Goal: Task Accomplishment & Management: Manage account settings

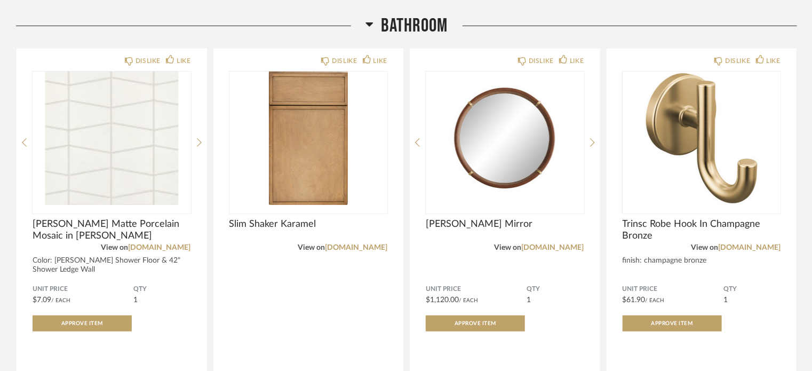
scroll to position [9, 0]
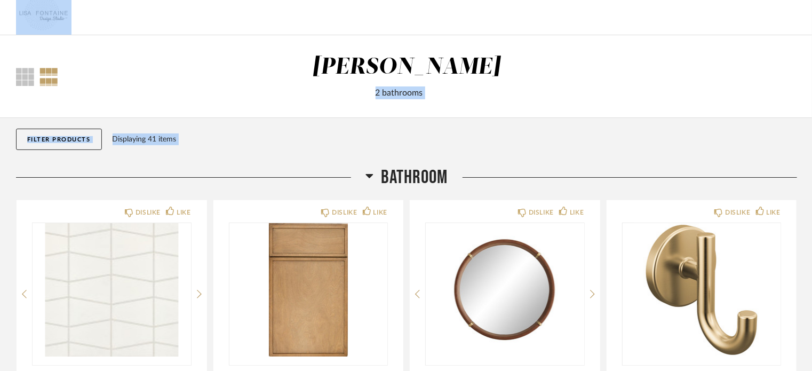
drag, startPoint x: 811, startPoint y: 32, endPoint x: 818, endPoint y: -22, distance: 54.8
click at [811, 0] on html "Thumbnail View Full View Pierce 2 bathrooms Filter Items Category Bath (16) Til…" at bounding box center [406, 176] width 812 height 371
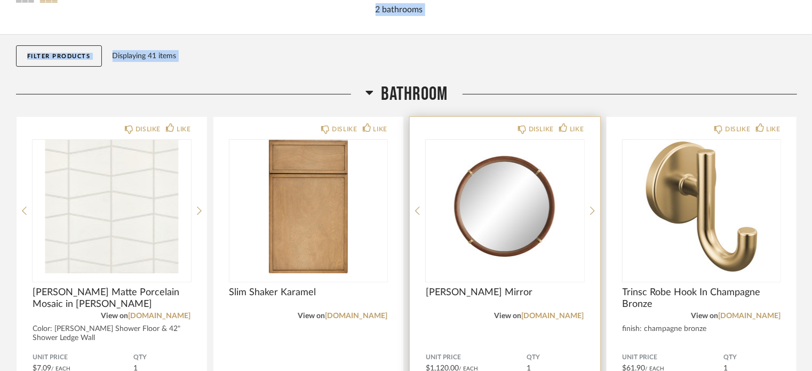
scroll to position [107, 0]
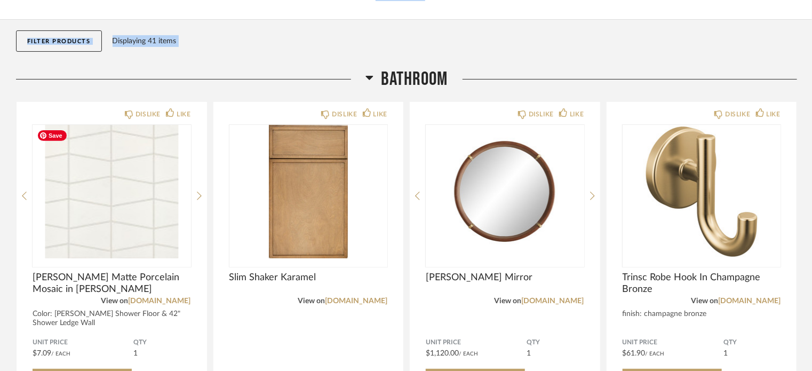
click at [218, 41] on div "Displaying 41 items" at bounding box center [452, 41] width 679 height 12
click at [238, 65] on div "Filter Products Displaying 41 items" at bounding box center [406, 44] width 781 height 48
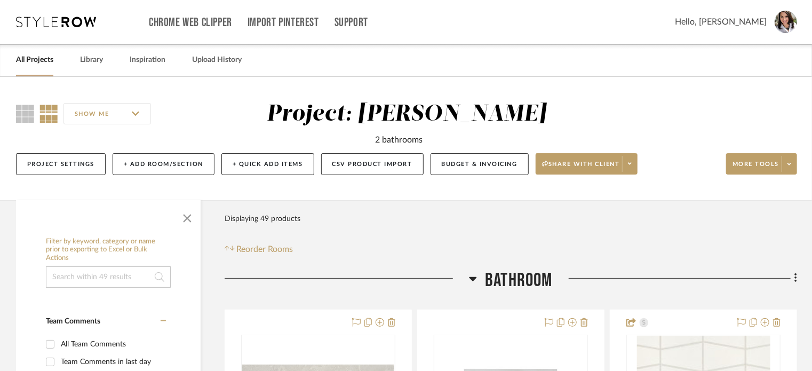
click at [469, 280] on icon at bounding box center [473, 278] width 8 height 13
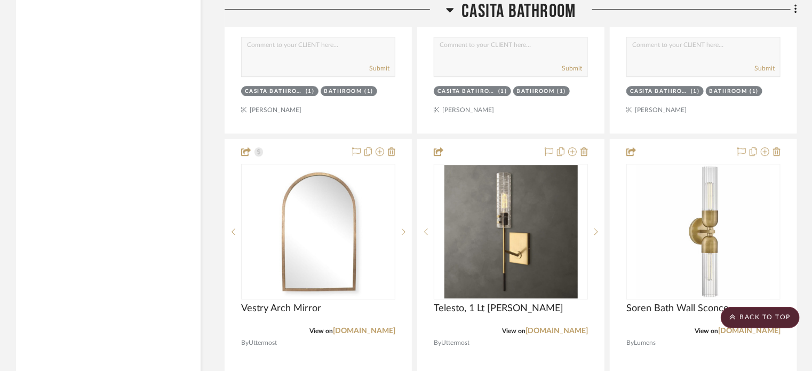
scroll to position [3571, 0]
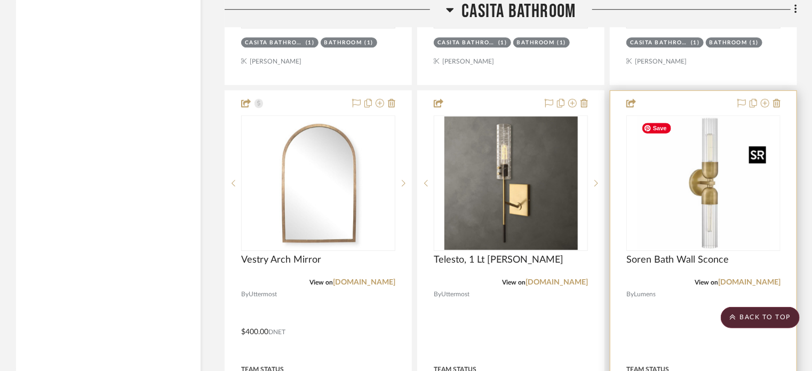
click at [711, 200] on img "0" at bounding box center [703, 182] width 133 height 133
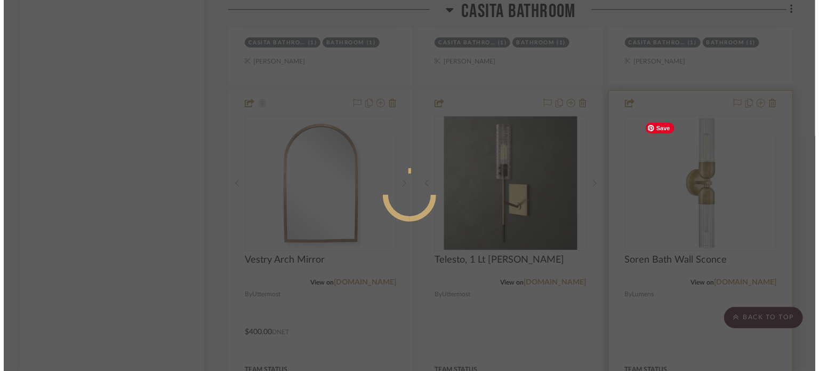
scroll to position [0, 0]
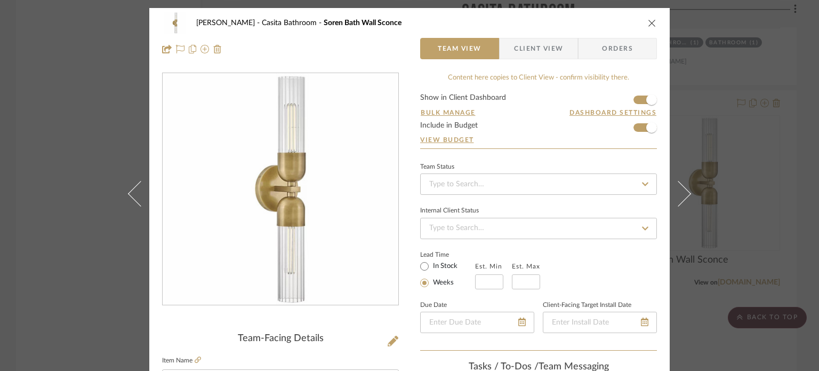
drag, startPoint x: 646, startPoint y: 21, endPoint x: 646, endPoint y: 81, distance: 59.2
click at [648, 22] on icon "close" at bounding box center [652, 23] width 9 height 9
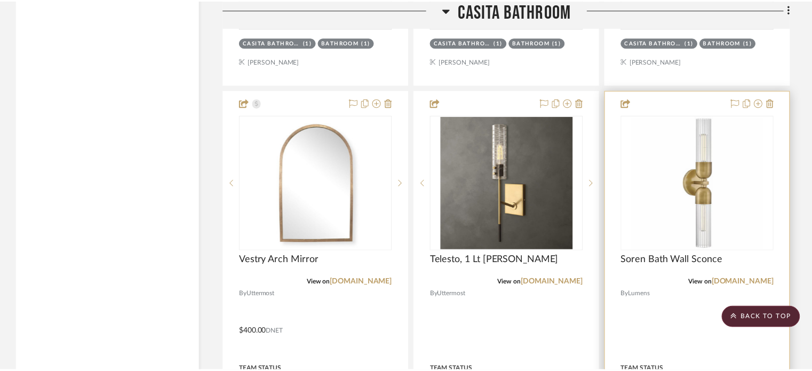
scroll to position [3571, 0]
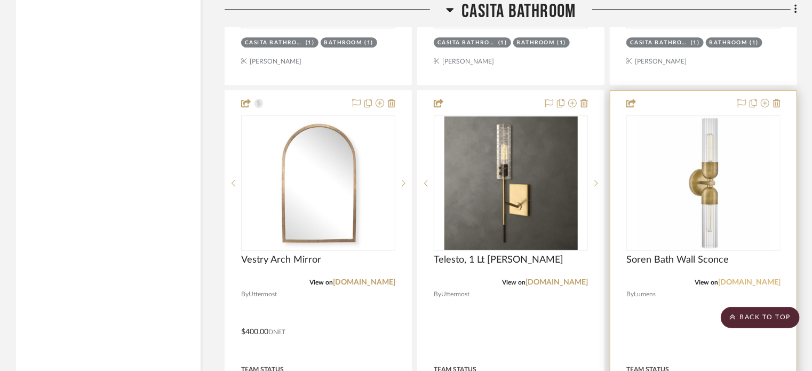
click at [751, 286] on link "lumens.com" at bounding box center [749, 281] width 62 height 7
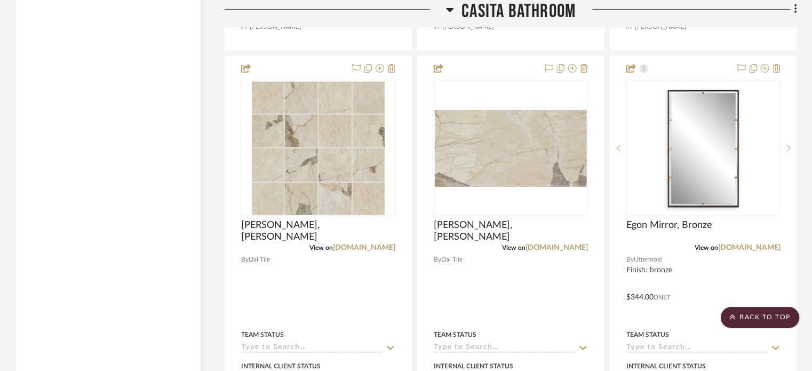
scroll to position [0, 0]
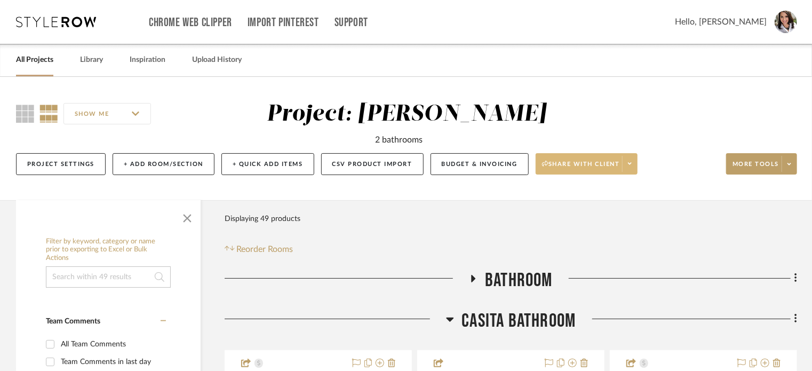
click at [629, 164] on icon at bounding box center [630, 164] width 4 height 2
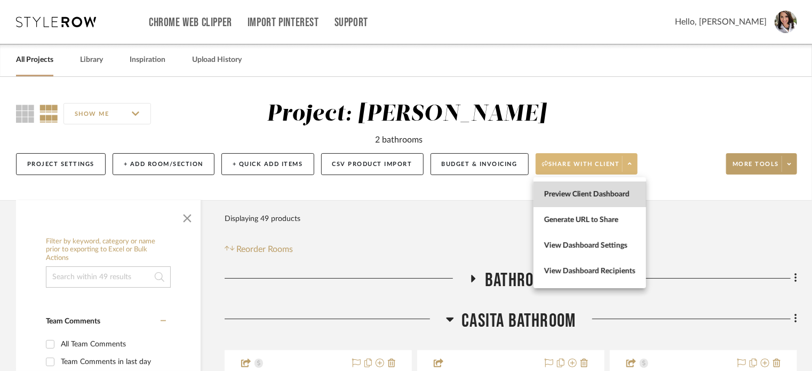
click at [594, 196] on span "Preview Client Dashboard" at bounding box center [589, 194] width 91 height 9
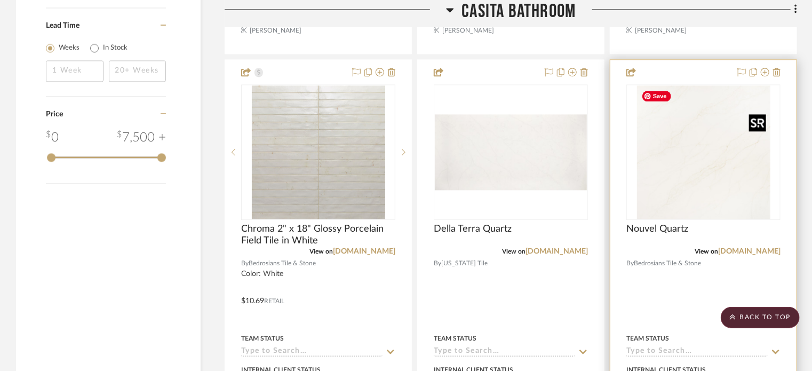
scroll to position [1280, 0]
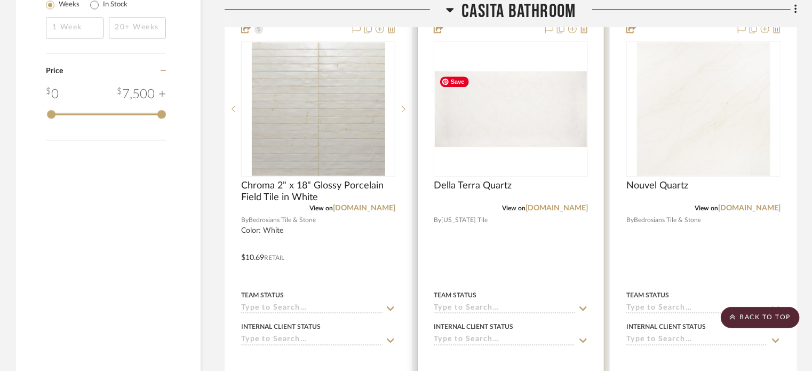
click at [491, 117] on img "0" at bounding box center [511, 109] width 152 height 76
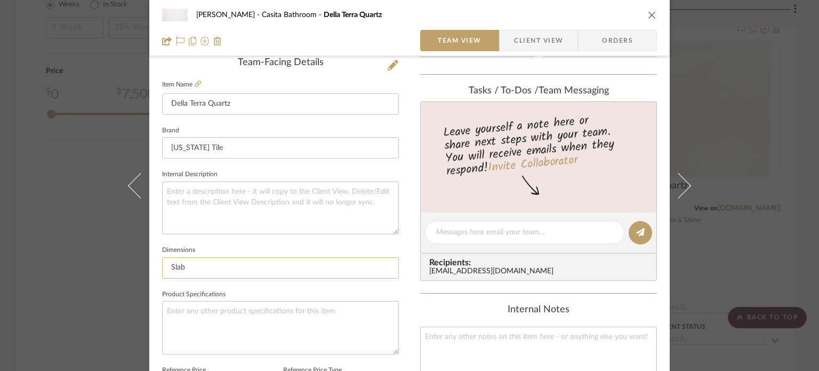
scroll to position [320, 0]
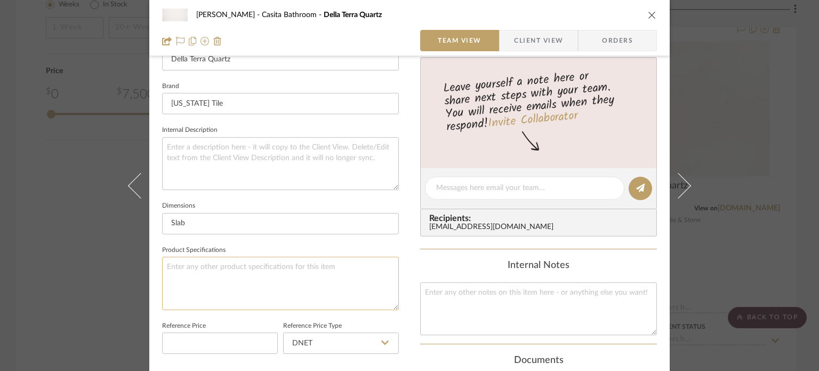
click at [179, 275] on textarea at bounding box center [280, 283] width 237 height 53
click at [190, 266] on textarea "Color: calacatta Monet" at bounding box center [280, 283] width 237 height 53
type textarea "Color: Calacatta Monet"
click at [402, 236] on div "Pierce Casita Bathroom Della Terra Quartz Team View Client View Orders Team-Fac…" at bounding box center [409, 180] width 520 height 985
click at [410, 260] on div "Pierce Casita Bathroom Della Terra Quartz Team View Client View Orders Team-Fac…" at bounding box center [409, 180] width 520 height 985
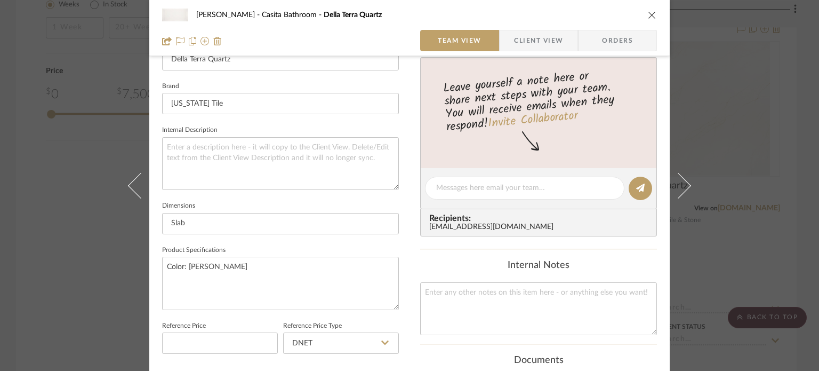
click at [648, 14] on icon "close" at bounding box center [652, 15] width 9 height 9
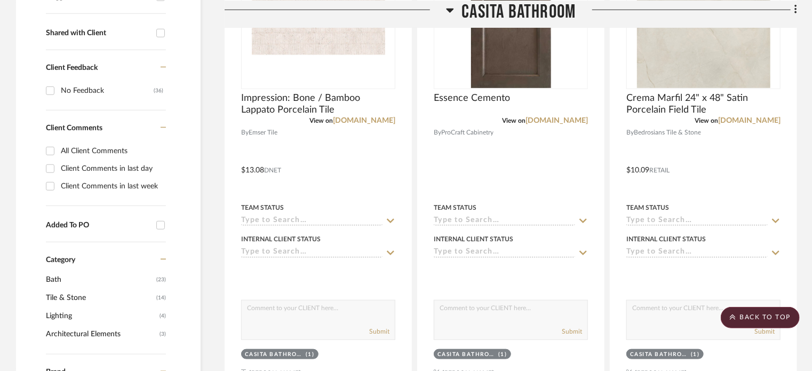
scroll to position [0, 0]
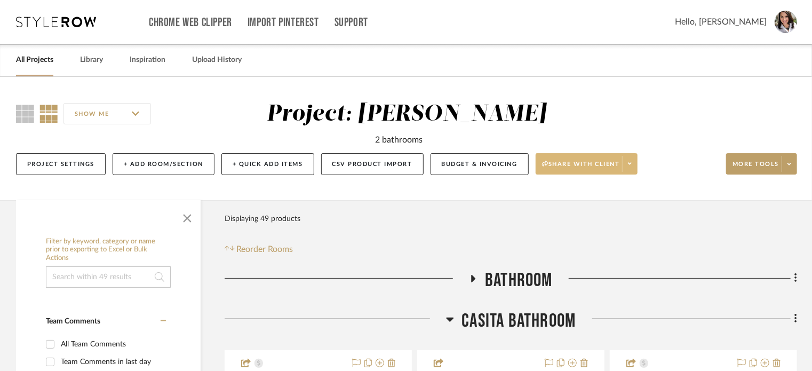
click at [626, 164] on span at bounding box center [629, 164] width 15 height 16
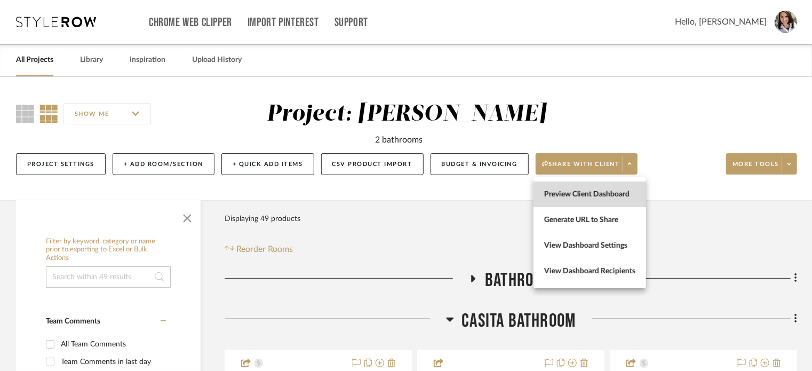
click at [589, 203] on button "Preview Client Dashboard" at bounding box center [589, 194] width 113 height 26
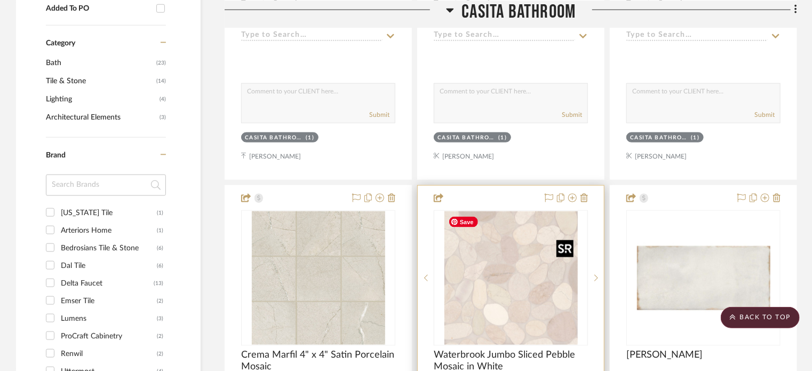
scroll to position [640, 0]
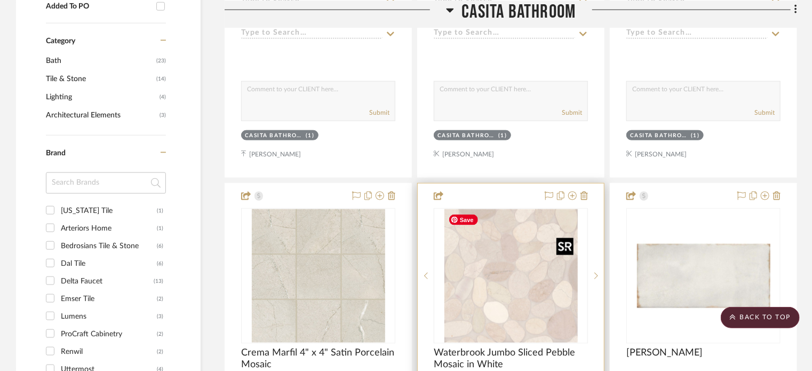
click at [494, 280] on img "0" at bounding box center [510, 275] width 133 height 133
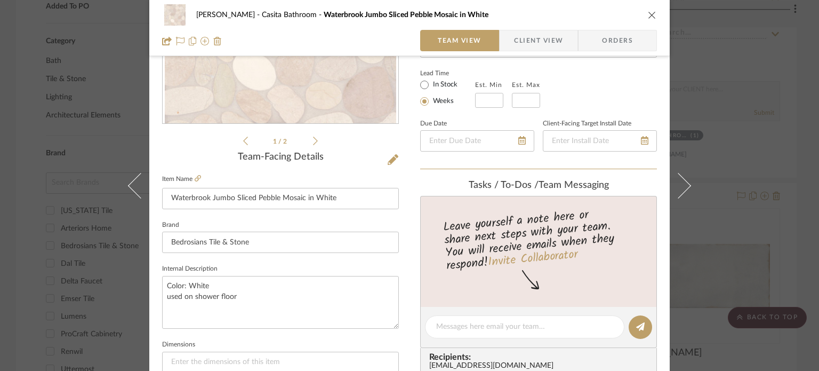
scroll to position [213, 0]
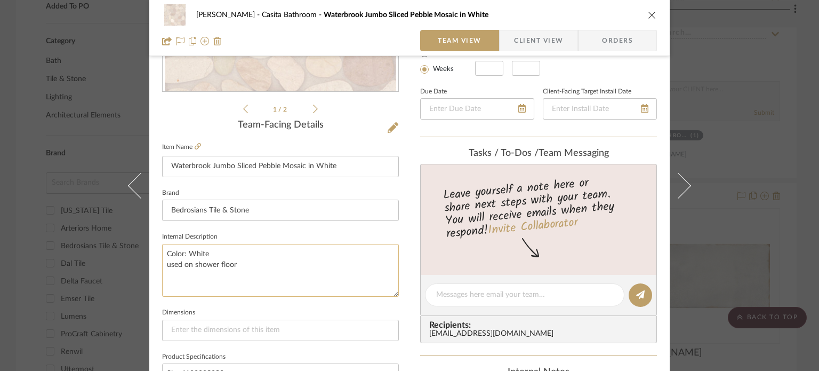
click at [166, 268] on textarea "Color: White used on shower floor" at bounding box center [280, 270] width 237 height 53
type textarea "Color: White Optional for shower floor"
click at [409, 250] on div "Pierce Casita Bathroom Waterbrook Jumbo Sliced Pebble Mosaic in White Team View…" at bounding box center [409, 287] width 520 height 985
click at [648, 14] on icon "close" at bounding box center [652, 15] width 9 height 9
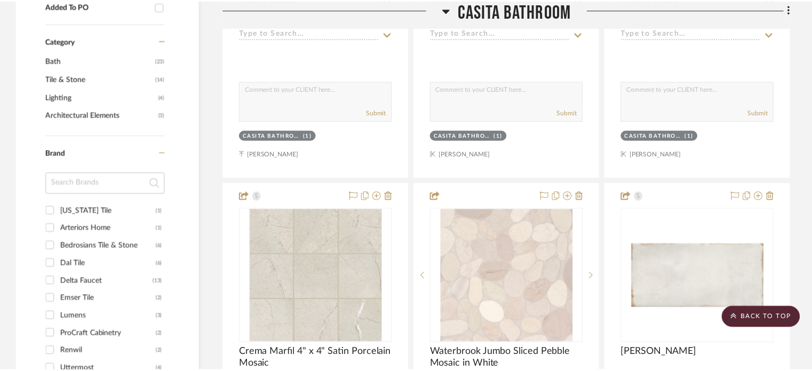
scroll to position [640, 0]
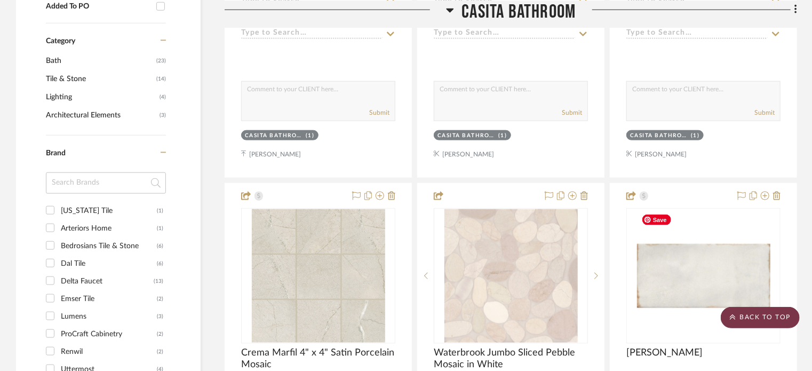
click at [753, 317] on scroll-to-top-button "BACK TO TOP" at bounding box center [759, 317] width 79 height 21
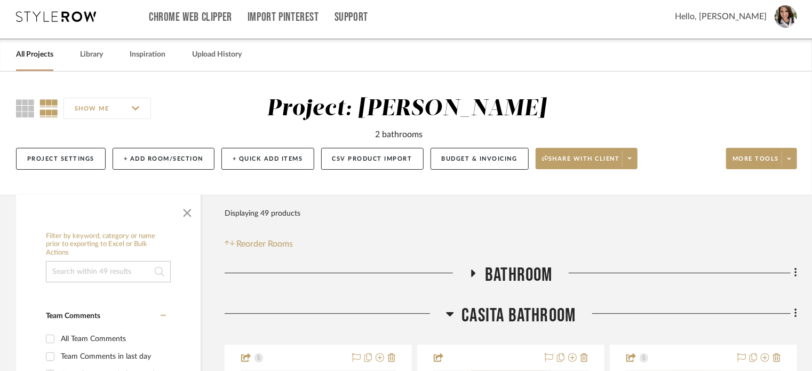
scroll to position [0, 0]
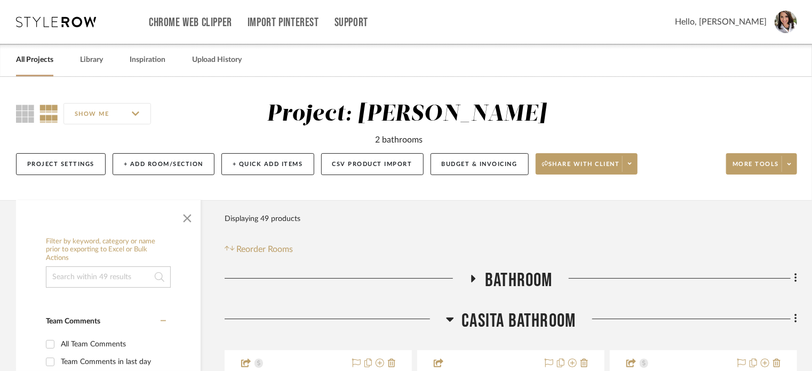
click at [629, 164] on icon at bounding box center [630, 164] width 4 height 2
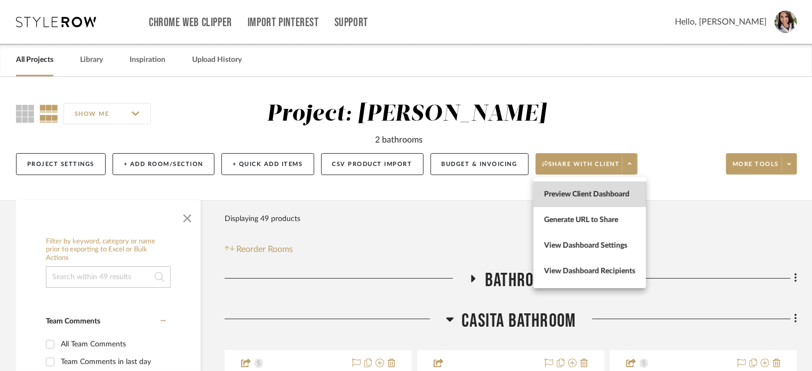
click at [589, 188] on button "Preview Client Dashboard" at bounding box center [589, 194] width 113 height 26
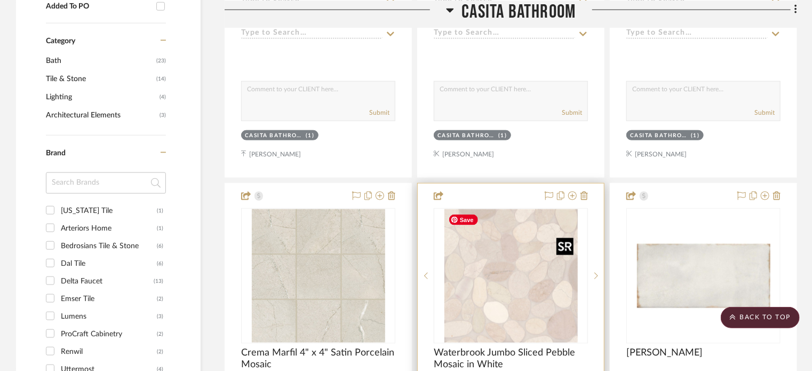
scroll to position [747, 0]
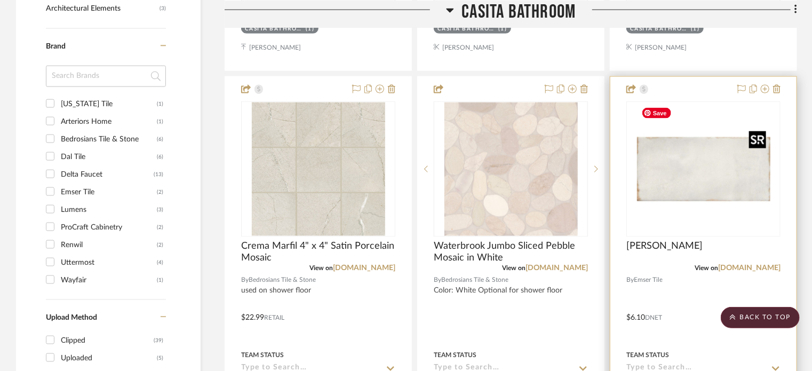
click at [695, 155] on img "0" at bounding box center [703, 168] width 133 height 133
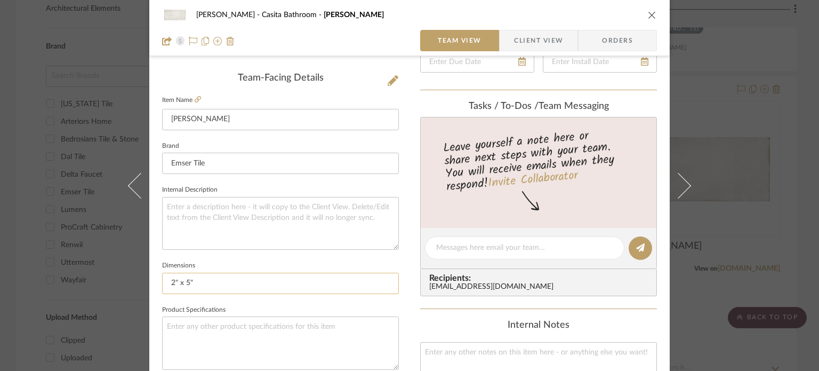
scroll to position [320, 0]
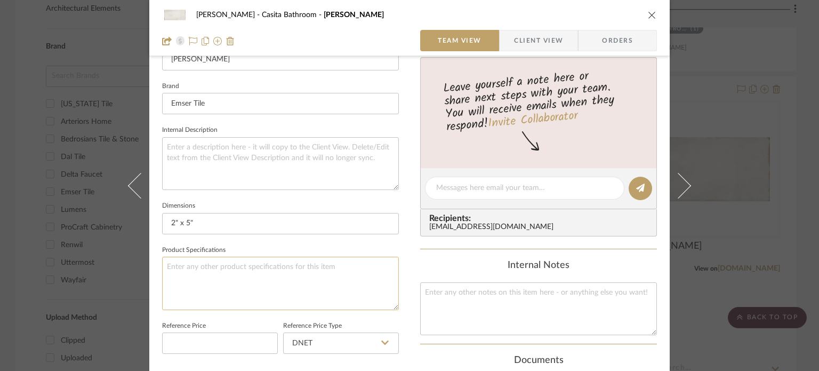
click at [228, 270] on textarea at bounding box center [280, 283] width 237 height 53
paste textarea "https://www.emser.com/products/antigo?variant=40549256069233"
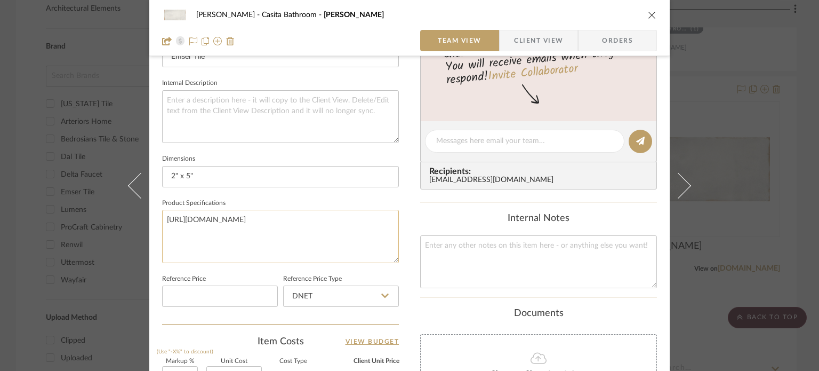
scroll to position [427, 0]
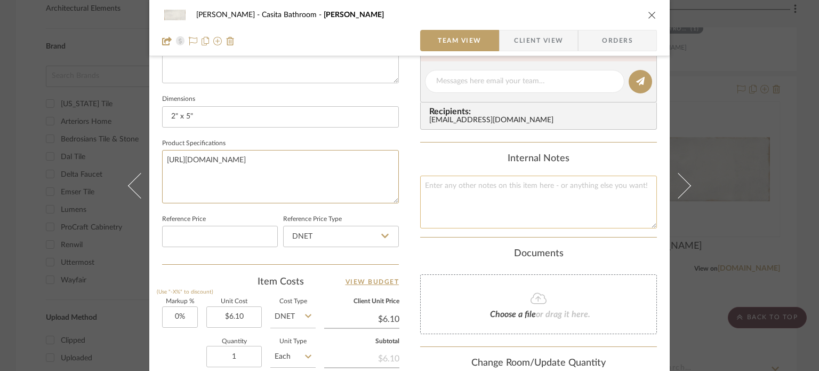
type textarea "https://www.emser.com/products/antigo?variant=40549256069233"
paste textarea "https://www.emser.com/products/antigo?variant=40549256069233"
type textarea "https://www.emser.com/products/antigo?variant=40549256069233"
click at [404, 244] on div "Pierce Casita Bathroom Antiqo Vanilla Glossy Team View Client View Orders Team-…" at bounding box center [409, 73] width 520 height 985
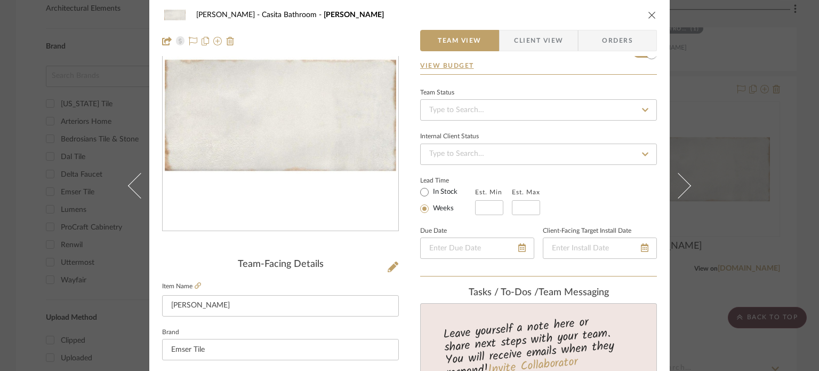
scroll to position [0, 0]
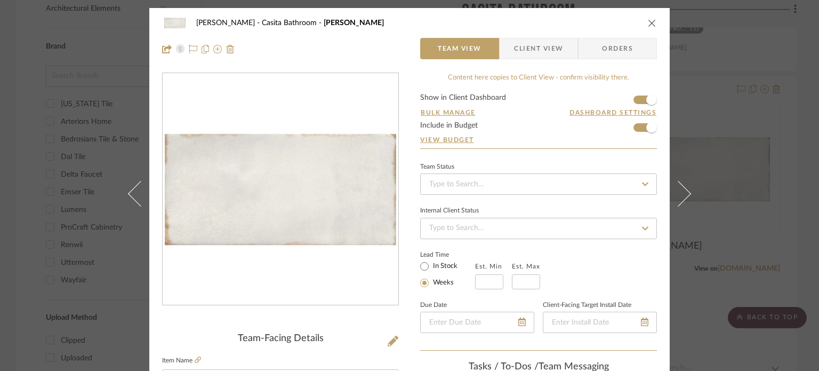
click at [651, 22] on icon "close" at bounding box center [652, 23] width 9 height 9
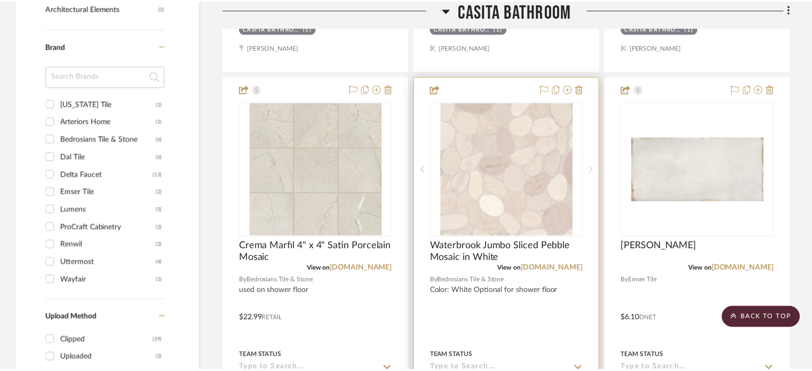
scroll to position [747, 0]
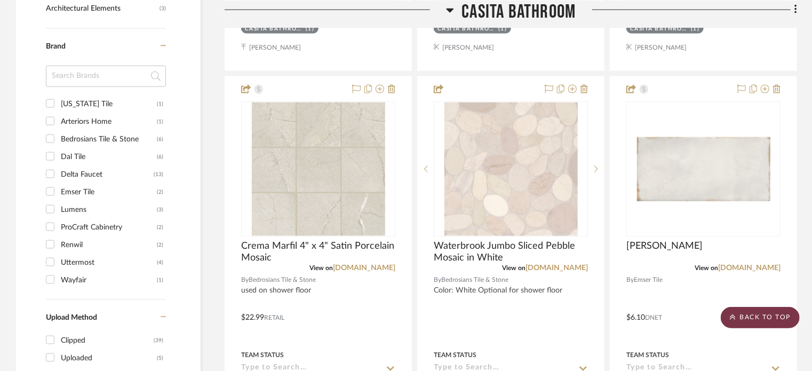
click at [770, 314] on scroll-to-top-button "BACK TO TOP" at bounding box center [759, 317] width 79 height 21
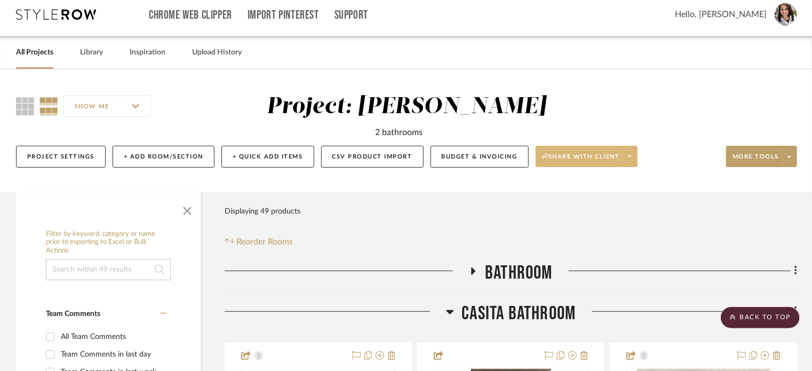
scroll to position [0, 0]
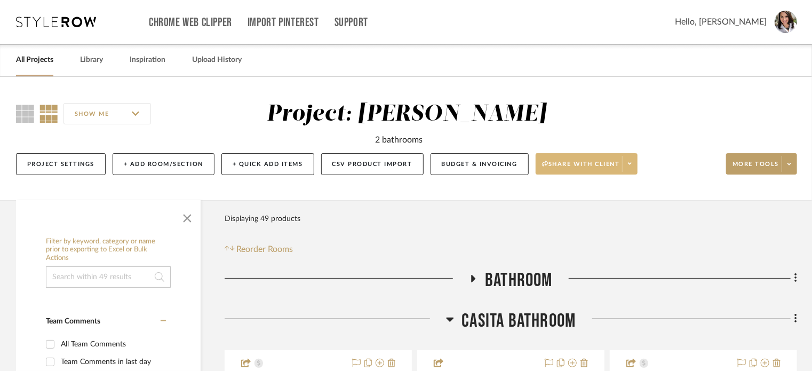
click at [566, 161] on span "Share with client" at bounding box center [581, 168] width 78 height 16
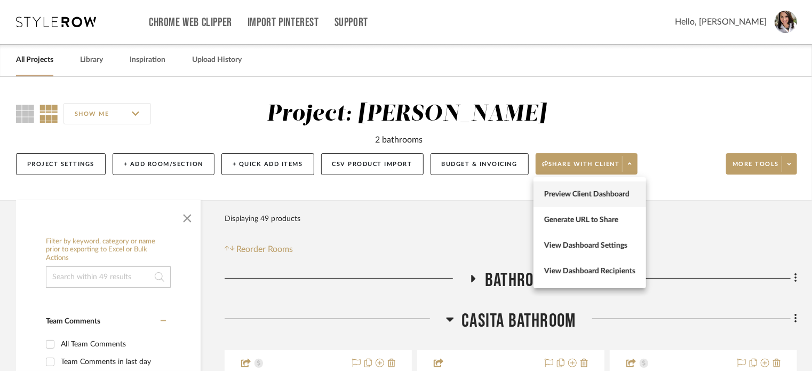
click at [582, 190] on span "Preview Client Dashboard" at bounding box center [589, 194] width 91 height 9
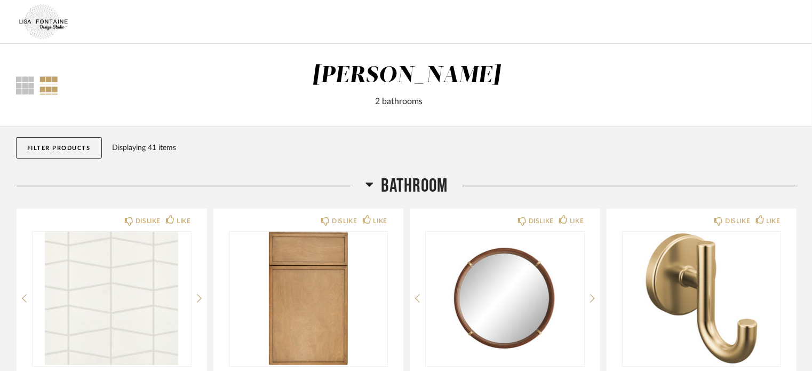
click at [369, 183] on icon at bounding box center [368, 184] width 7 height 4
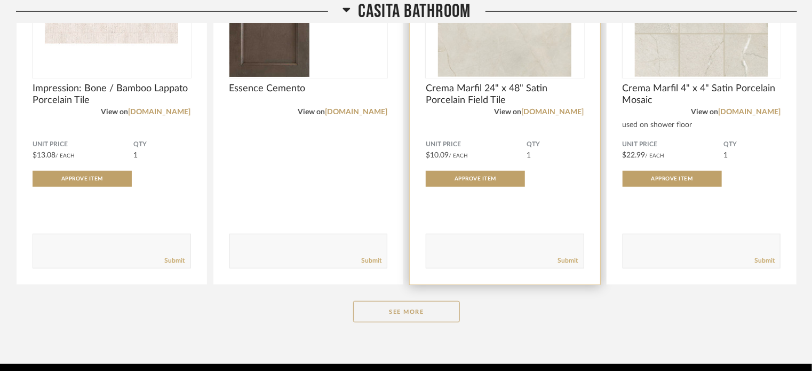
scroll to position [364, 0]
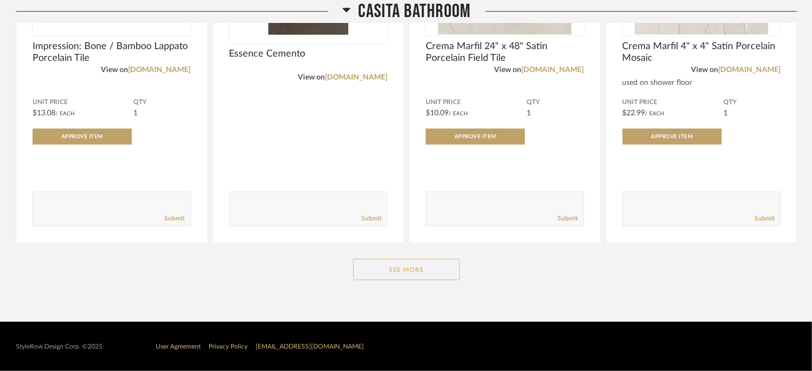
click at [408, 267] on button "See More" at bounding box center [406, 269] width 107 height 21
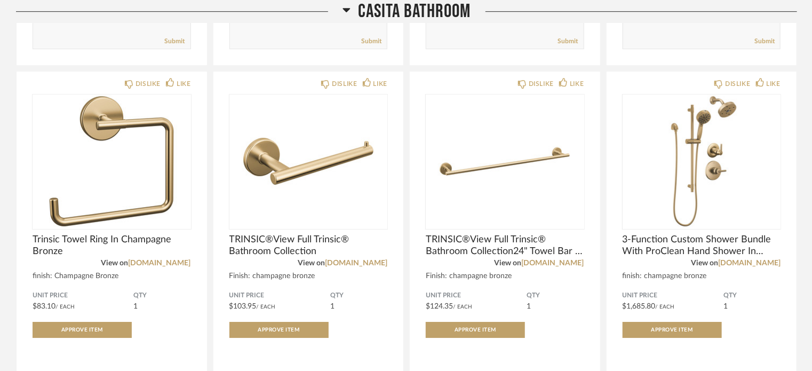
scroll to position [1825, 0]
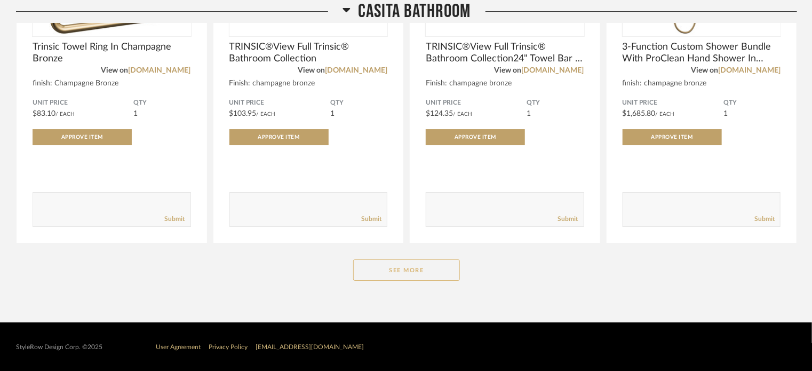
click at [411, 265] on button "See More" at bounding box center [406, 269] width 107 height 21
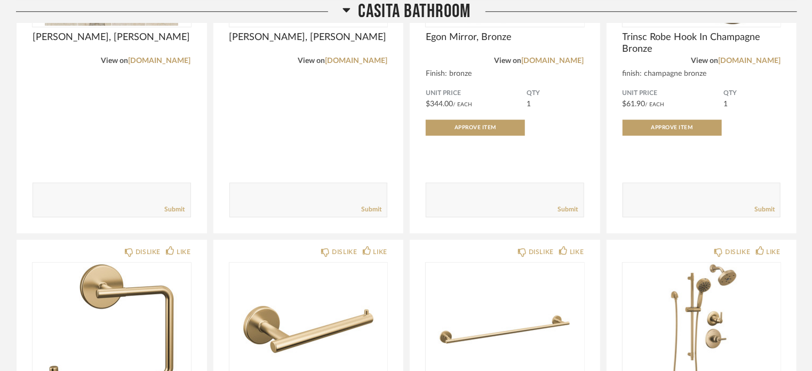
scroll to position [1289, 0]
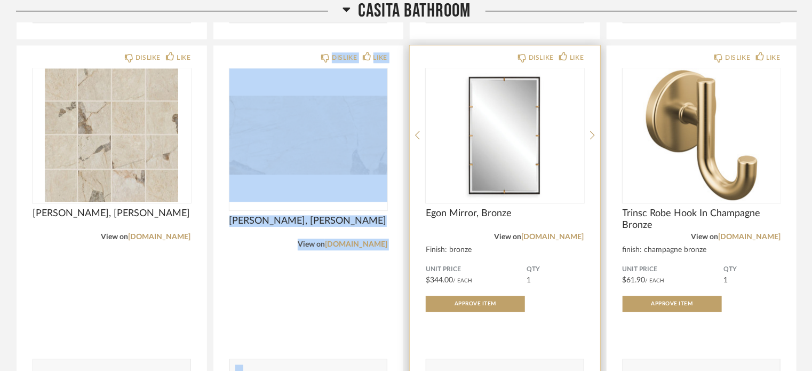
drag, startPoint x: 276, startPoint y: 53, endPoint x: 352, endPoint y: 70, distance: 77.7
click at [454, 52] on div "DISLIKE LIKE Impression: Bone / Bamboo Lappato Porcelain Tile View on peratile.…" at bounding box center [406, 51] width 781 height 2197
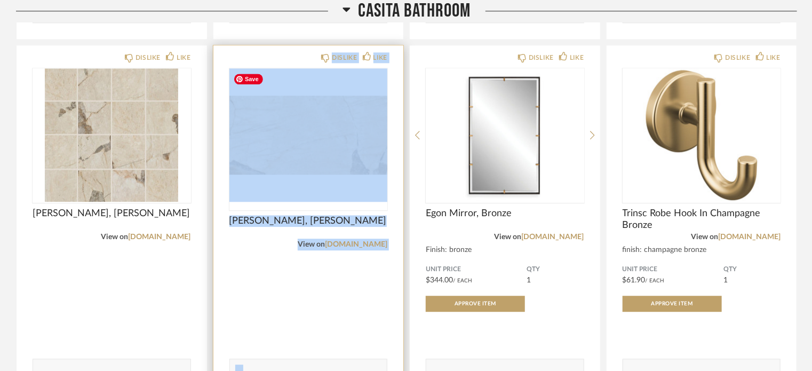
click at [303, 51] on div "DISLIKE LIKE Marazzi, Savoir, Pierre View on marazziusa.com Comments: Submit" at bounding box center [308, 227] width 190 height 364
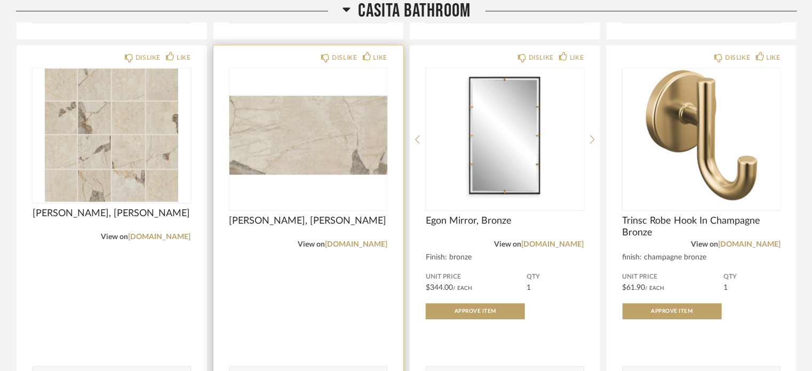
click at [357, 238] on div "View on marazziusa.com" at bounding box center [308, 244] width 158 height 12
click at [356, 242] on link "[DOMAIN_NAME]" at bounding box center [356, 244] width 62 height 7
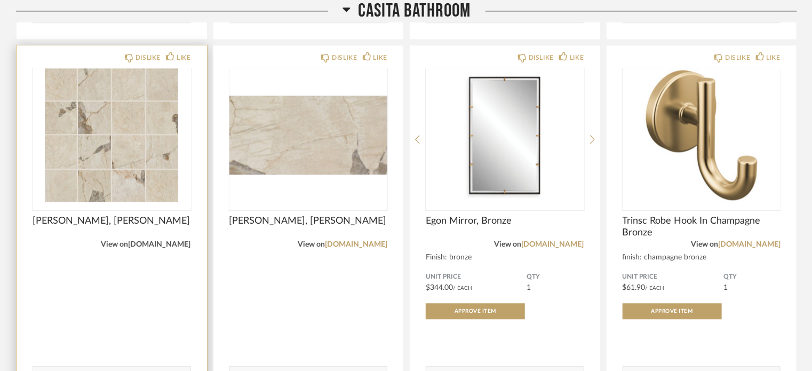
click at [156, 242] on link "marazziusa.com" at bounding box center [160, 244] width 62 height 7
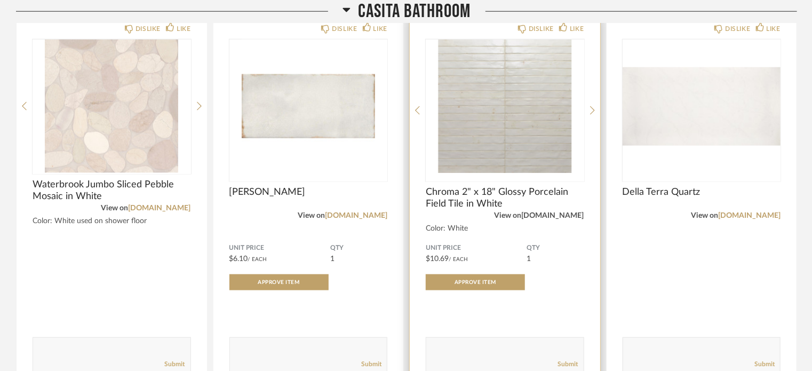
scroll to position [542, 0]
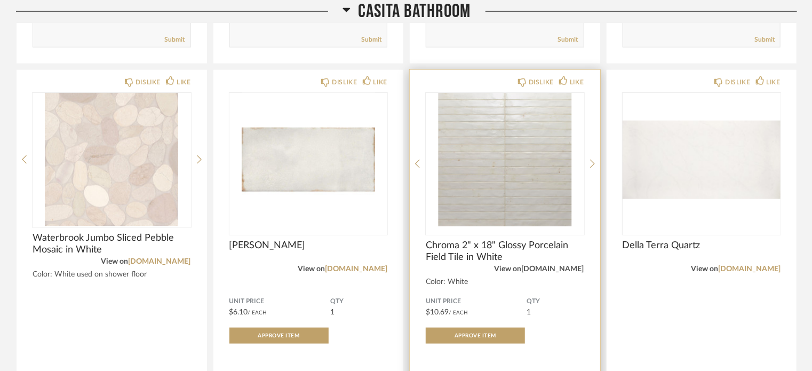
click at [548, 270] on link "[DOMAIN_NAME]" at bounding box center [553, 268] width 62 height 7
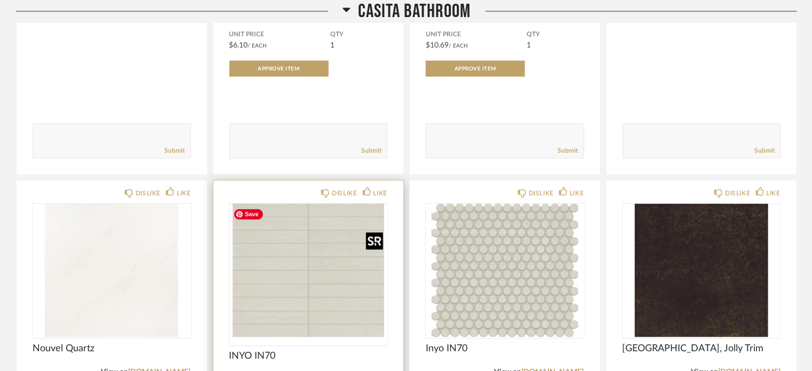
scroll to position [862, 0]
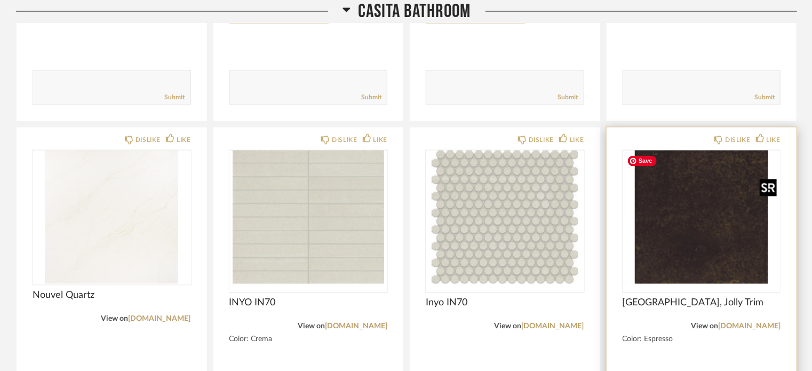
click at [0, 0] on img at bounding box center [0, 0] width 0 height 0
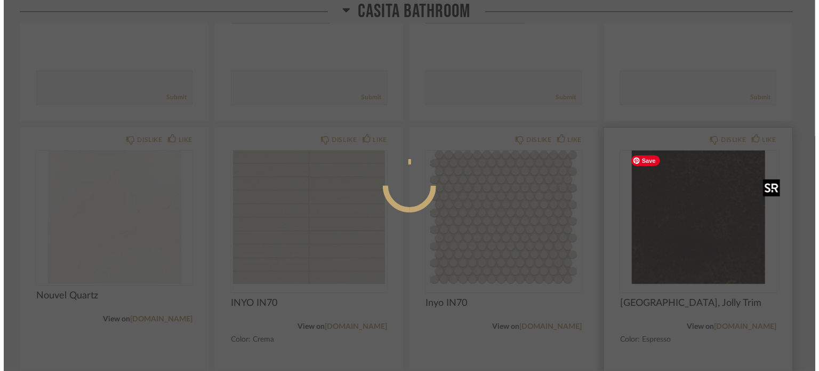
scroll to position [0, 0]
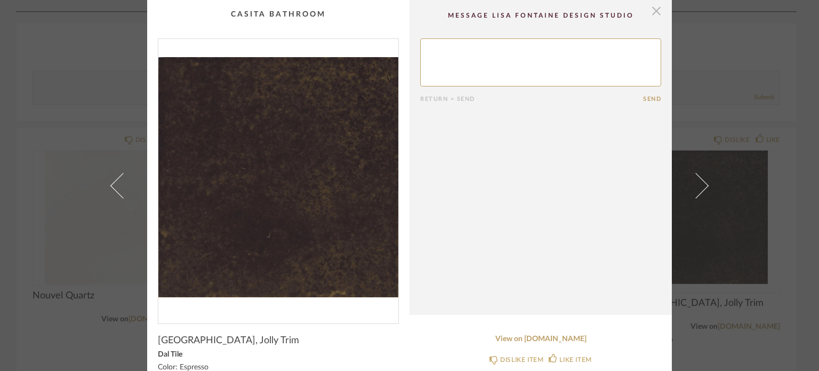
click at [656, 7] on span "button" at bounding box center [656, 10] width 21 height 21
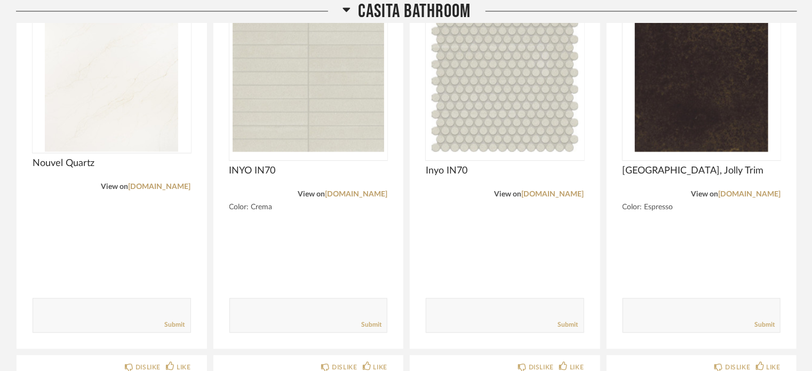
scroll to position [938, 0]
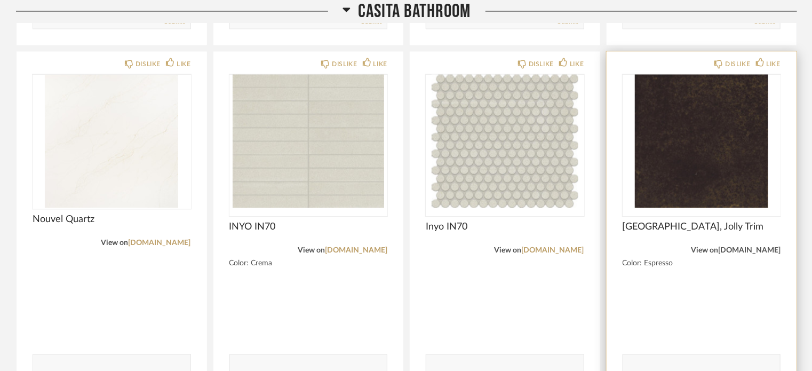
click at [734, 251] on link "americanolean.com" at bounding box center [749, 250] width 62 height 7
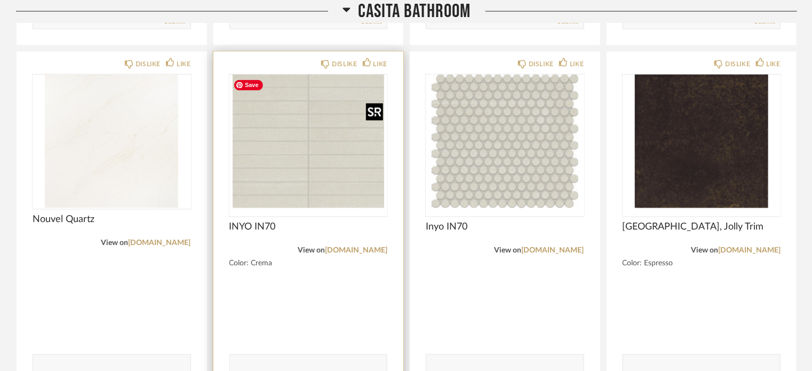
click at [284, 174] on img "0" at bounding box center [308, 141] width 158 height 133
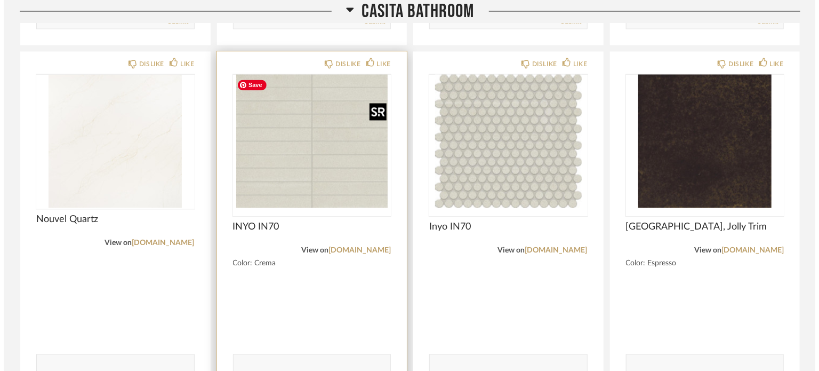
scroll to position [0, 0]
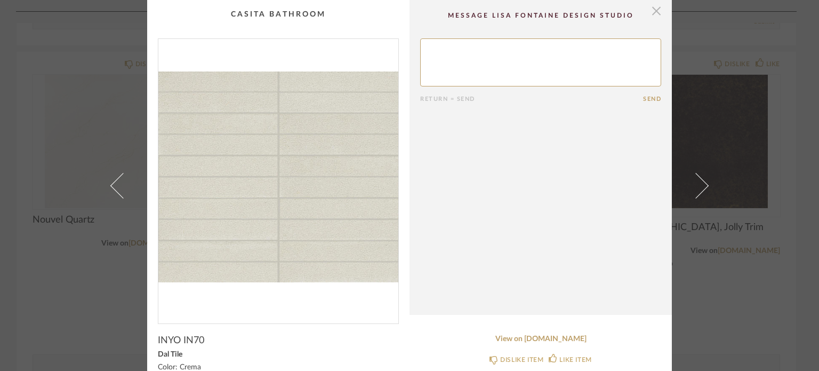
click at [651, 8] on span "button" at bounding box center [656, 10] width 21 height 21
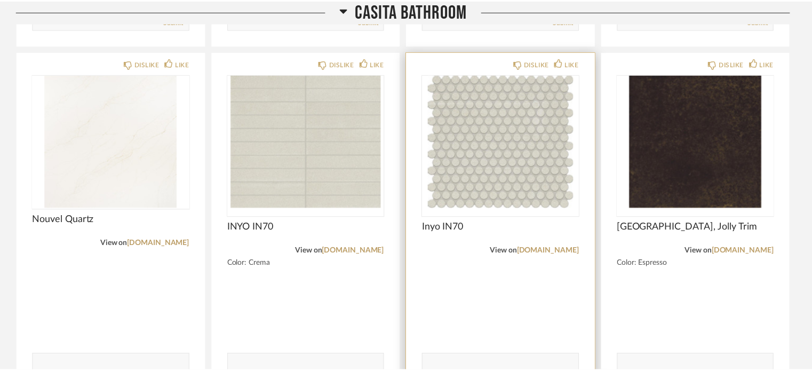
scroll to position [938, 0]
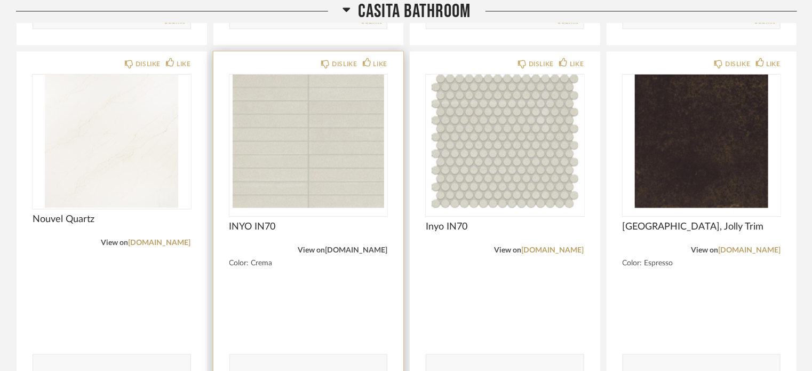
click at [374, 251] on link "marazziusa.com" at bounding box center [356, 250] width 62 height 7
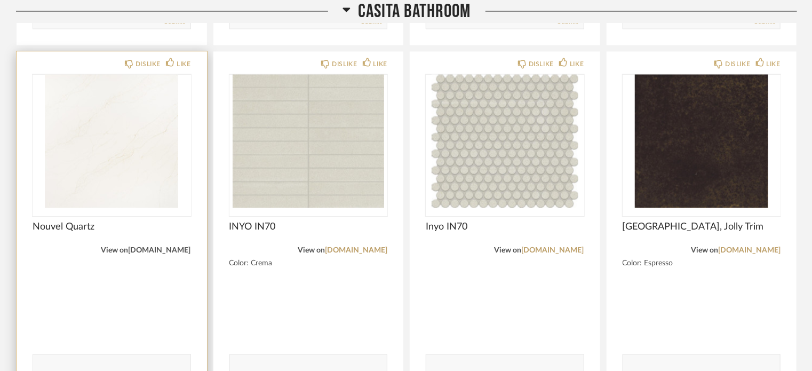
click at [158, 251] on link "[DOMAIN_NAME]" at bounding box center [160, 250] width 62 height 7
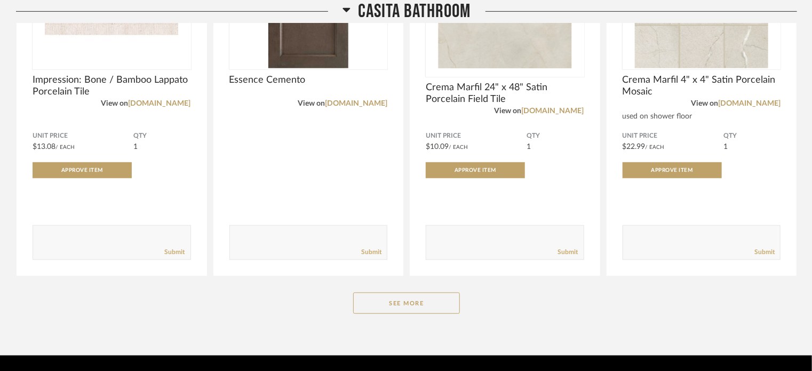
scroll to position [364, 0]
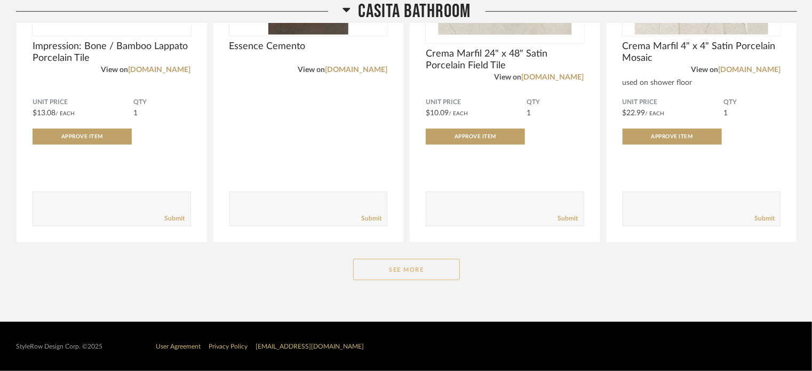
click at [389, 265] on button "See More" at bounding box center [406, 269] width 107 height 21
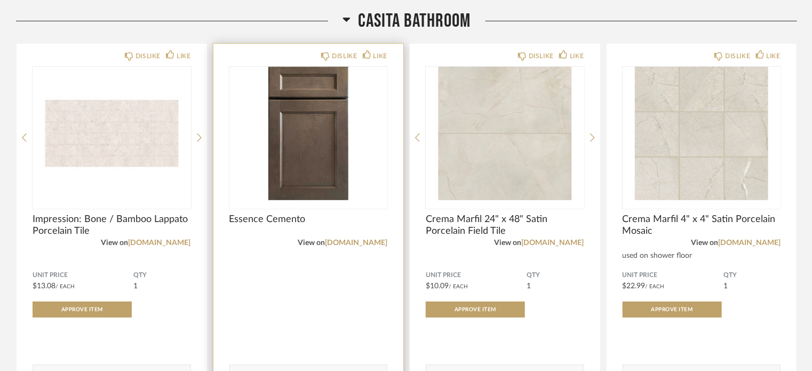
scroll to position [213, 0]
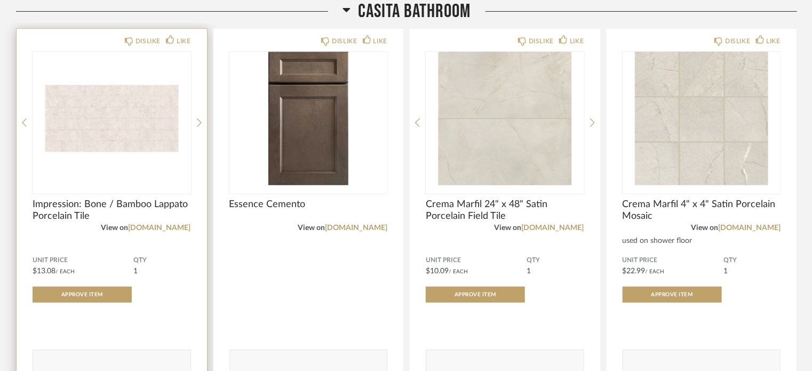
click at [173, 227] on link "[DOMAIN_NAME]" at bounding box center [160, 227] width 62 height 7
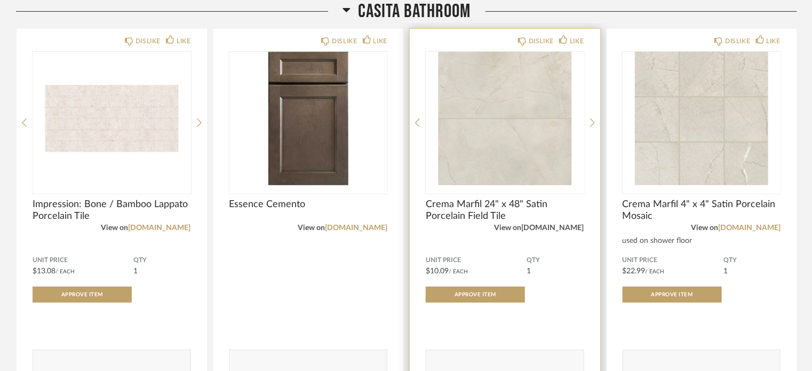
click at [533, 229] on link "[DOMAIN_NAME]" at bounding box center [553, 227] width 62 height 7
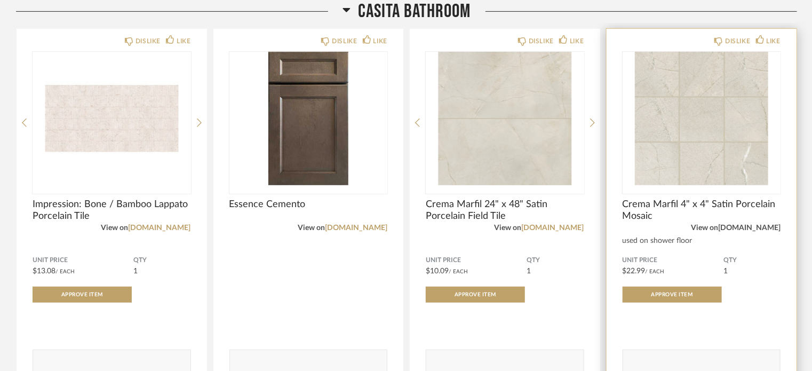
click at [748, 226] on link "[DOMAIN_NAME]" at bounding box center [749, 227] width 62 height 7
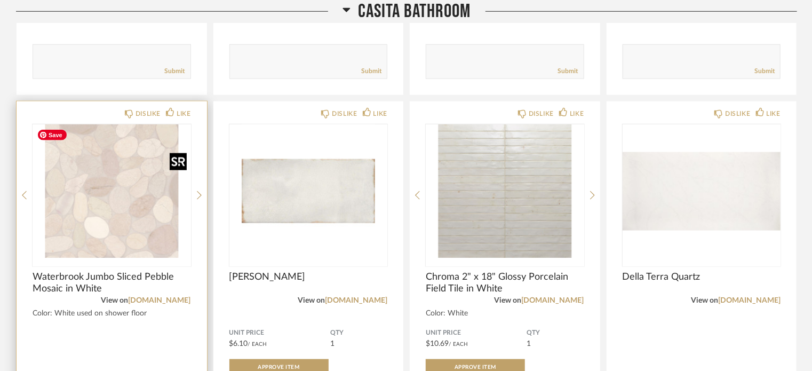
scroll to position [533, 0]
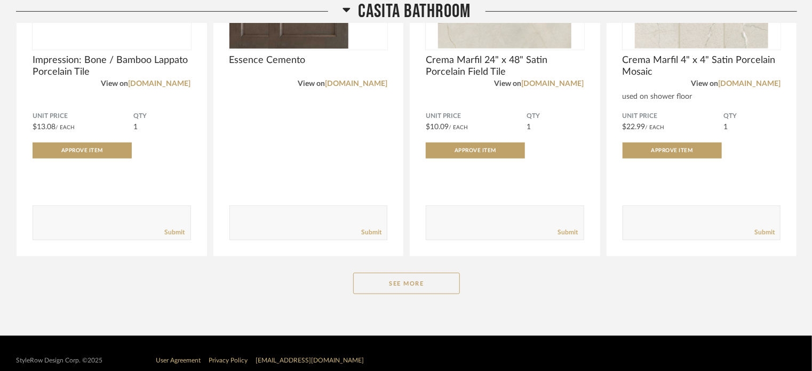
scroll to position [364, 0]
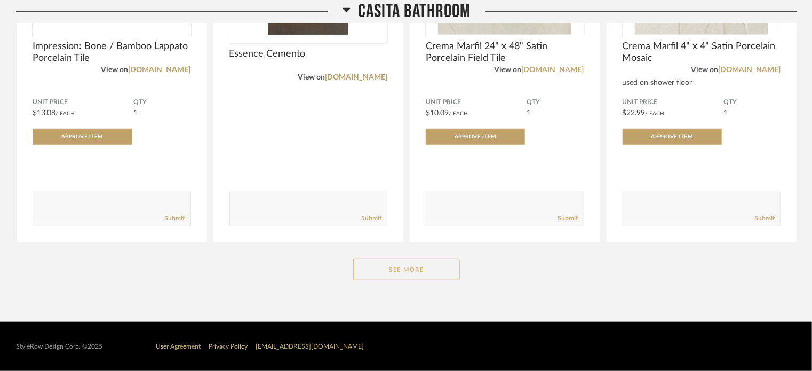
click at [404, 270] on button "See More" at bounding box center [406, 269] width 107 height 21
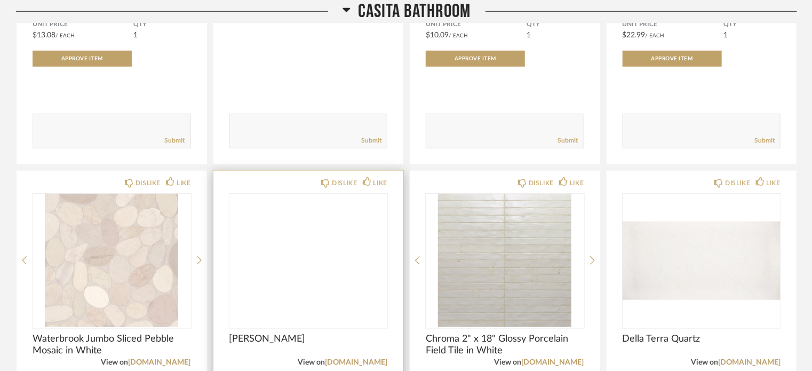
scroll to position [524, 0]
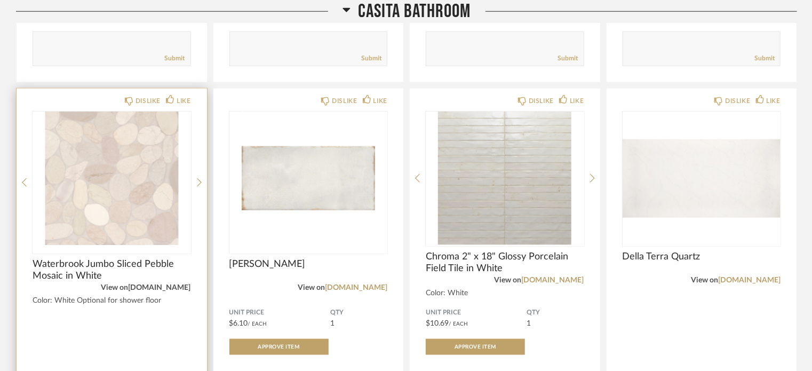
click at [186, 286] on link "[DOMAIN_NAME]" at bounding box center [160, 287] width 62 height 7
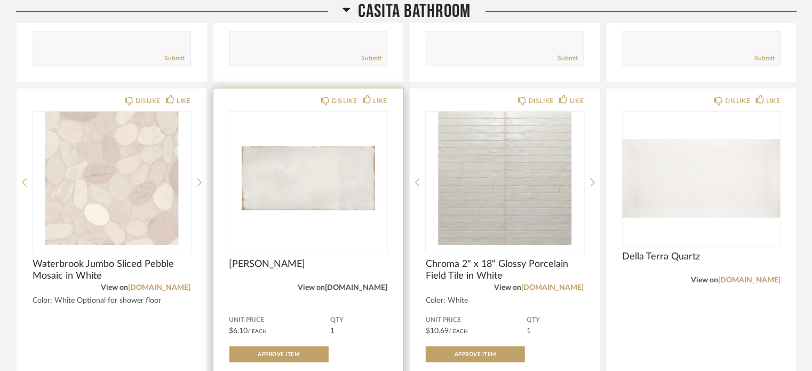
click at [350, 286] on link "[DOMAIN_NAME]" at bounding box center [356, 287] width 62 height 7
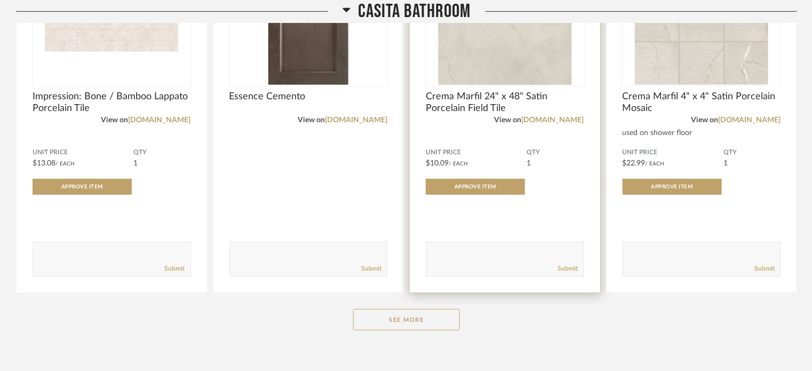
scroll to position [320, 0]
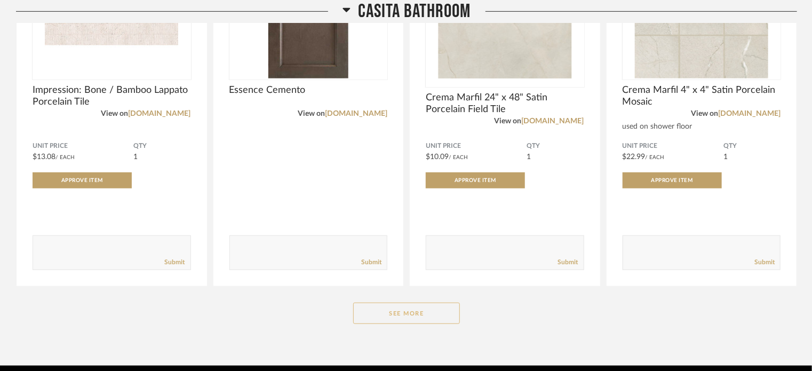
click at [431, 313] on button "See More" at bounding box center [406, 312] width 107 height 21
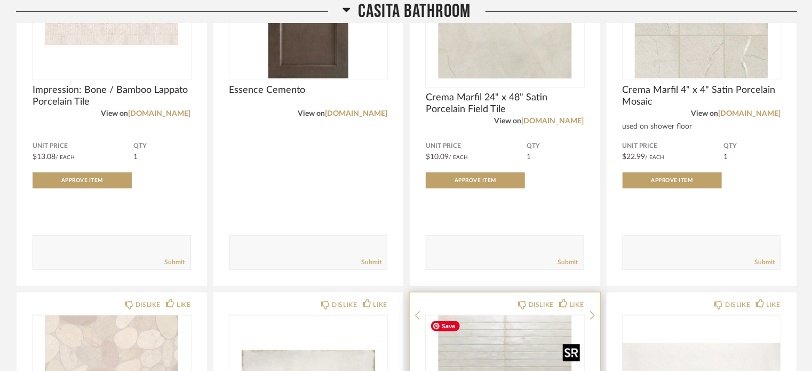
scroll to position [533, 0]
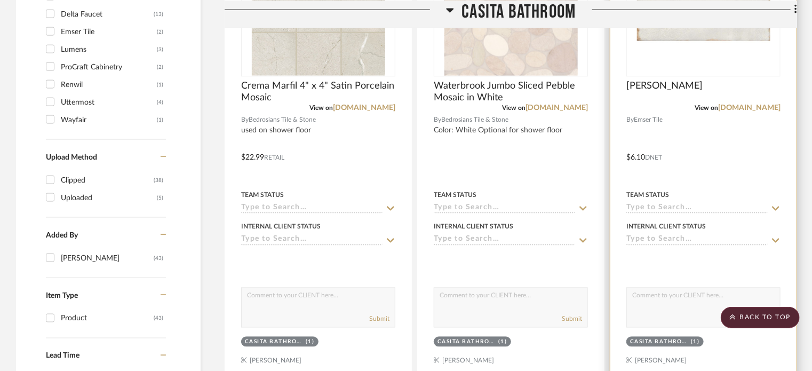
scroll to position [853, 0]
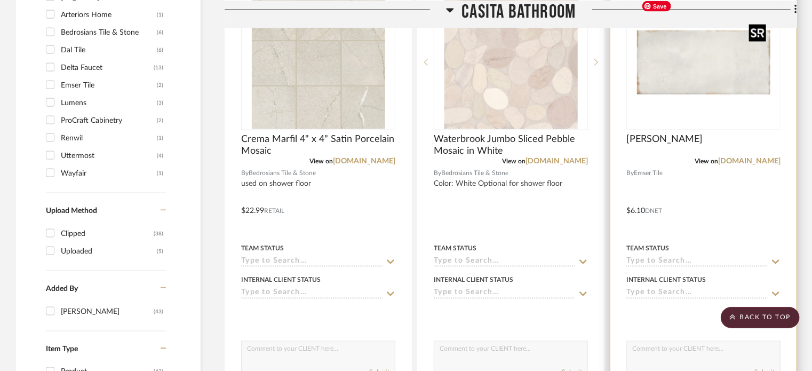
click at [699, 83] on img "0" at bounding box center [703, 62] width 133 height 133
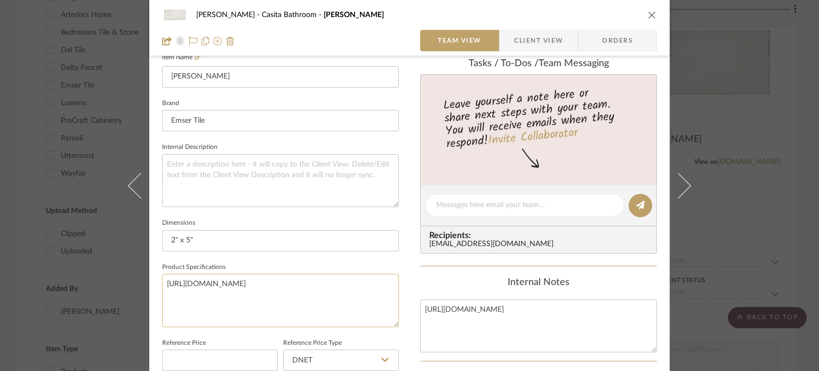
scroll to position [247, 0]
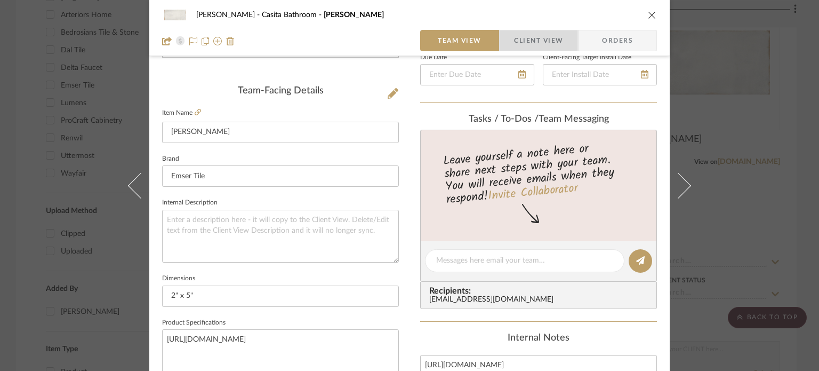
click at [529, 38] on span "Client View" at bounding box center [538, 40] width 49 height 21
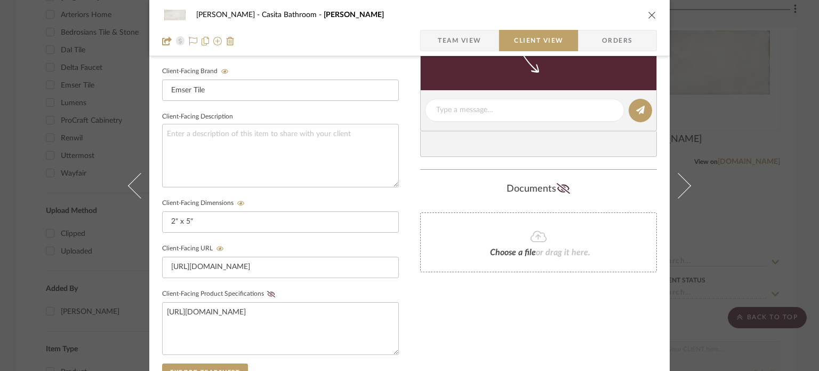
scroll to position [407, 0]
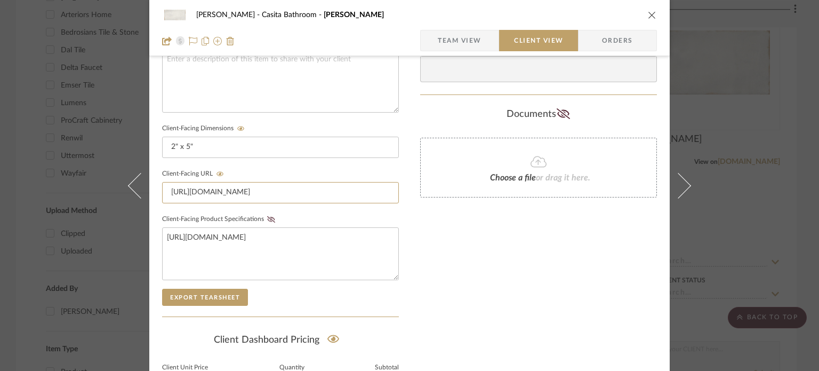
drag, startPoint x: 163, startPoint y: 191, endPoint x: 475, endPoint y: 191, distance: 312.0
click at [475, 191] on div "Pierce Casita Bathroom Antiqo Vanilla Glossy Team View Client View Orders Clien…" at bounding box center [409, 45] width 520 height 888
click at [388, 191] on input "https://www.homedepot.com/pep/EMSER-TILE-Antigo-Vanilla-2-in-x-5-in-Glossy-Cera…" at bounding box center [280, 192] width 237 height 21
drag, startPoint x: 388, startPoint y: 191, endPoint x: 81, endPoint y: 182, distance: 307.3
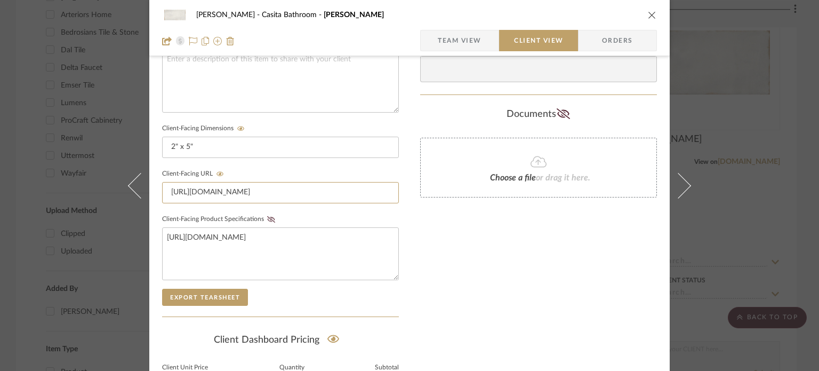
click at [81, 182] on div "Pierce Casita Bathroom Antiqo Vanilla Glossy Team View Client View Orders Clien…" at bounding box center [409, 185] width 819 height 371
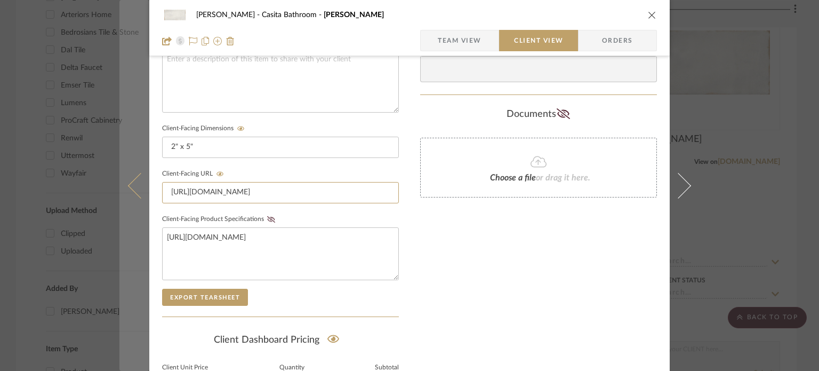
scroll to position [0, 57]
drag, startPoint x: 360, startPoint y: 191, endPoint x: 137, endPoint y: 188, distance: 223.5
click at [132, 188] on mat-dialog-content "Pierce Casita Bathroom Antiqo Vanilla Glossy Team View Client View Orders Clien…" at bounding box center [409, 45] width 580 height 888
drag, startPoint x: 351, startPoint y: 194, endPoint x: 118, endPoint y: 189, distance: 233.6
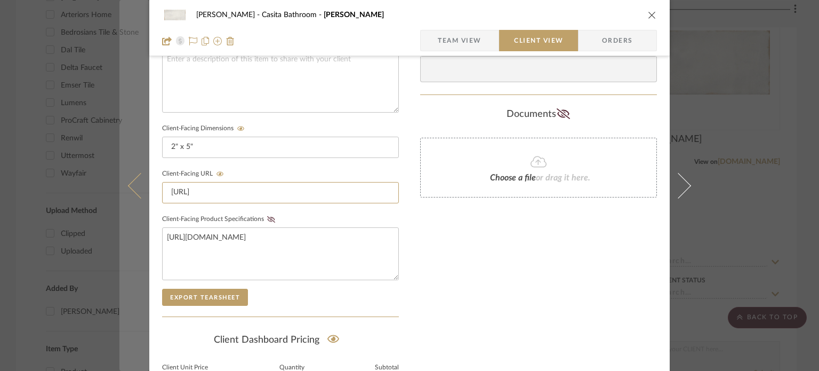
click at [110, 186] on div "Pierce Casita Bathroom Antiqo Vanilla Glossy Team View Client View Orders Clien…" at bounding box center [409, 185] width 819 height 371
type input "QAvD_BwE"
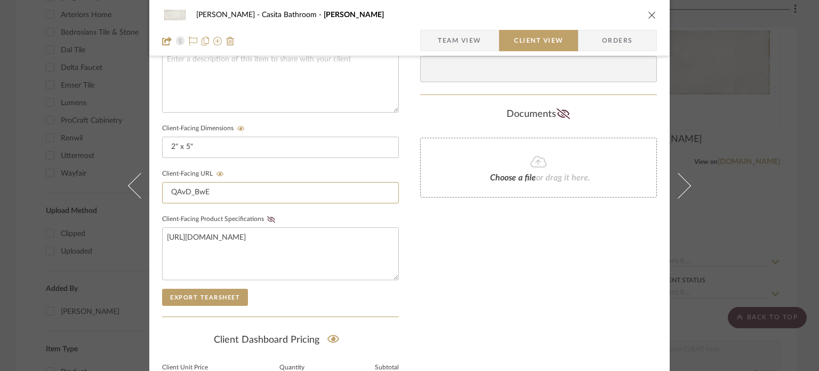
drag, startPoint x: 211, startPoint y: 195, endPoint x: 113, endPoint y: 186, distance: 98.5
click at [113, 186] on div "Pierce Casita Bathroom Antiqo Vanilla Glossy Team View Client View Orders Clien…" at bounding box center [409, 185] width 819 height 371
paste input "[URL][DOMAIN_NAME]"
type input "[URL][DOMAIN_NAME]"
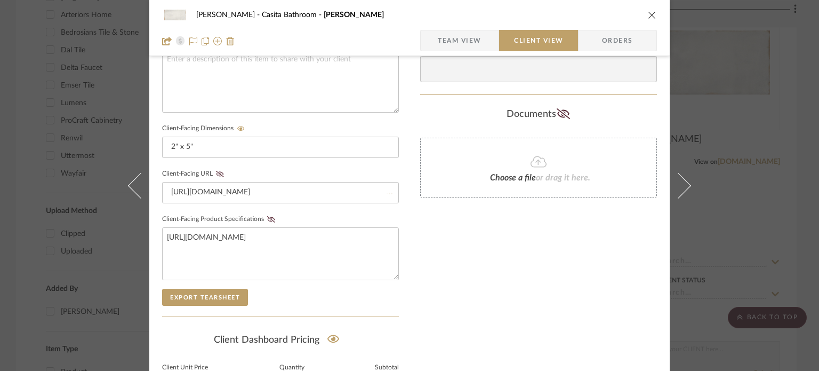
scroll to position [0, 0]
click at [456, 207] on summary-project-attachments "Documents Choose a file or drag it here." at bounding box center [538, 158] width 237 height 104
click at [648, 12] on icon "close" at bounding box center [652, 15] width 9 height 9
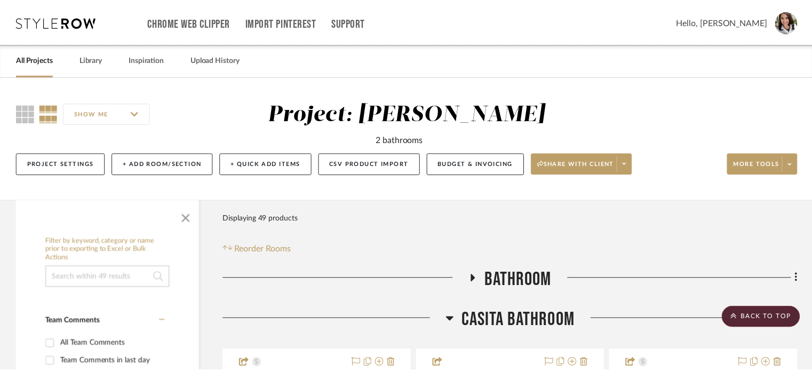
scroll to position [853, 0]
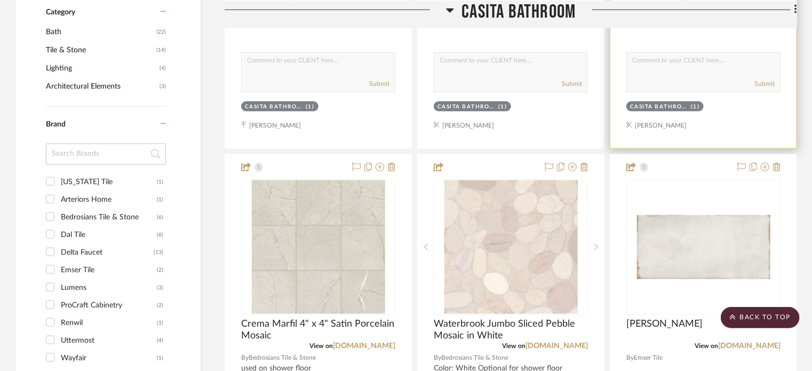
scroll to position [800, 0]
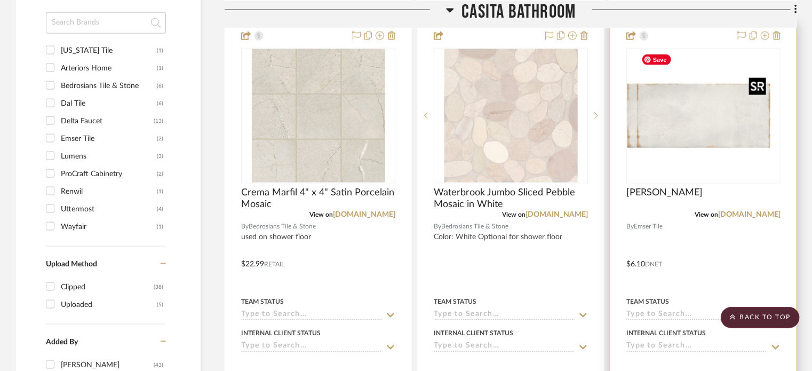
click at [691, 58] on div at bounding box center [703, 115] width 154 height 135
click at [689, 33] on div at bounding box center [703, 256] width 186 height 467
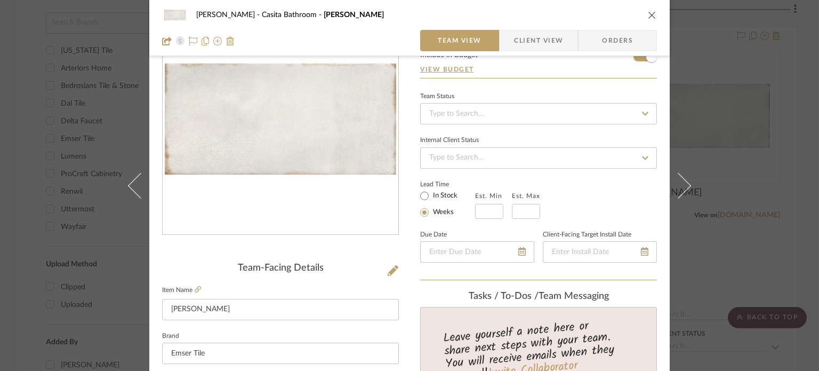
scroll to position [53, 0]
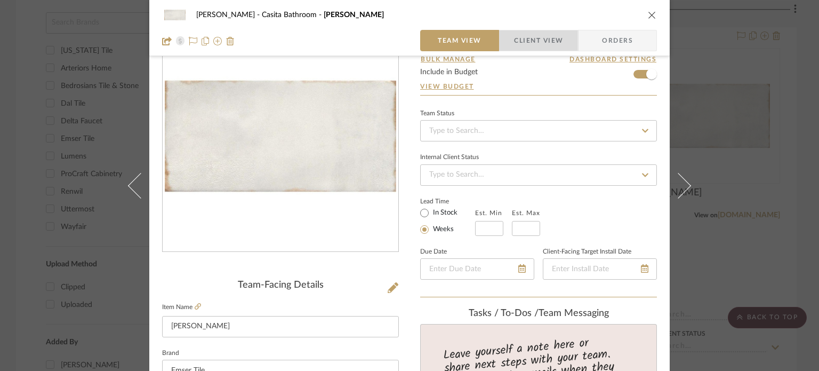
click at [540, 38] on span "Client View" at bounding box center [538, 40] width 49 height 21
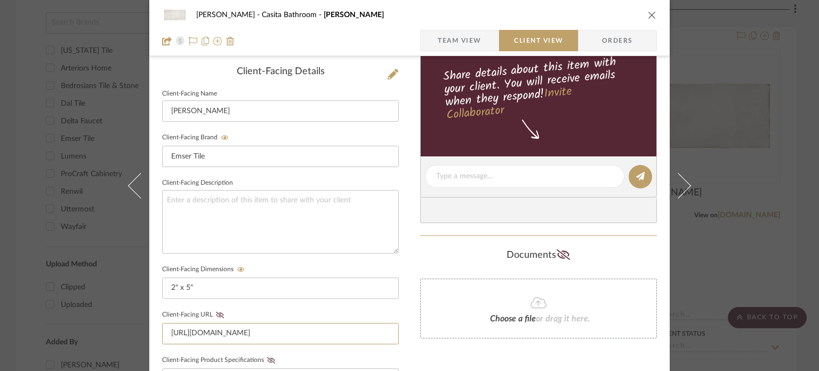
scroll to position [0, 5]
drag, startPoint x: 162, startPoint y: 333, endPoint x: 565, endPoint y: 326, distance: 402.7
click at [565, 328] on div "[PERSON_NAME] Casita Bathroom Antiqo Vanilla Glossy Team View Client View Order…" at bounding box center [409, 185] width 520 height 888
paste input "[URL][DOMAIN_NAME]"
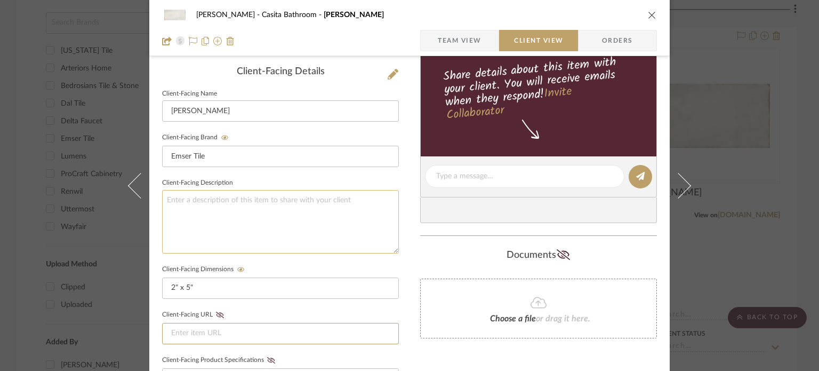
type input "[URL][DOMAIN_NAME]"
click at [175, 209] on textarea at bounding box center [280, 221] width 237 height 63
paste textarea "[URL][DOMAIN_NAME]"
type textarea "[URL][DOMAIN_NAME]"
click at [407, 257] on div "[PERSON_NAME] Casita Bathroom Antiqo Vanilla Glossy Team View Client View Order…" at bounding box center [409, 185] width 520 height 888
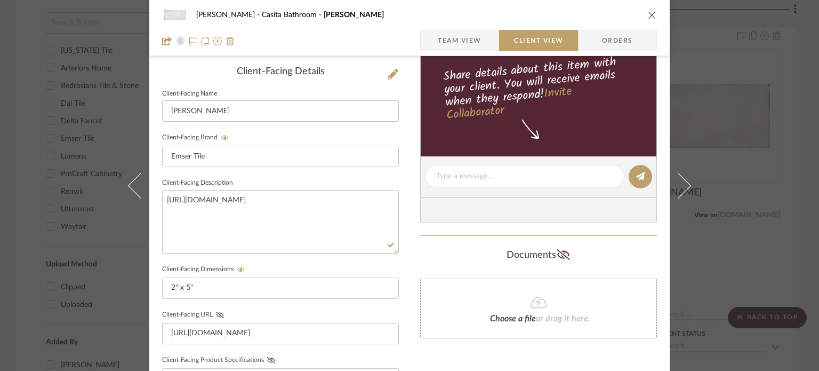
click at [395, 332] on div "[PERSON_NAME] Casita Bathroom Antiqo Vanilla Glossy Team View Client View Order…" at bounding box center [409, 185] width 520 height 888
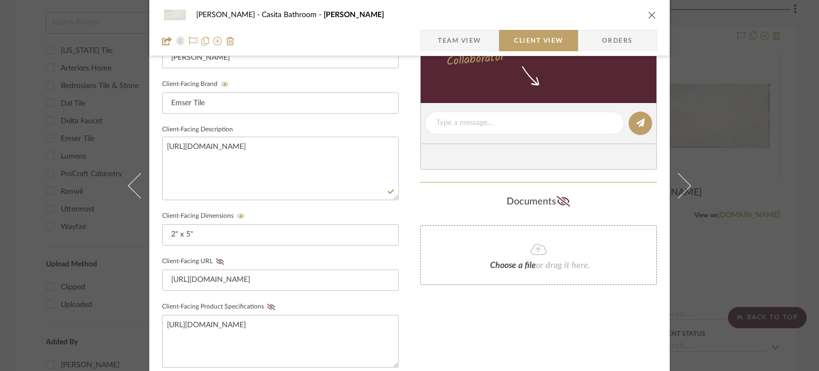
scroll to position [427, 0]
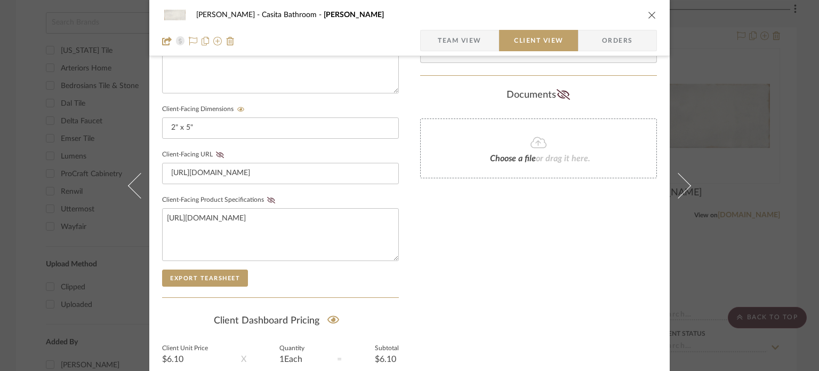
click at [522, 276] on div "Only content on this tab can share to Dashboard. Click eyeball icon to show or …" at bounding box center [538, 36] width 237 height 781
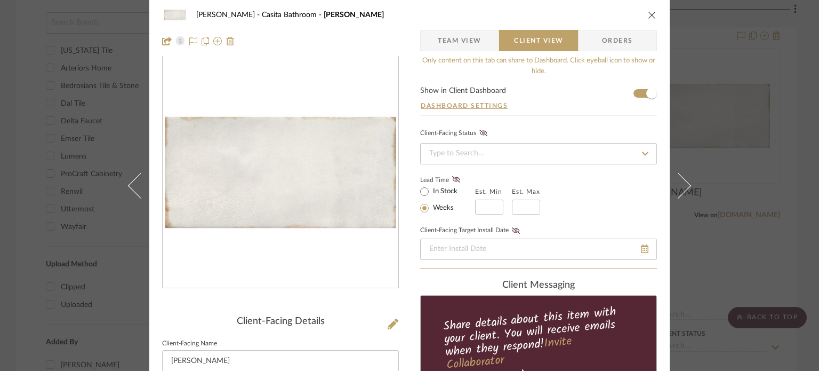
scroll to position [0, 0]
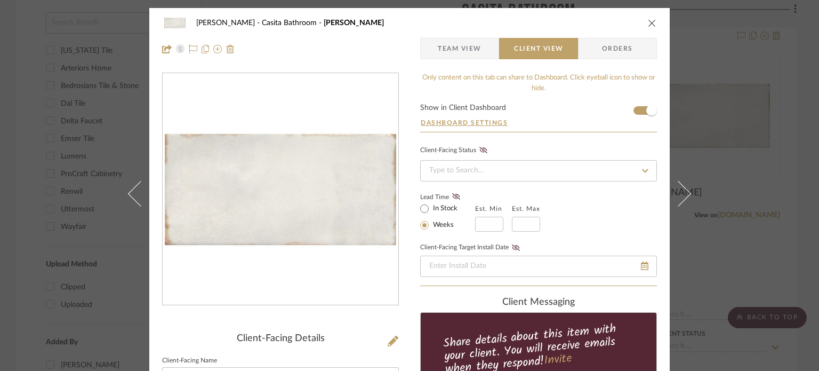
click at [438, 47] on span "Team View" at bounding box center [460, 48] width 44 height 21
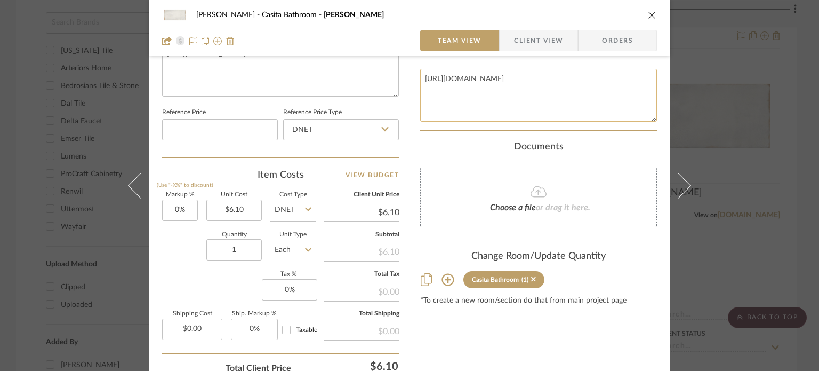
scroll to position [621, 0]
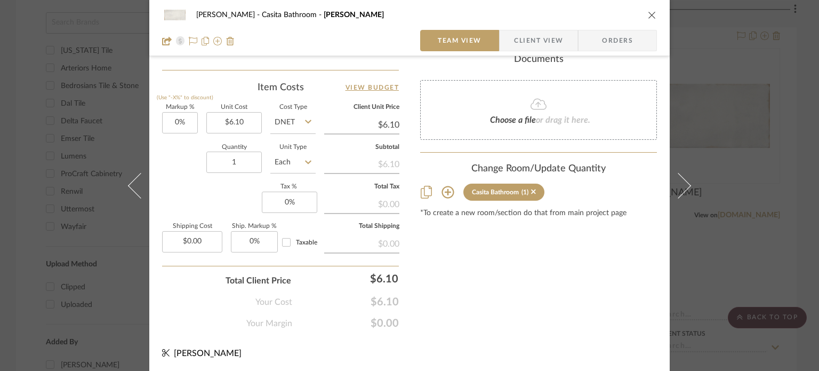
click at [648, 15] on icon "close" at bounding box center [652, 15] width 9 height 9
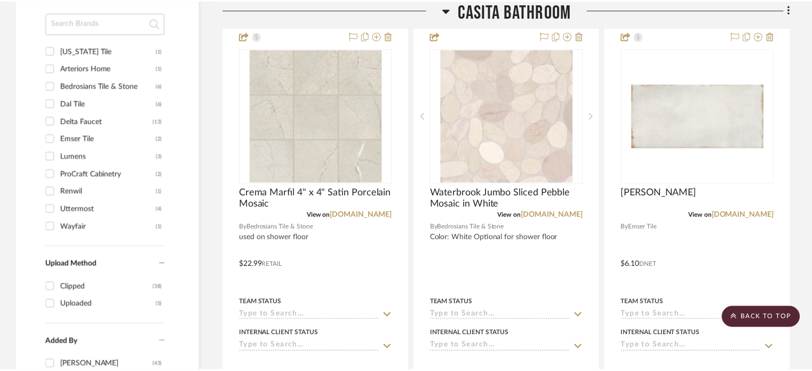
scroll to position [800, 0]
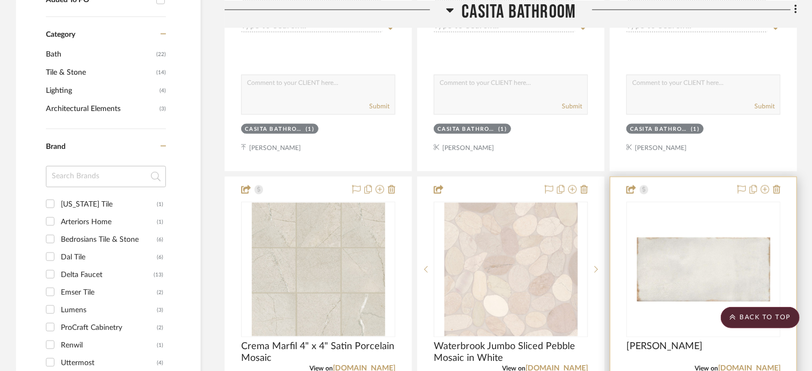
scroll to position [747, 0]
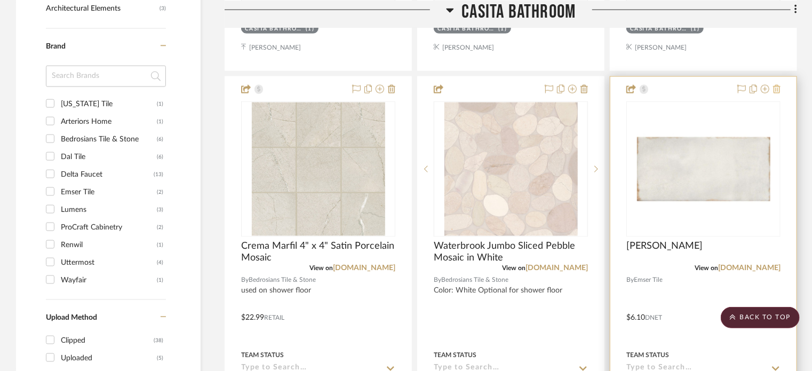
click at [776, 87] on icon at bounding box center [776, 89] width 7 height 9
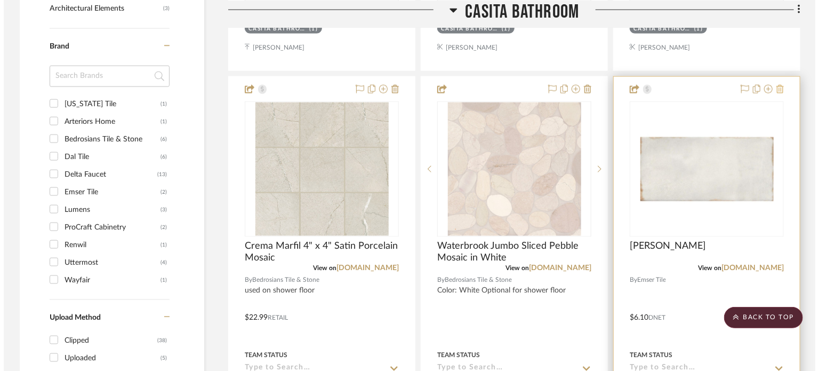
scroll to position [0, 0]
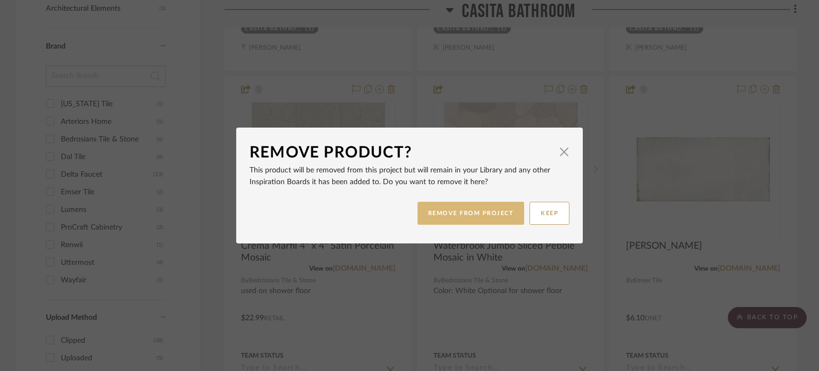
click at [459, 214] on button "REMOVE FROM PROJECT" at bounding box center [471, 213] width 107 height 23
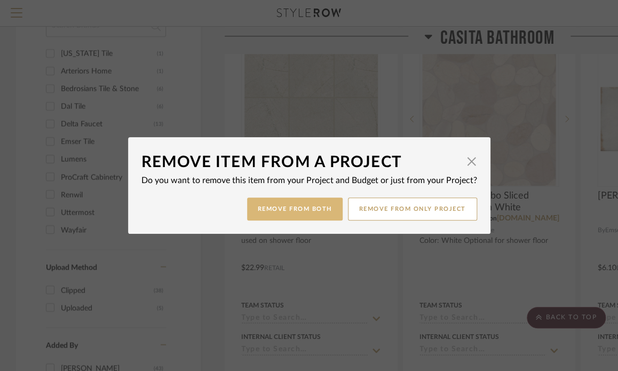
click at [316, 211] on button "Remove from Both" at bounding box center [294, 208] width 95 height 23
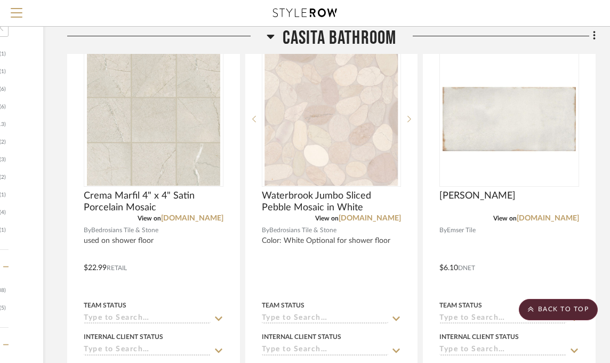
scroll to position [747, 158]
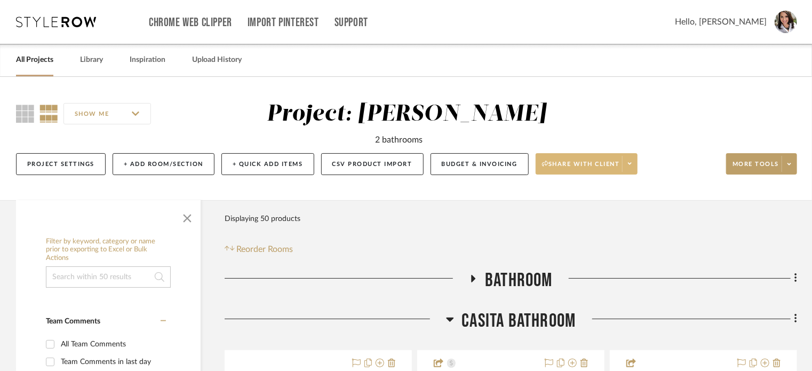
click at [617, 162] on span at bounding box center [629, 164] width 15 height 16
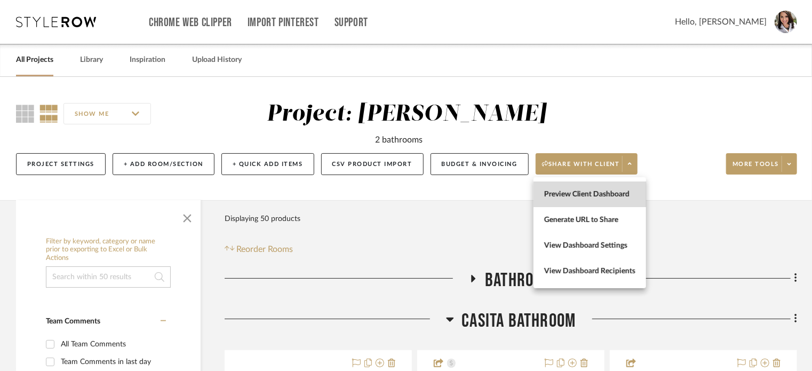
click at [594, 202] on button "Preview Client Dashboard" at bounding box center [589, 194] width 113 height 26
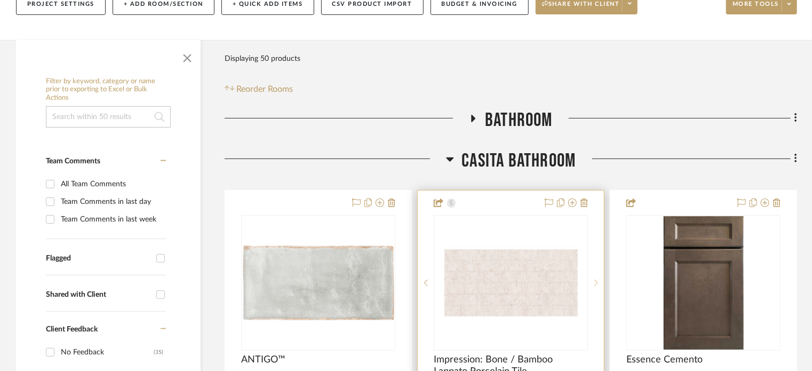
scroll to position [373, 0]
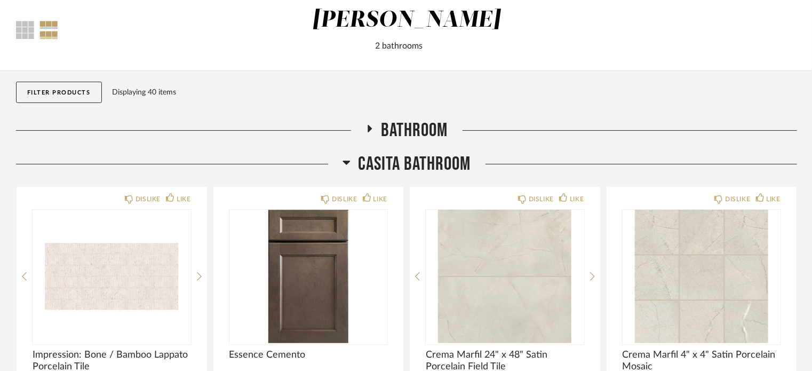
scroll to position [107, 0]
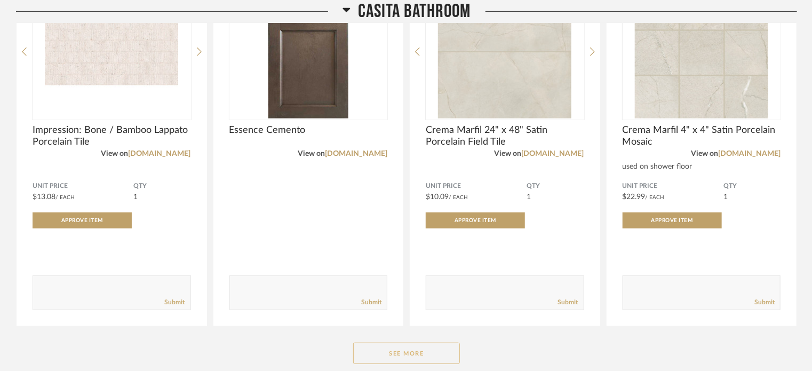
scroll to position [364, 0]
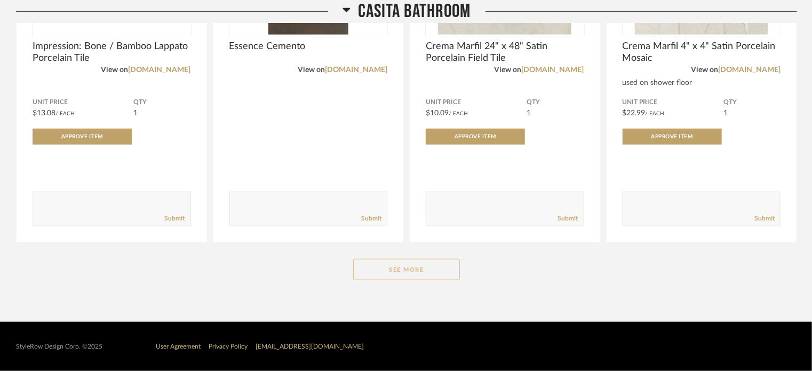
click at [424, 267] on button "See More" at bounding box center [406, 269] width 107 height 21
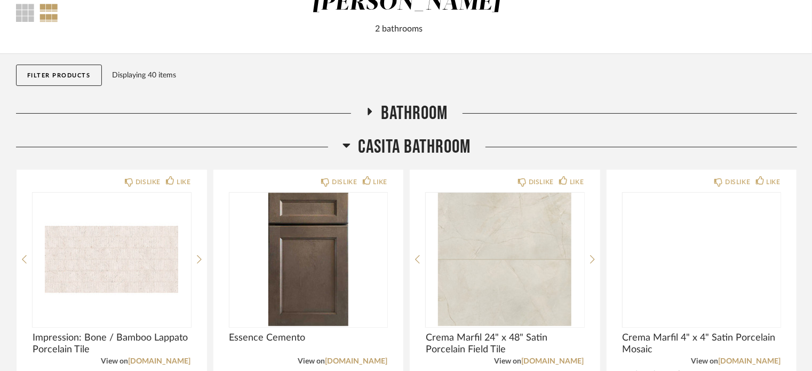
scroll to position [44, 0]
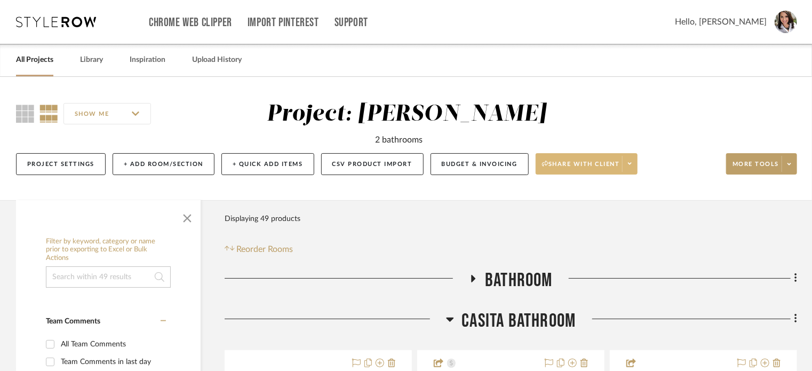
click at [629, 167] on span at bounding box center [629, 164] width 15 height 16
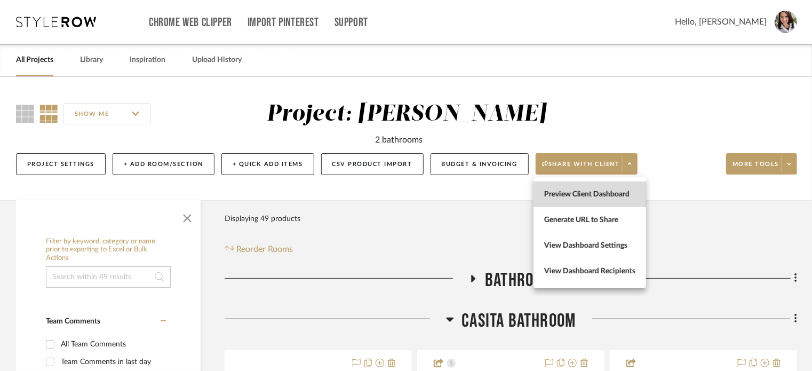
click at [596, 194] on span "Preview Client Dashboard" at bounding box center [589, 194] width 91 height 9
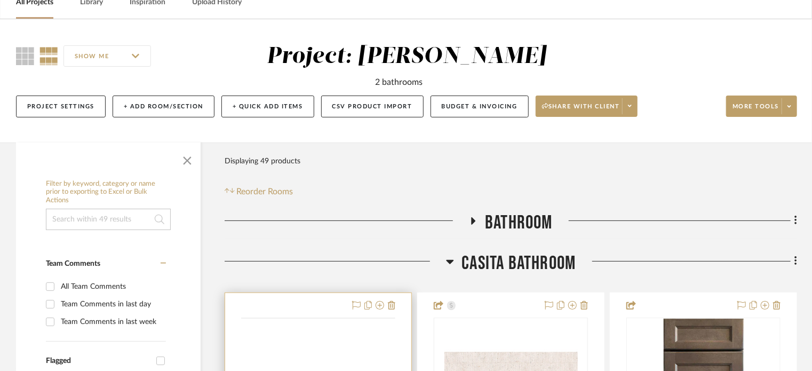
scroll to position [160, 0]
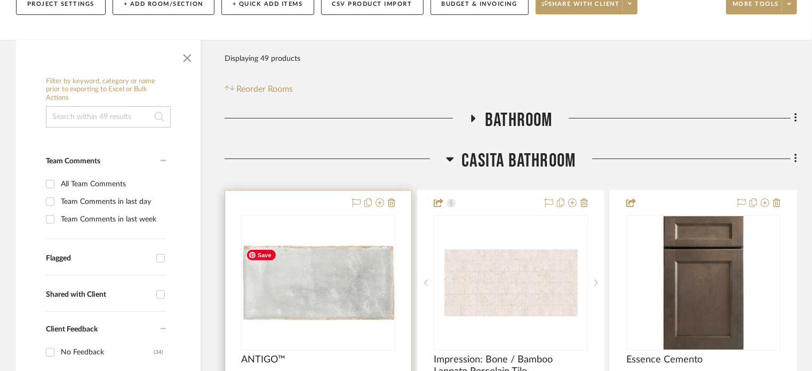
click at [299, 217] on div at bounding box center [318, 282] width 154 height 135
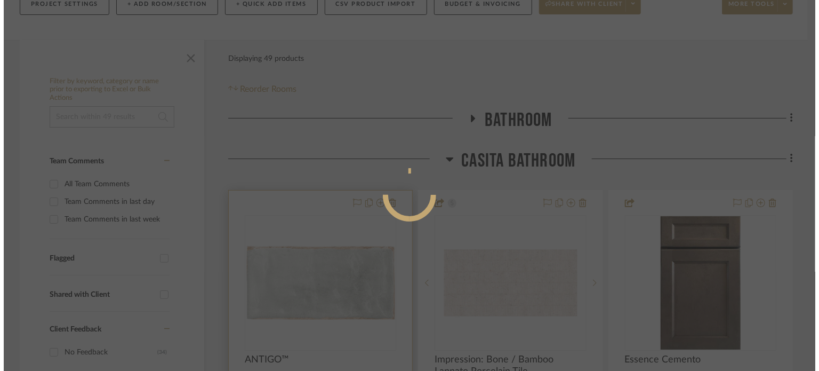
scroll to position [0, 0]
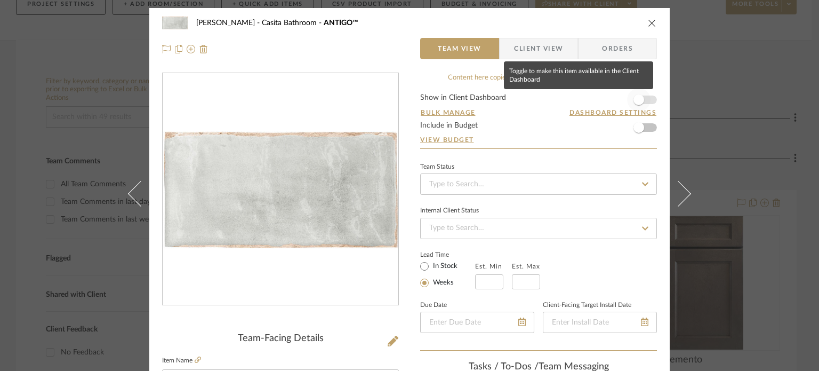
click at [638, 98] on span "button" at bounding box center [639, 99] width 11 height 11
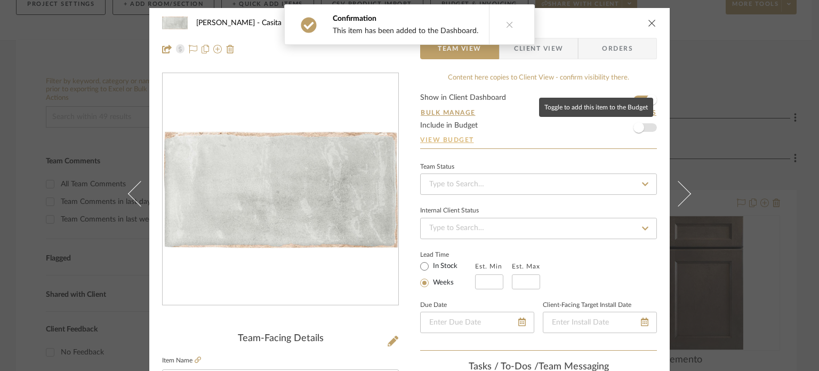
drag, startPoint x: 635, startPoint y: 132, endPoint x: 644, endPoint y: 140, distance: 11.7
click at [635, 132] on span "button" at bounding box center [639, 127] width 11 height 11
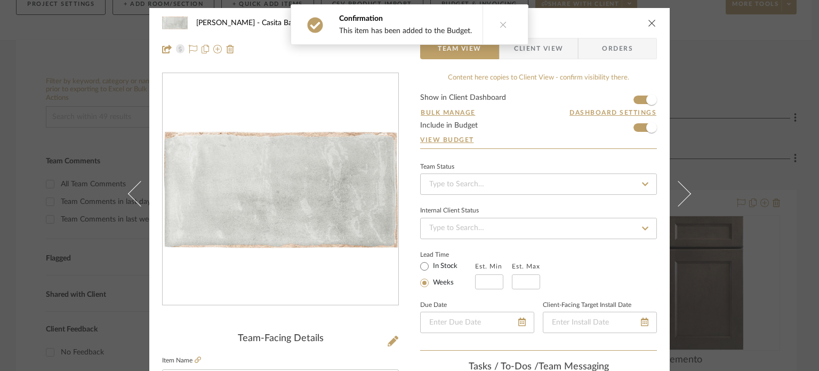
click at [504, 25] on button at bounding box center [503, 24] width 41 height 39
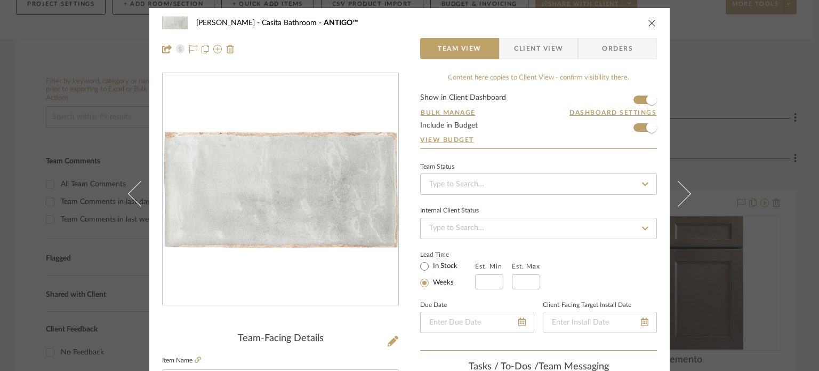
click at [648, 22] on icon "close" at bounding box center [652, 23] width 9 height 9
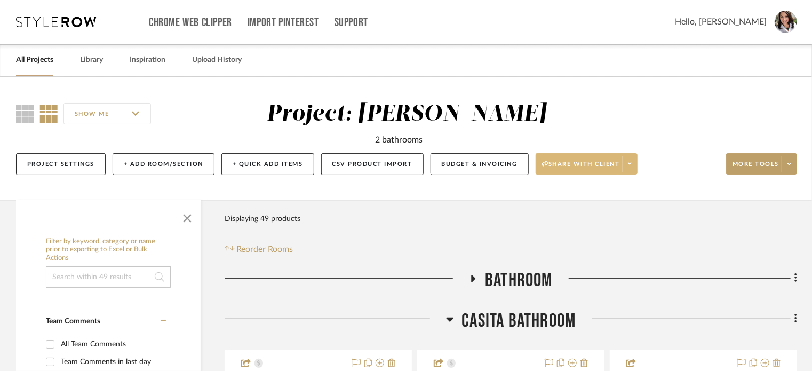
click at [627, 166] on span at bounding box center [629, 164] width 15 height 16
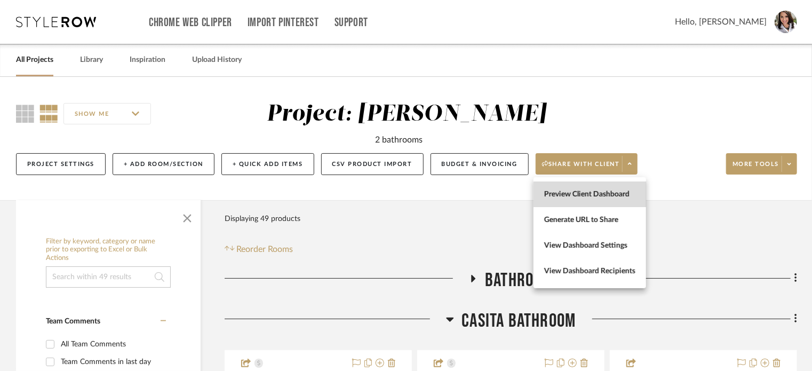
click at [595, 198] on button "Preview Client Dashboard" at bounding box center [589, 194] width 113 height 26
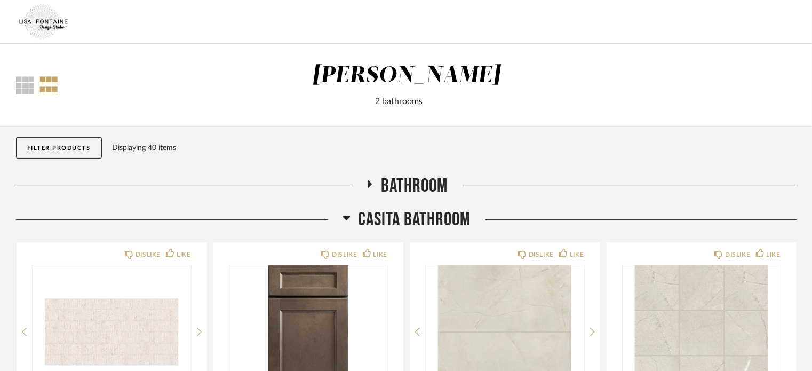
click at [343, 216] on icon at bounding box center [345, 218] width 7 height 4
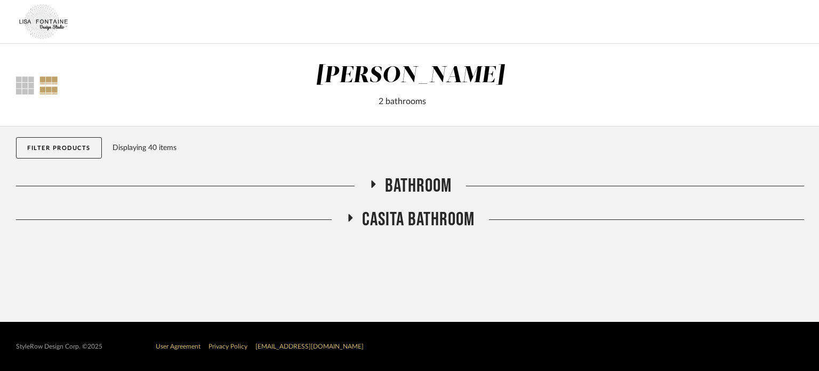
click at [374, 182] on icon at bounding box center [372, 184] width 13 height 8
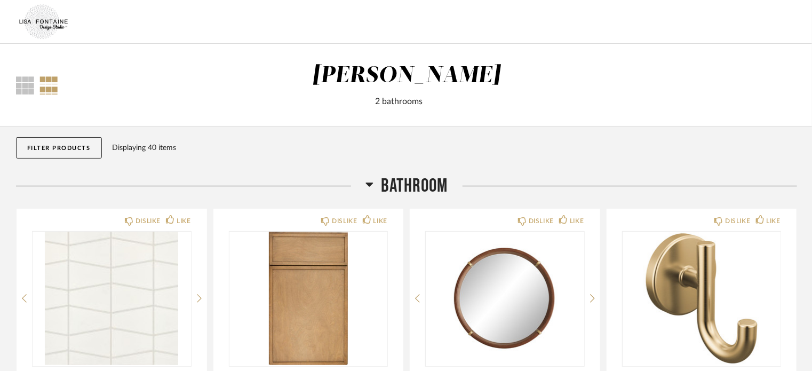
click at [374, 182] on h2 "Bathroom" at bounding box center [406, 185] width 83 height 23
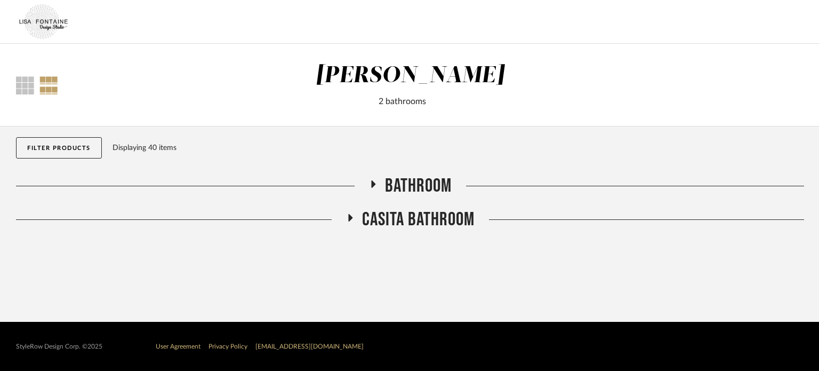
click at [348, 218] on icon at bounding box center [350, 217] width 4 height 7
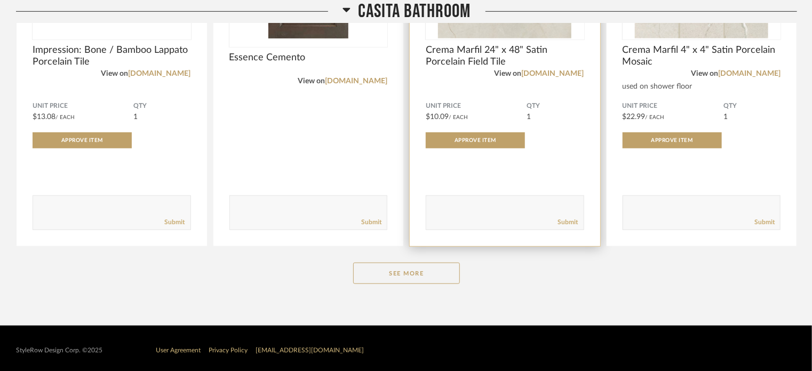
scroll to position [364, 0]
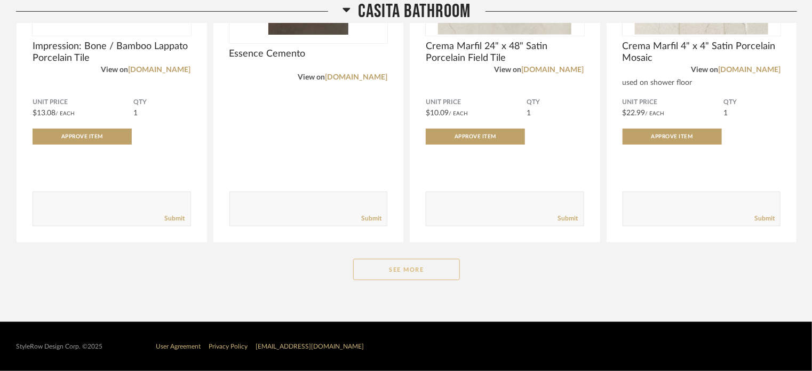
click at [426, 268] on button "See More" at bounding box center [406, 269] width 107 height 21
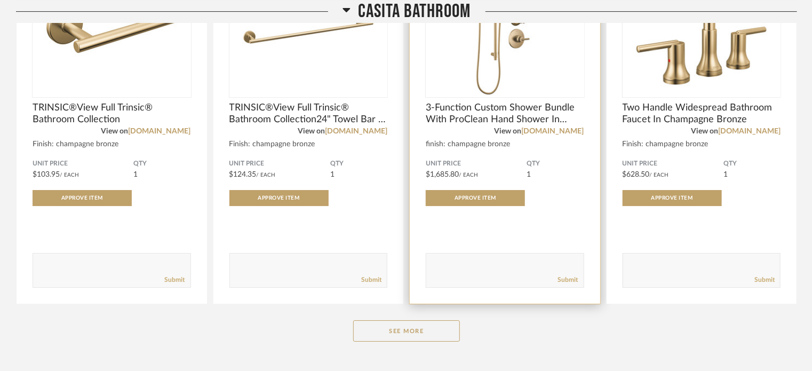
scroll to position [1840, 0]
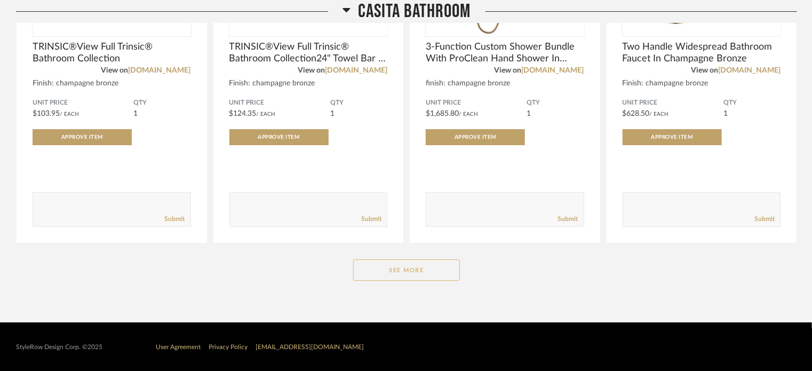
click at [431, 273] on button "See More" at bounding box center [406, 269] width 107 height 21
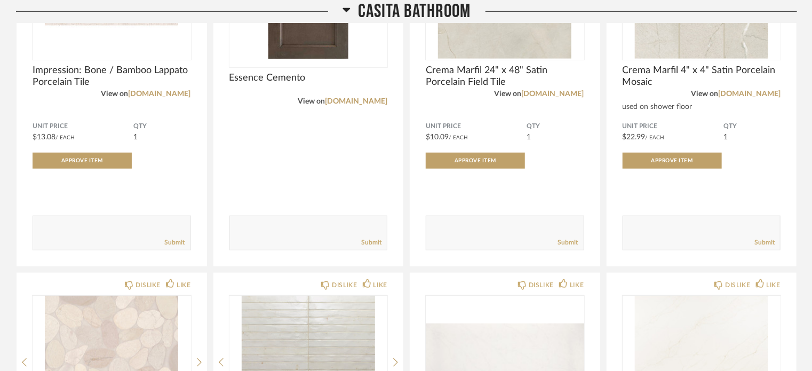
scroll to position [234, 0]
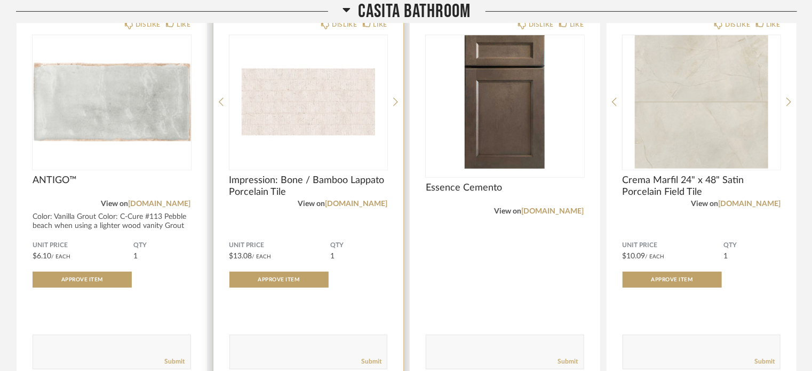
scroll to position [213, 0]
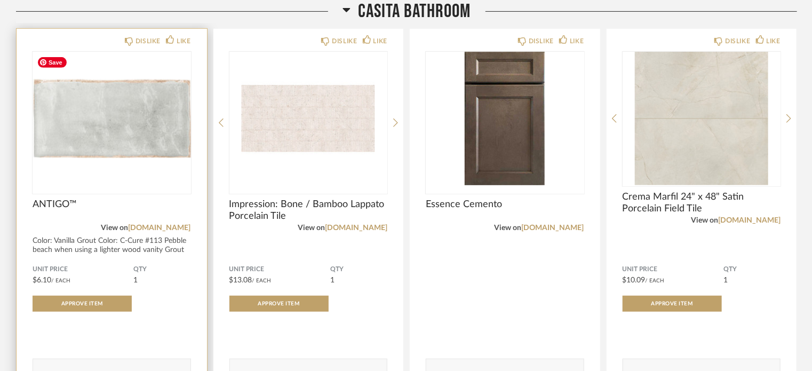
click at [0, 0] on img at bounding box center [0, 0] width 0 height 0
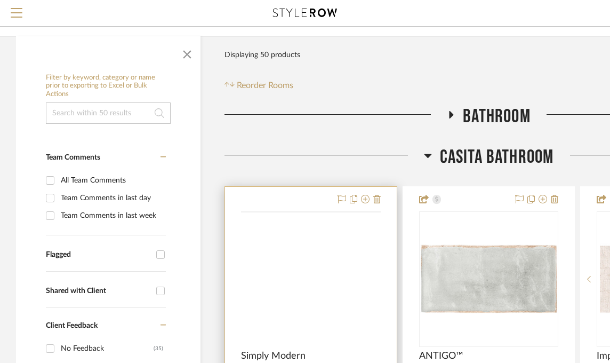
scroll to position [160, 0]
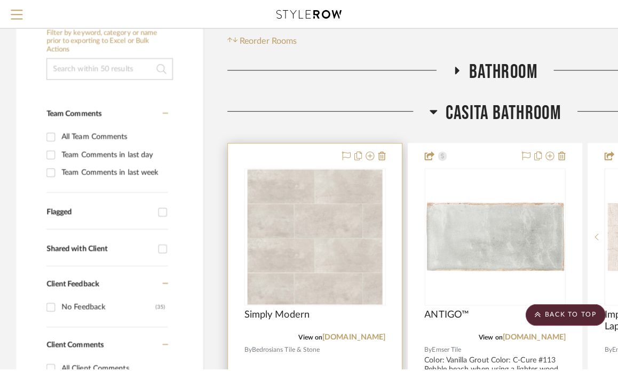
scroll to position [0, 0]
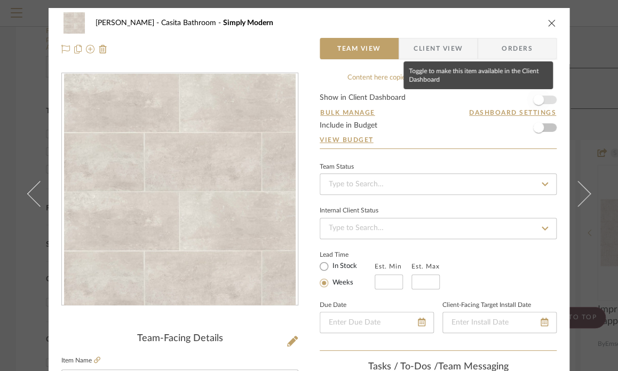
drag, startPoint x: 539, startPoint y: 98, endPoint x: 539, endPoint y: 104, distance: 6.4
click at [539, 98] on span "button" at bounding box center [538, 99] width 11 height 11
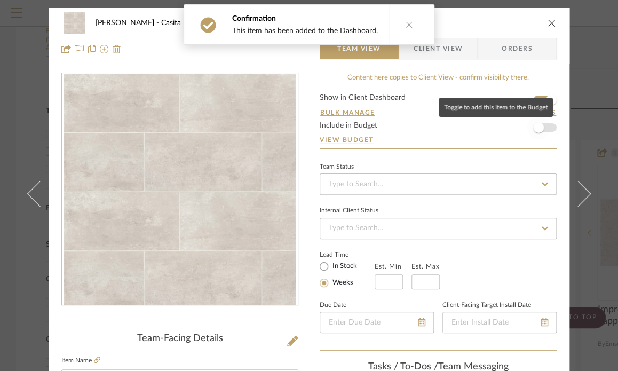
drag, startPoint x: 538, startPoint y: 130, endPoint x: 544, endPoint y: 138, distance: 10.2
click at [538, 130] on span "button" at bounding box center [538, 127] width 11 height 11
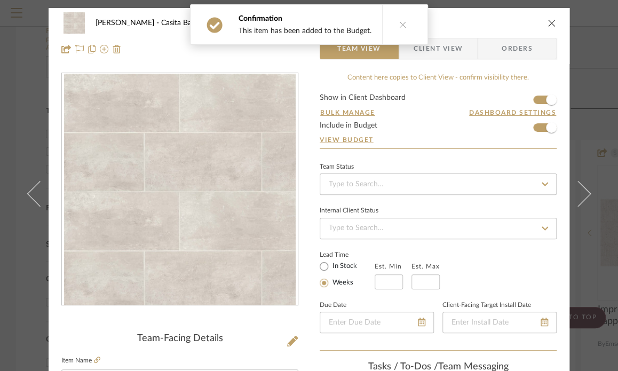
click at [547, 25] on icon "close" at bounding box center [551, 23] width 9 height 9
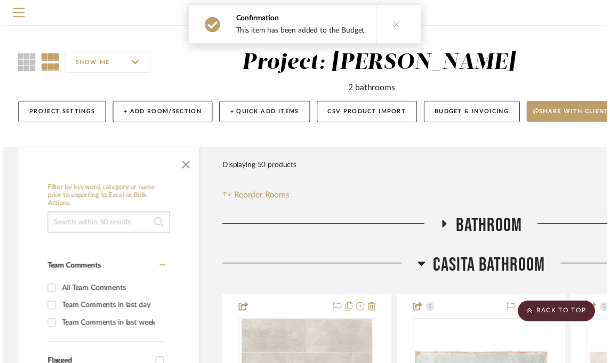
scroll to position [160, 0]
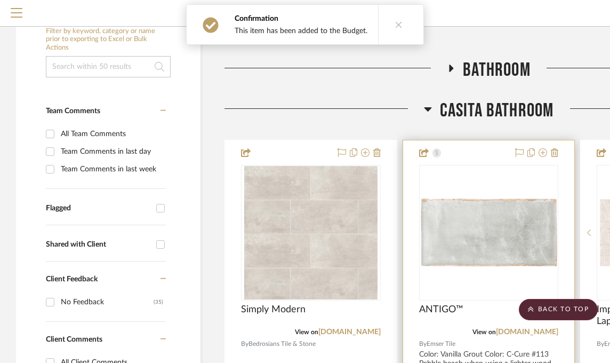
drag, startPoint x: 573, startPoint y: 302, endPoint x: 574, endPoint y: 279, distance: 23.5
click at [572, 302] on scroll-to-top-button "BACK TO TOP" at bounding box center [558, 309] width 79 height 21
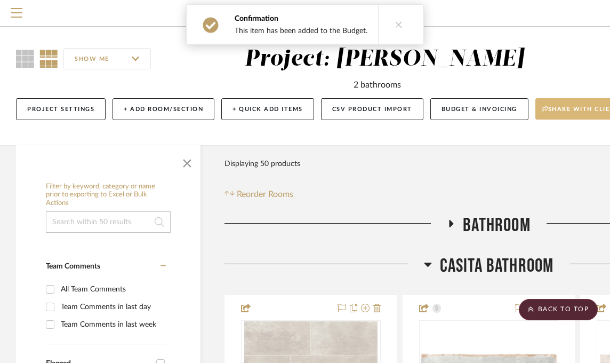
scroll to position [0, 0]
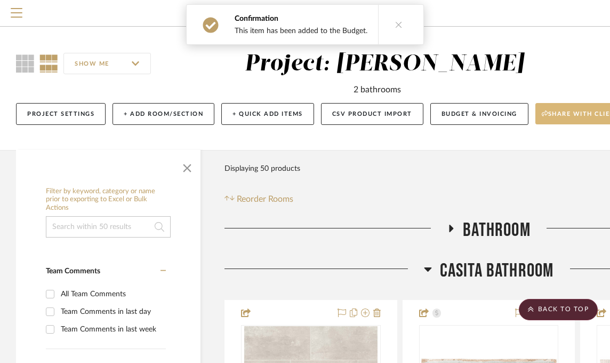
click at [570, 115] on span "Share with client" at bounding box center [581, 118] width 78 height 16
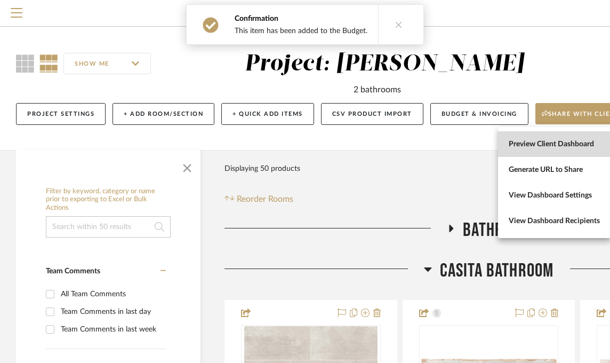
click at [570, 139] on button "Preview Client Dashboard" at bounding box center [554, 144] width 113 height 26
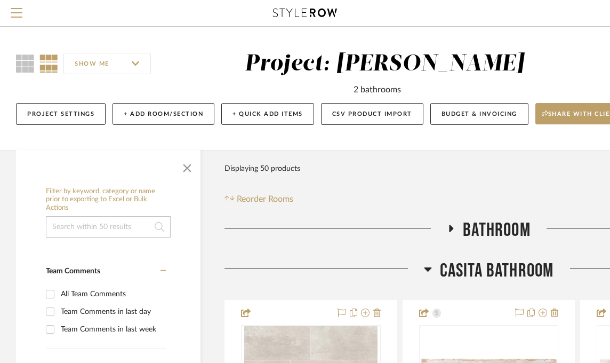
click at [452, 228] on icon at bounding box center [451, 228] width 13 height 8
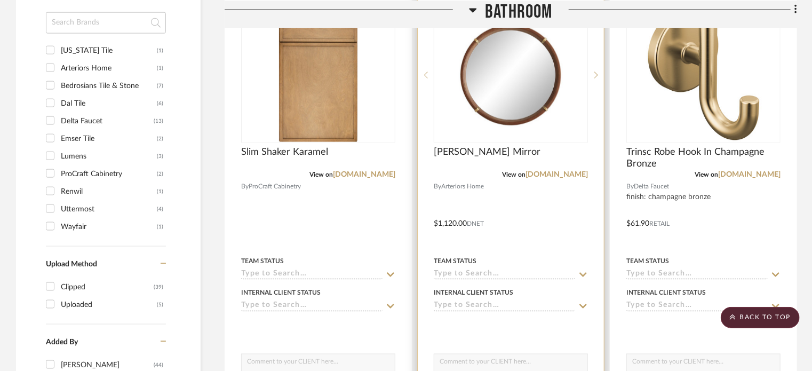
scroll to position [693, 0]
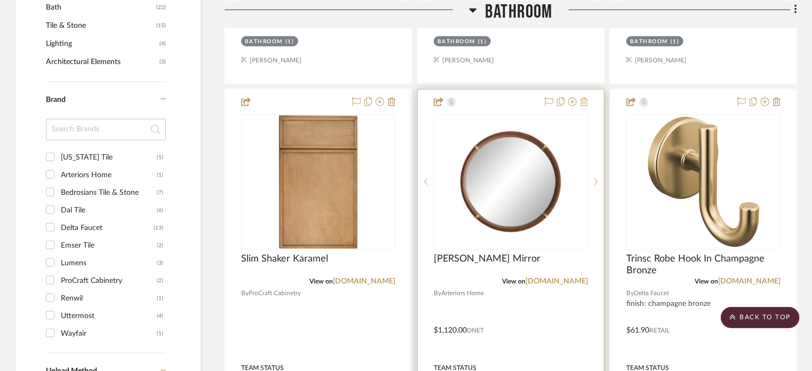
click at [585, 105] on icon at bounding box center [583, 102] width 7 height 9
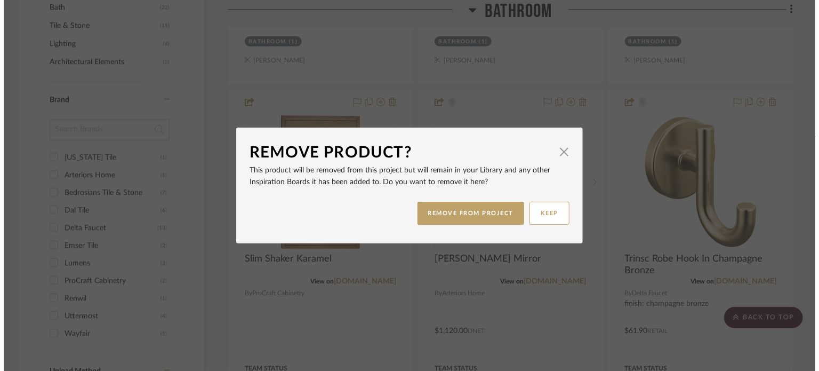
scroll to position [0, 0]
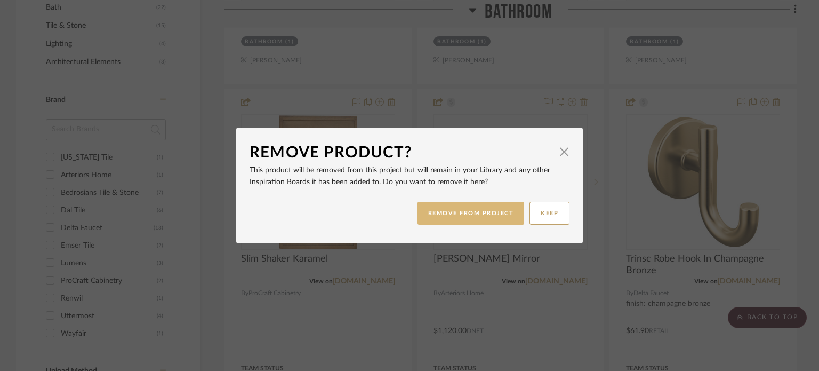
click at [478, 218] on button "REMOVE FROM PROJECT" at bounding box center [471, 213] width 107 height 23
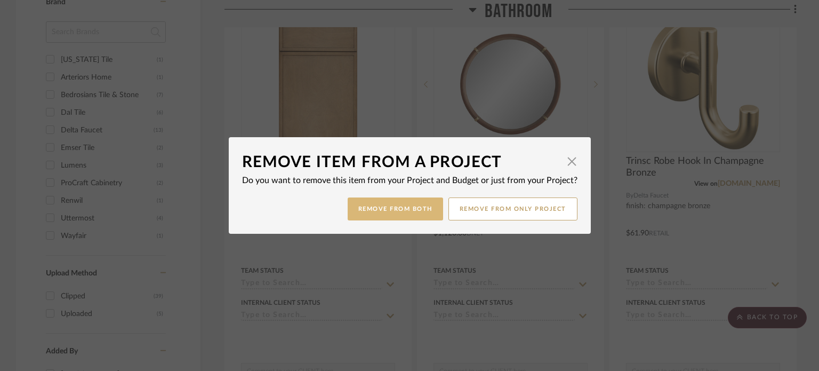
click at [396, 205] on button "Remove from Both" at bounding box center [395, 208] width 95 height 23
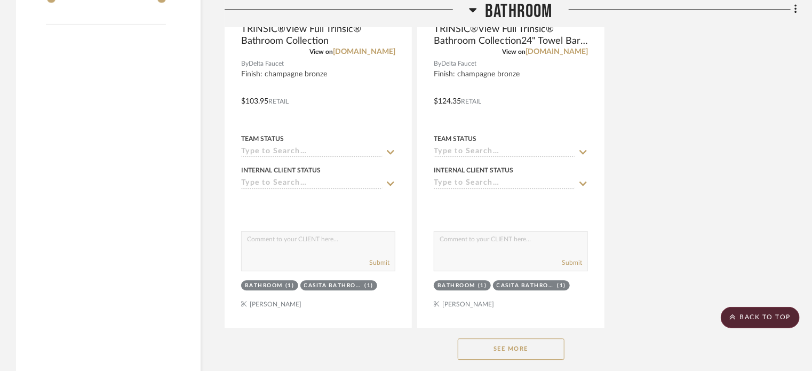
scroll to position [1536, 0]
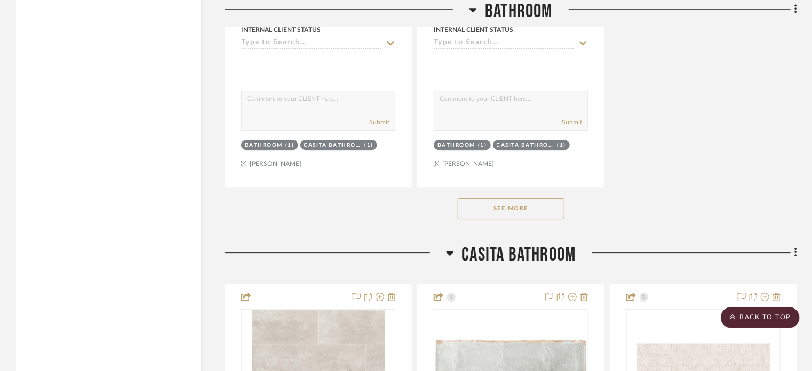
click at [492, 212] on button "See More" at bounding box center [511, 208] width 107 height 21
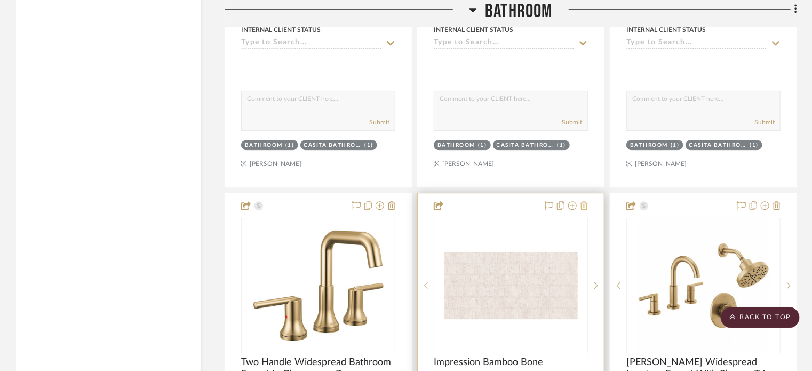
click at [584, 206] on icon at bounding box center [583, 205] width 7 height 9
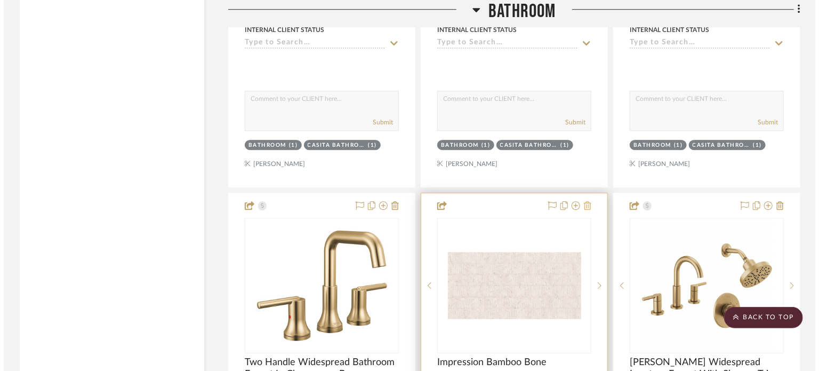
scroll to position [0, 0]
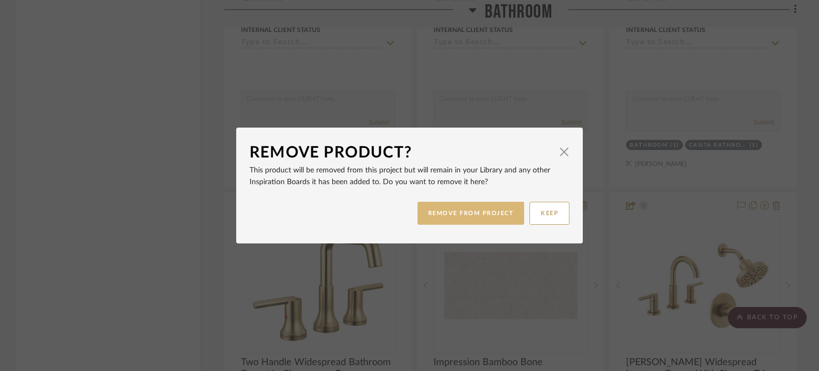
click at [459, 210] on button "REMOVE FROM PROJECT" at bounding box center [471, 213] width 107 height 23
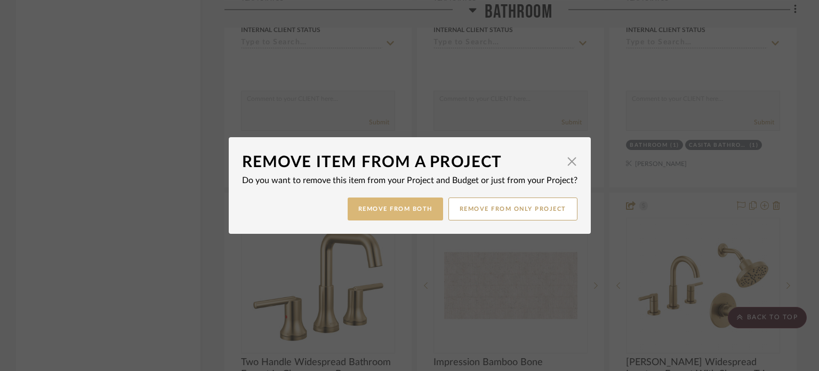
click at [405, 219] on button "Remove from Both" at bounding box center [395, 208] width 95 height 23
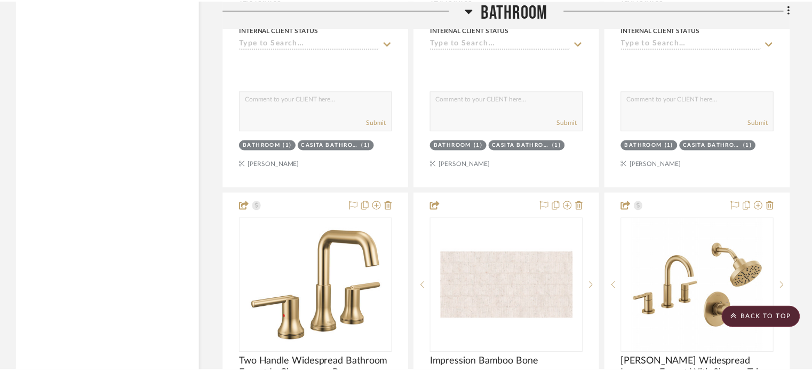
scroll to position [1536, 0]
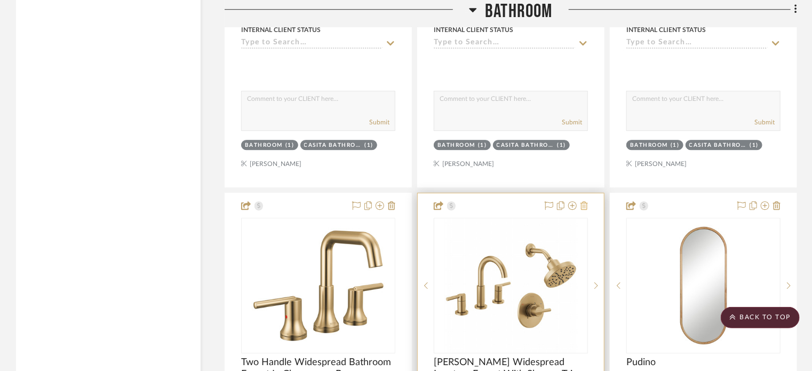
click at [586, 208] on icon at bounding box center [583, 205] width 7 height 9
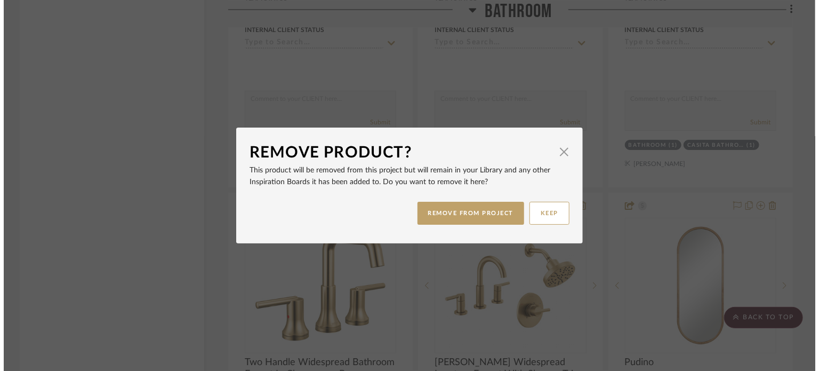
scroll to position [0, 0]
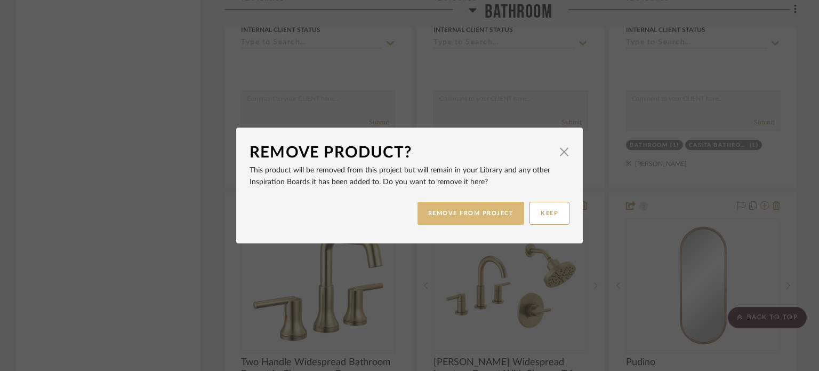
click at [494, 215] on button "REMOVE FROM PROJECT" at bounding box center [471, 213] width 107 height 23
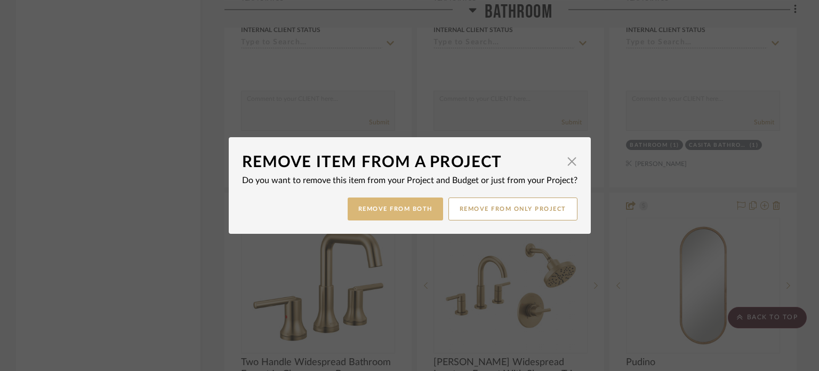
click at [429, 204] on button "Remove from Both" at bounding box center [395, 208] width 95 height 23
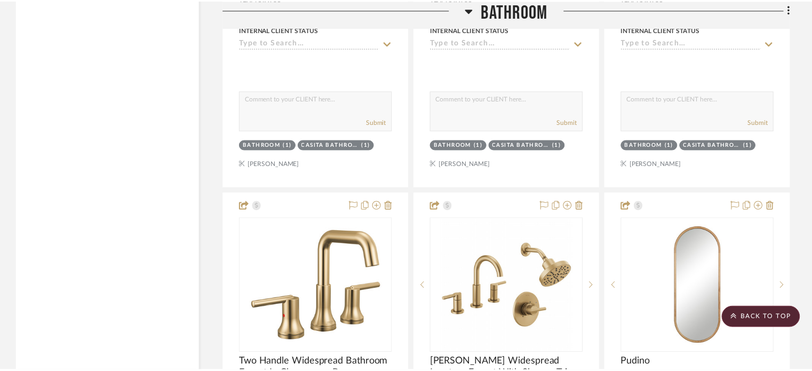
scroll to position [1536, 0]
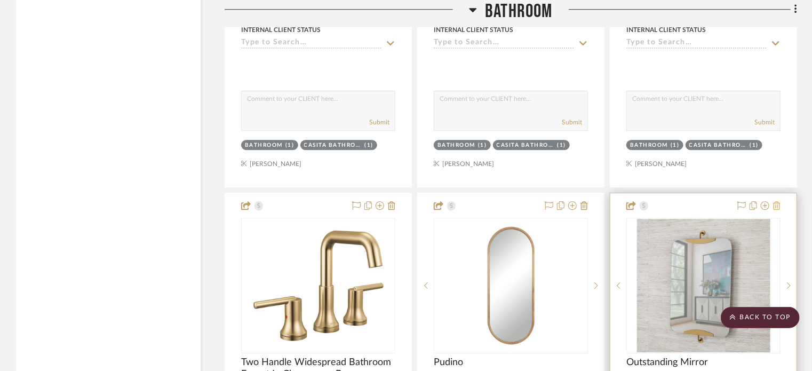
click at [617, 207] on icon at bounding box center [776, 205] width 7 height 9
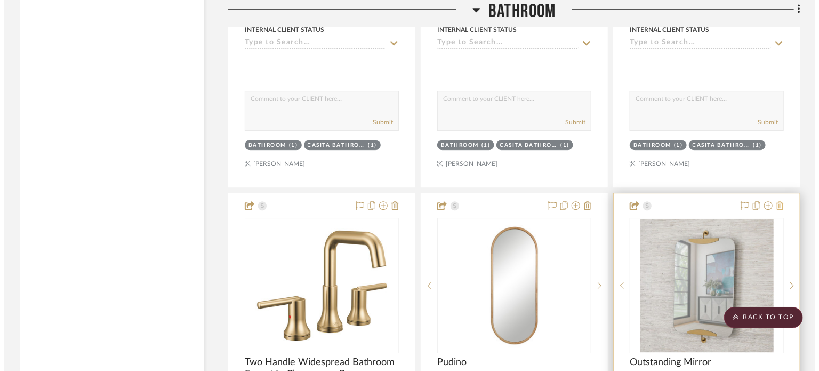
scroll to position [0, 0]
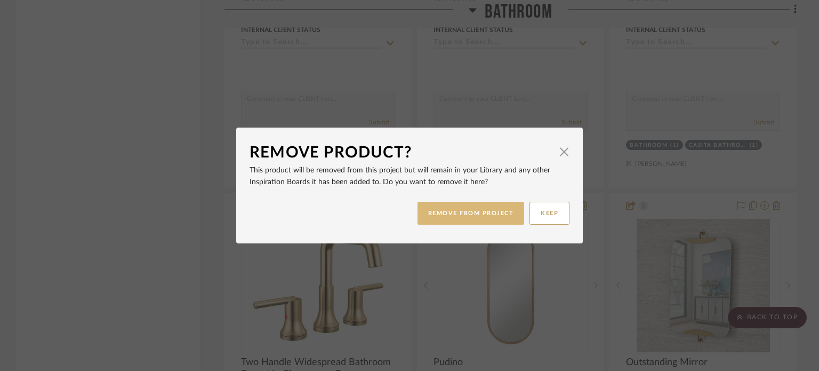
click at [497, 212] on button "REMOVE FROM PROJECT" at bounding box center [471, 213] width 107 height 23
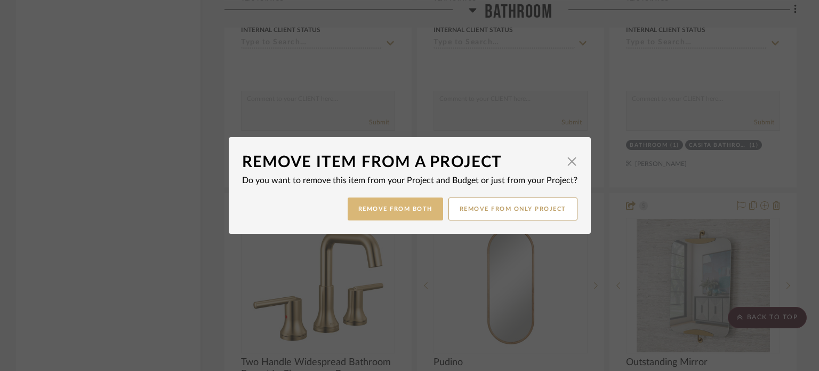
click at [405, 205] on button "Remove from Both" at bounding box center [395, 208] width 95 height 23
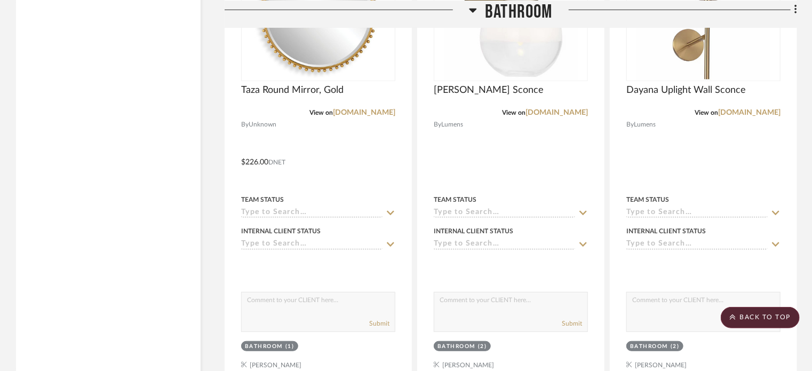
scroll to position [2198, 0]
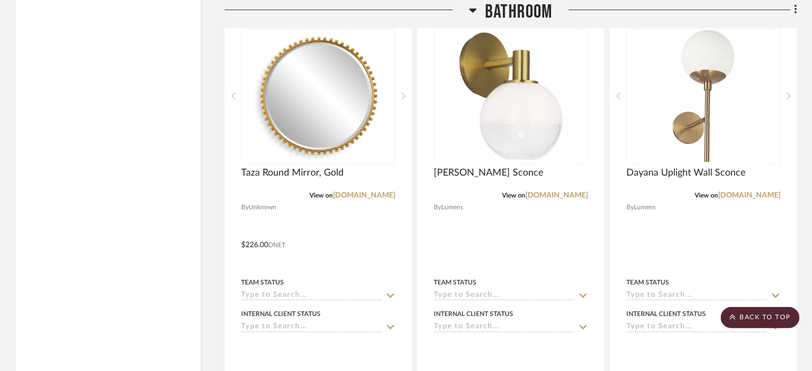
click at [471, 9] on icon at bounding box center [472, 10] width 7 height 4
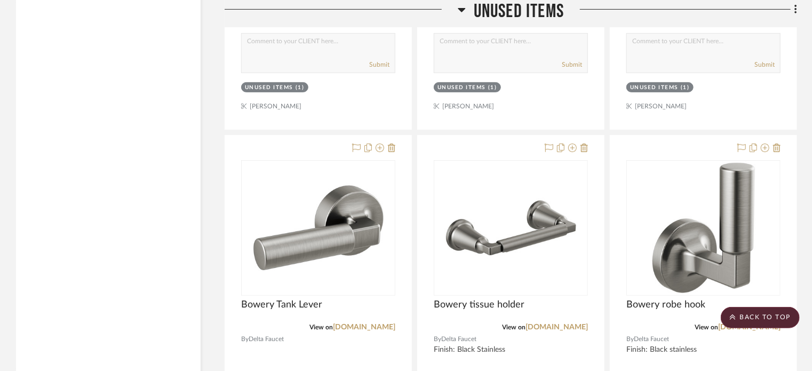
click at [460, 10] on icon at bounding box center [461, 10] width 7 height 4
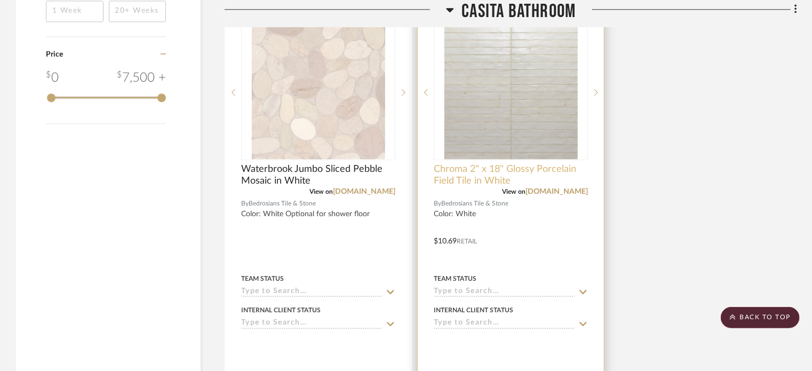
scroll to position [1440, 0]
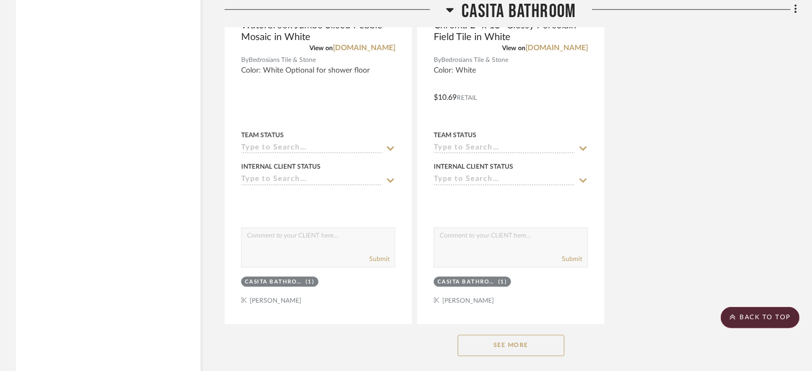
click at [516, 347] on button "See More" at bounding box center [511, 344] width 107 height 21
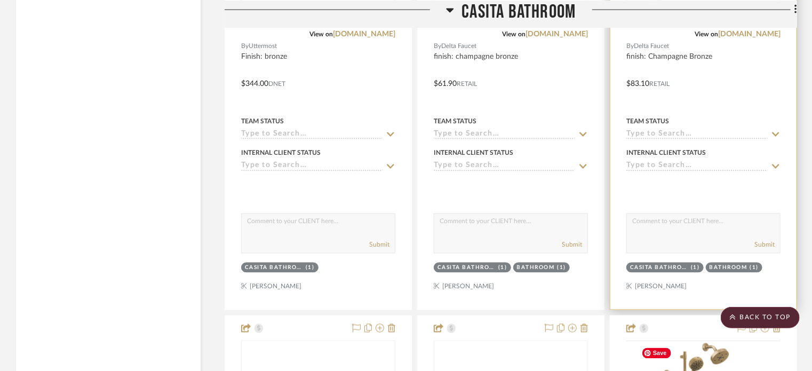
scroll to position [2986, 0]
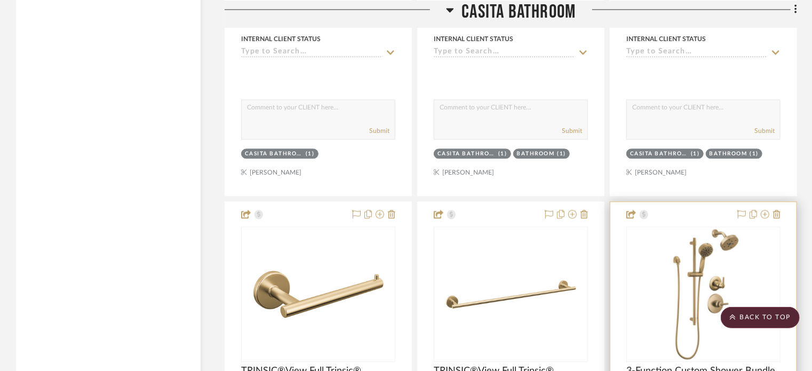
click at [617, 215] on div at bounding box center [756, 215] width 47 height 13
click at [617, 215] on icon at bounding box center [776, 214] width 7 height 9
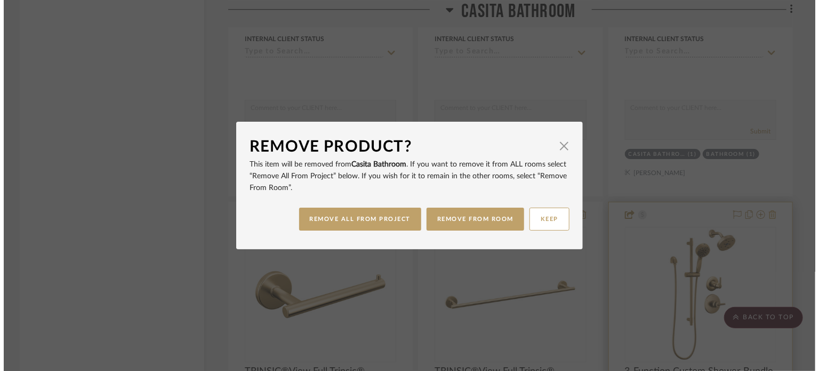
scroll to position [0, 0]
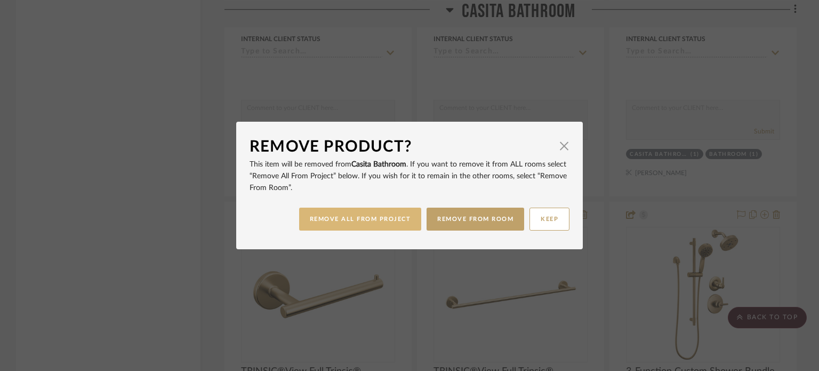
click at [322, 222] on button "REMOVE ALL FROM PROJECT" at bounding box center [360, 218] width 123 height 23
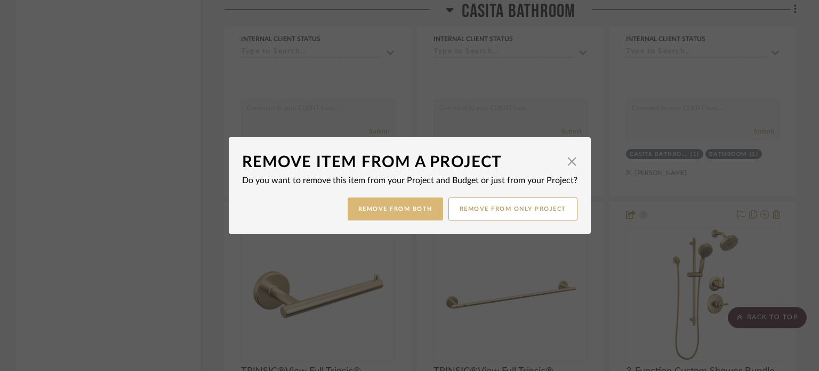
click at [405, 215] on button "Remove from Both" at bounding box center [395, 208] width 95 height 23
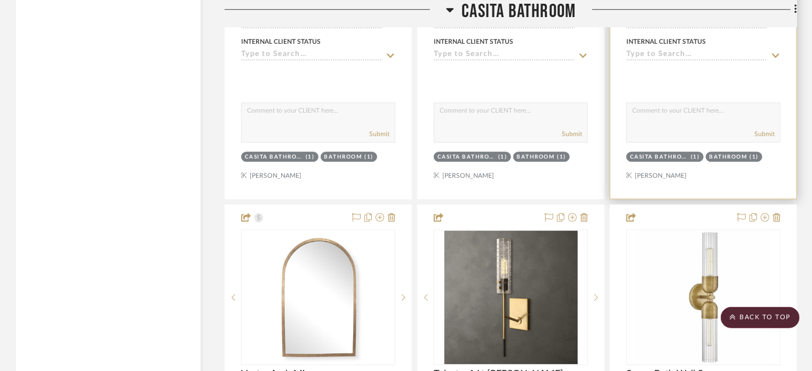
scroll to position [3466, 0]
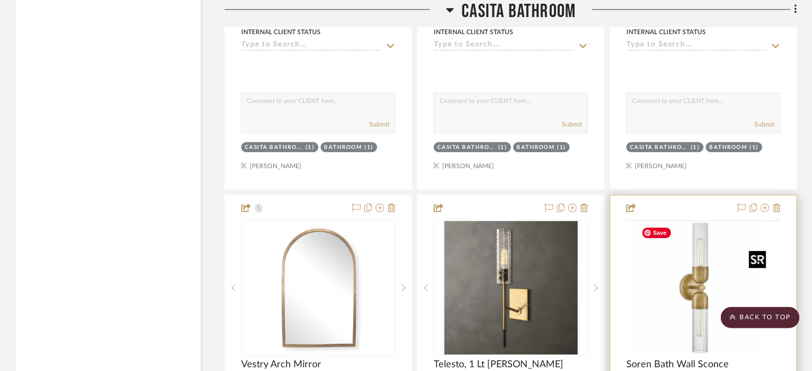
click at [0, 0] on img at bounding box center [0, 0] width 0 height 0
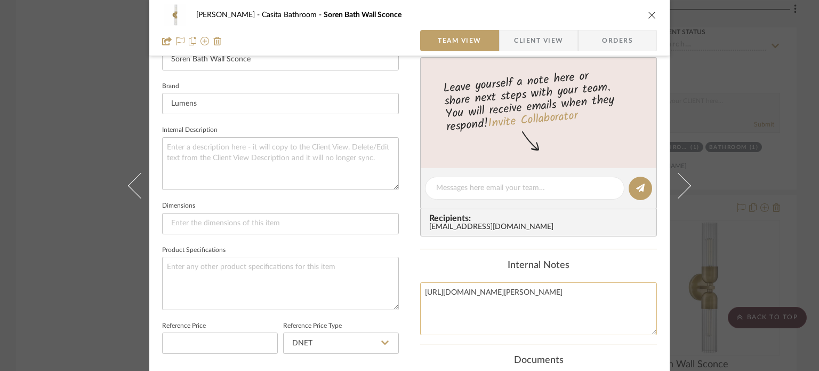
scroll to position [533, 0]
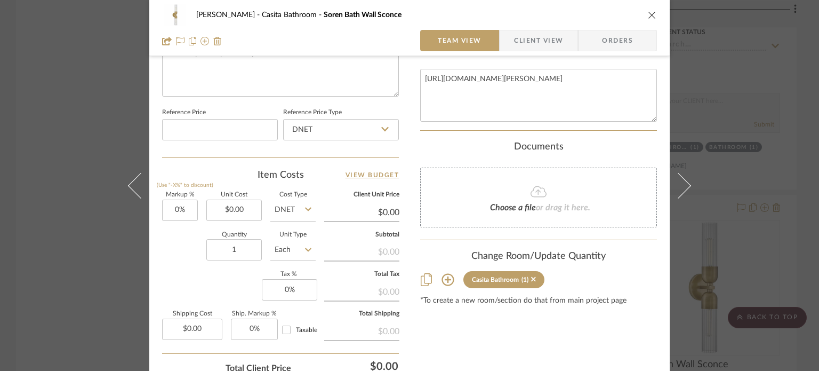
click at [442, 277] on icon at bounding box center [448, 279] width 13 height 13
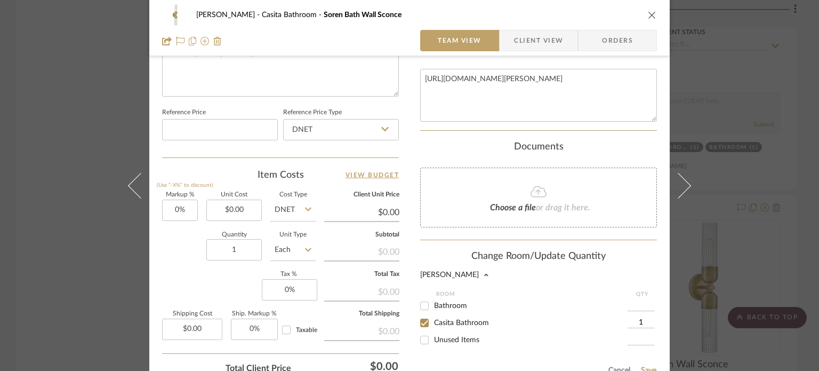
click at [425, 303] on input "Bathroom" at bounding box center [424, 305] width 17 height 17
checkbox input "true"
type input "1"
click at [420, 319] on input "Casita Bathroom" at bounding box center [424, 322] width 17 height 17
checkbox input "false"
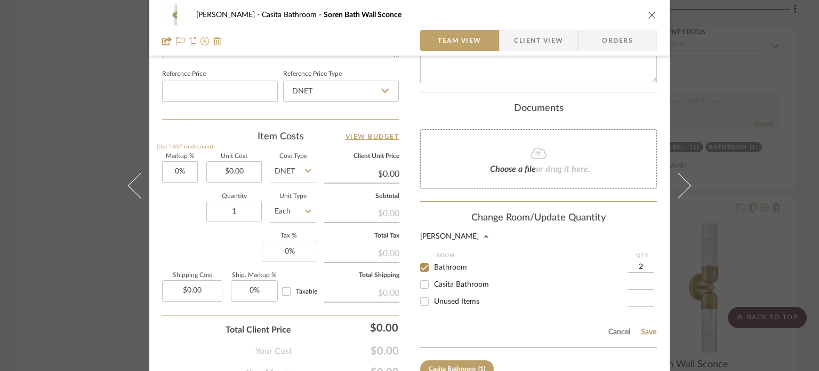
scroll to position [636, 0]
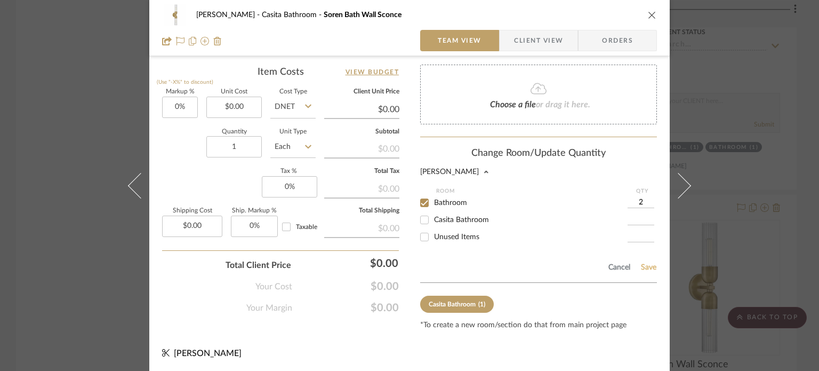
type input "2"
click at [617, 268] on button "Save" at bounding box center [648, 267] width 17 height 9
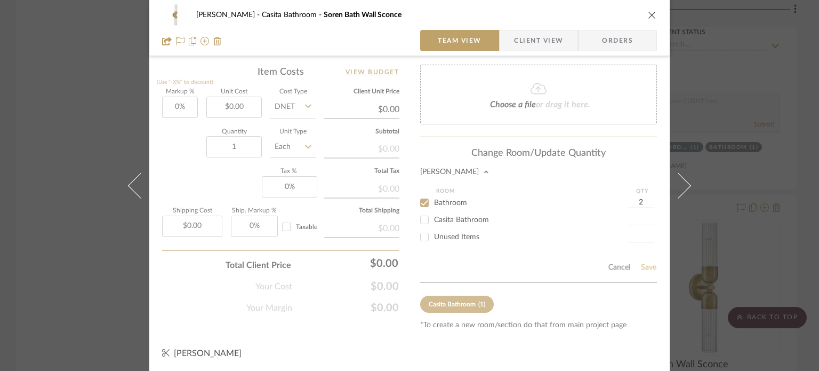
type input "2"
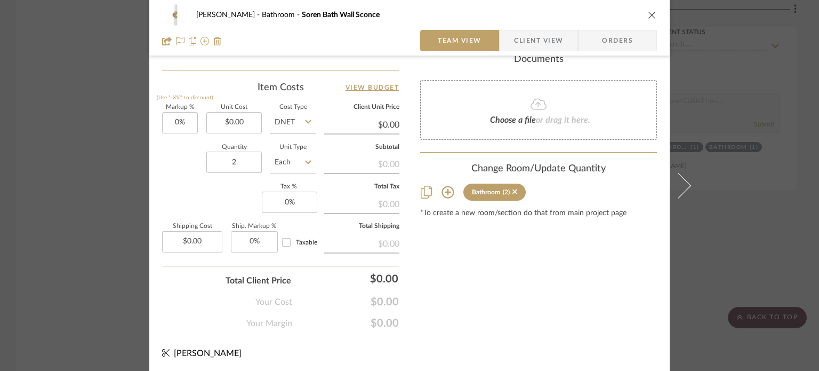
drag, startPoint x: 652, startPoint y: 15, endPoint x: 637, endPoint y: 124, distance: 109.7
click at [617, 15] on icon "close" at bounding box center [652, 15] width 9 height 9
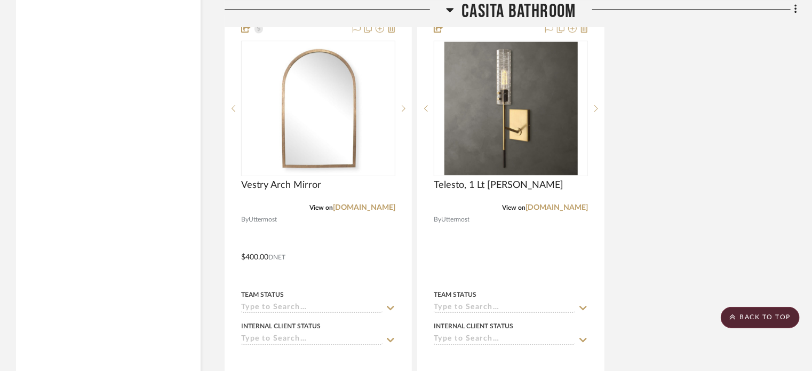
scroll to position [3321, 0]
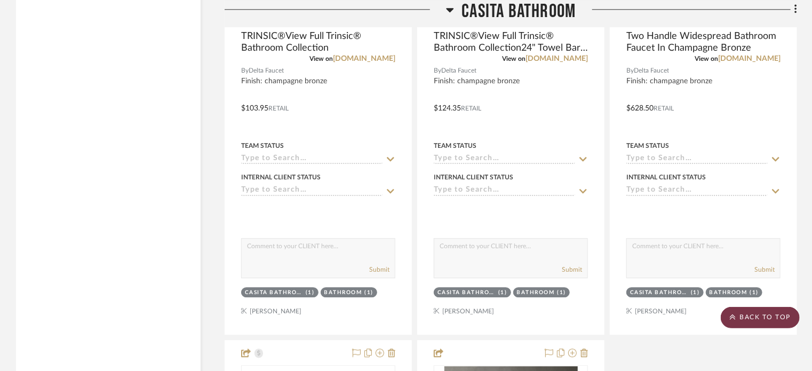
click at [617, 316] on scroll-to-top-button "BACK TO TOP" at bounding box center [759, 317] width 79 height 21
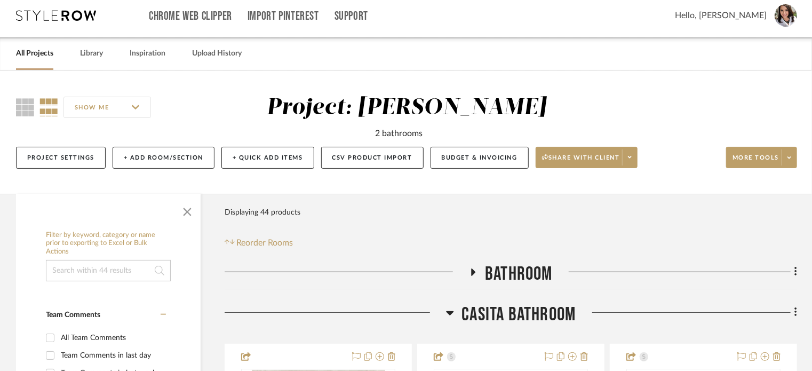
scroll to position [0, 0]
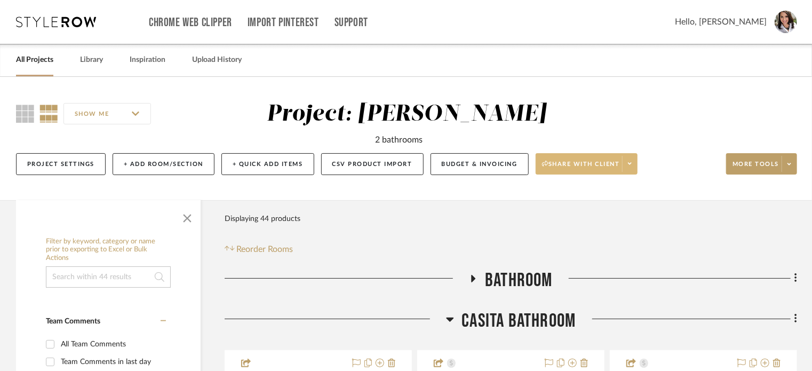
click at [617, 164] on icon at bounding box center [630, 164] width 4 height 6
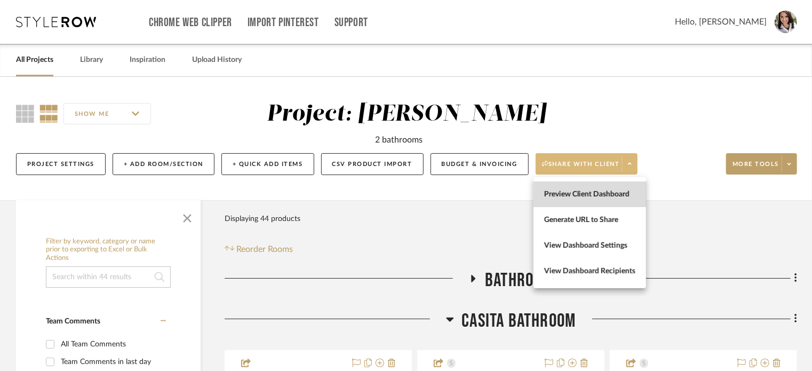
click at [557, 197] on span "Preview Client Dashboard" at bounding box center [589, 194] width 91 height 9
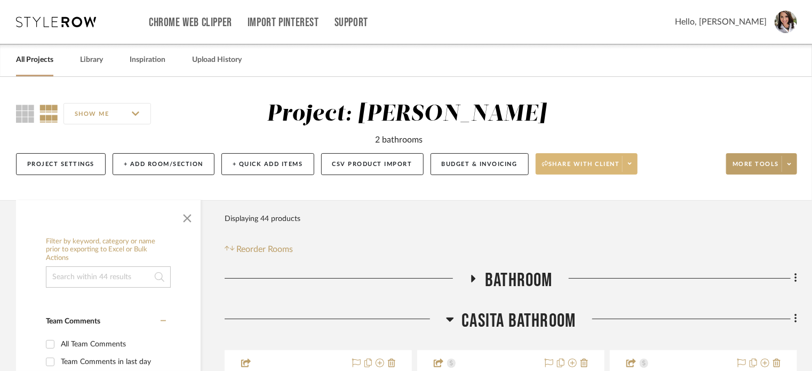
click at [469, 278] on icon at bounding box center [473, 278] width 13 height 8
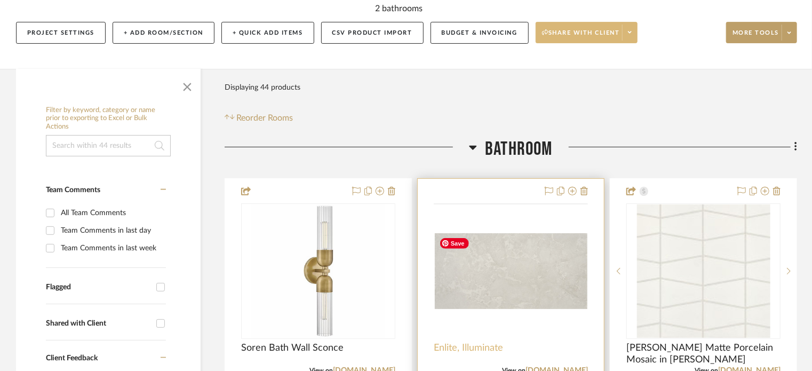
scroll to position [213, 0]
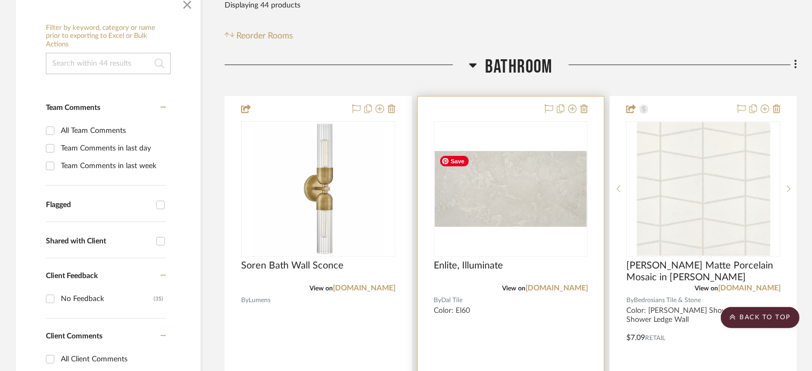
click at [503, 193] on img "0" at bounding box center [511, 189] width 152 height 76
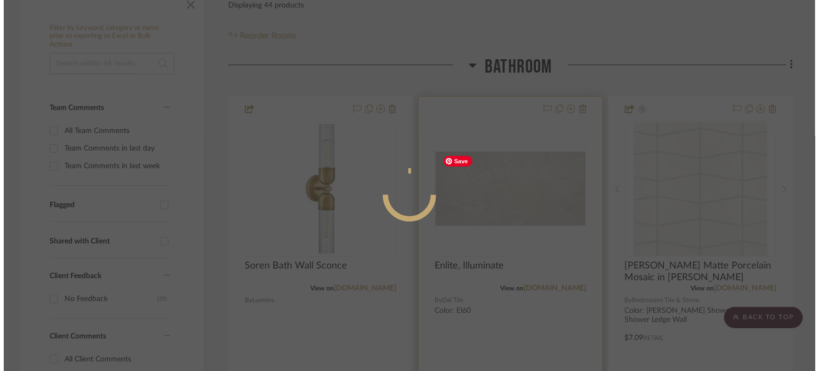
scroll to position [0, 0]
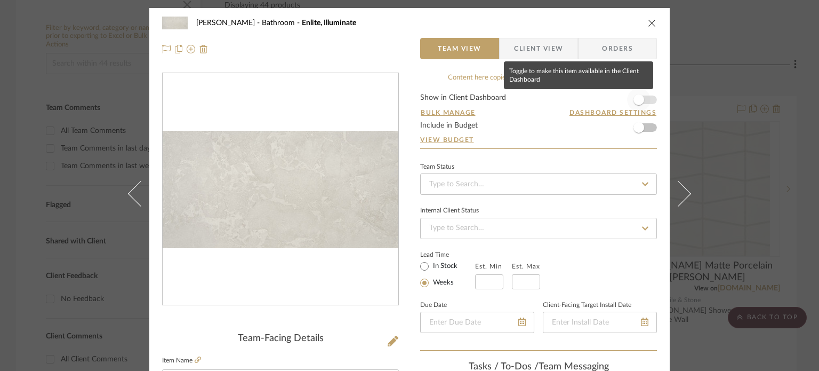
click at [617, 104] on span "button" at bounding box center [639, 99] width 11 height 11
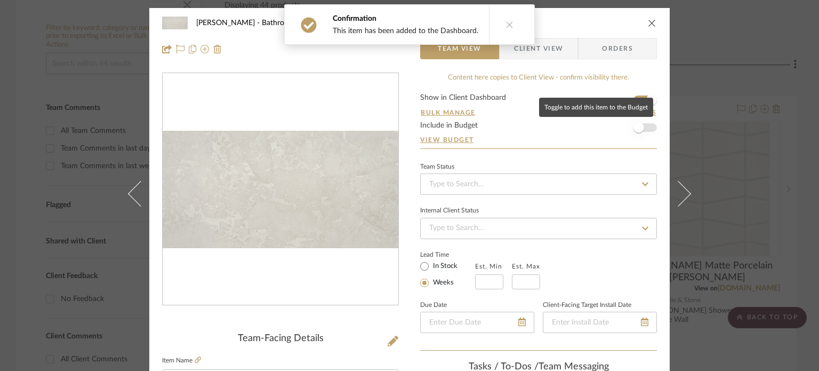
click at [617, 127] on span "button" at bounding box center [639, 127] width 11 height 11
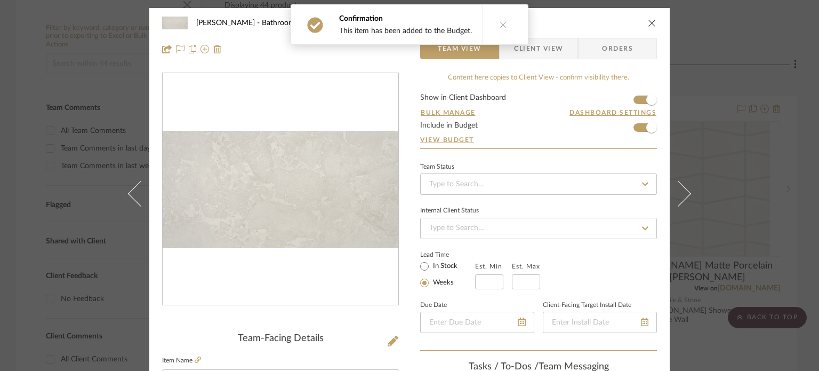
click at [617, 178] on button at bounding box center [685, 193] width 30 height 371
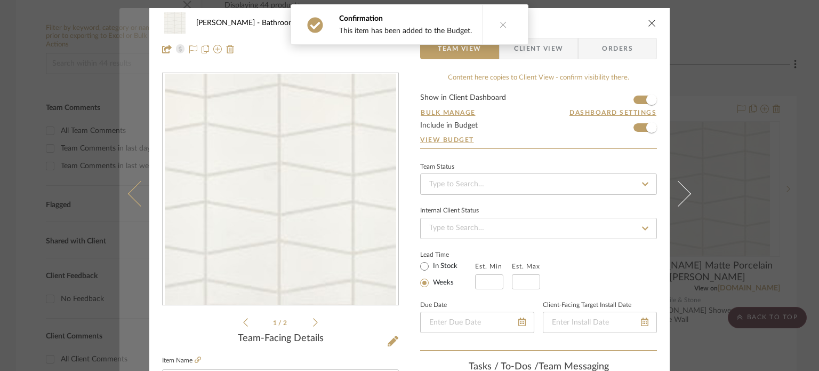
click at [127, 188] on button at bounding box center [134, 193] width 30 height 371
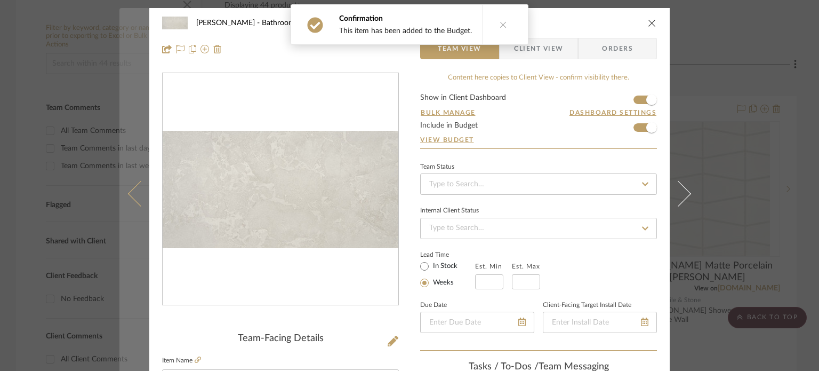
click at [134, 194] on icon at bounding box center [141, 193] width 26 height 26
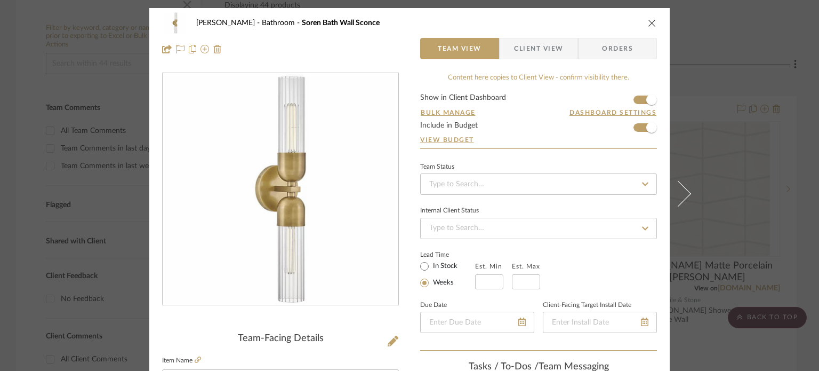
click at [617, 19] on icon "close" at bounding box center [652, 23] width 9 height 9
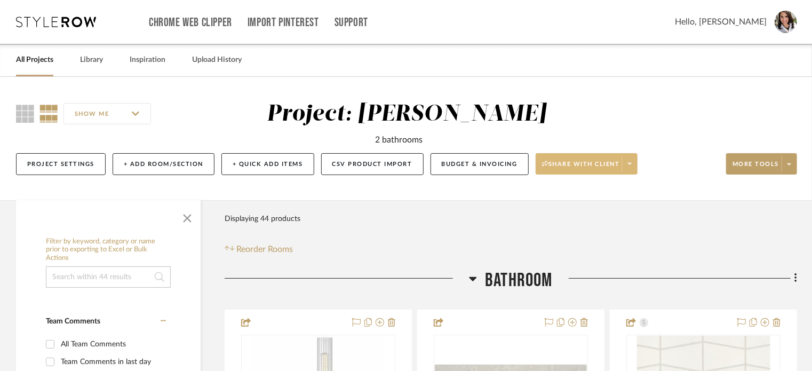
click at [617, 169] on span at bounding box center [629, 164] width 15 height 16
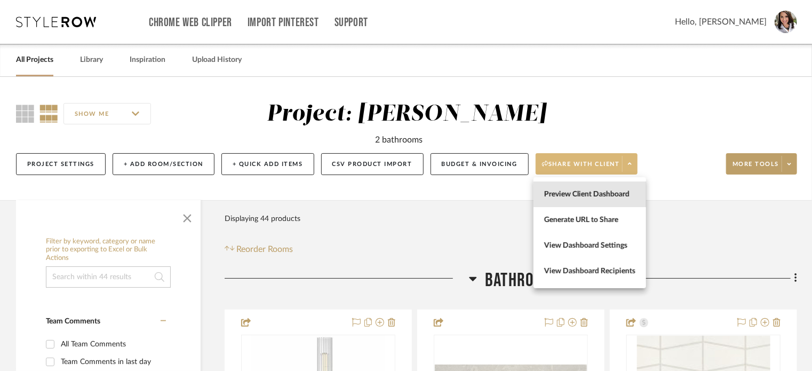
click at [594, 195] on span "Preview Client Dashboard" at bounding box center [589, 194] width 91 height 9
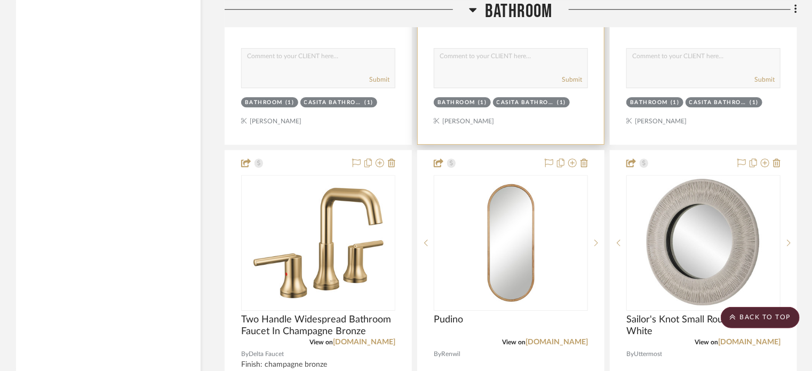
scroll to position [1600, 0]
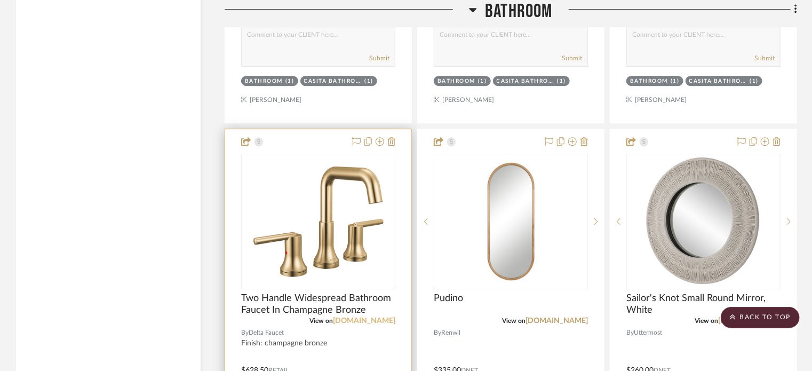
click at [364, 321] on link "deltafaucet.com" at bounding box center [364, 320] width 62 height 7
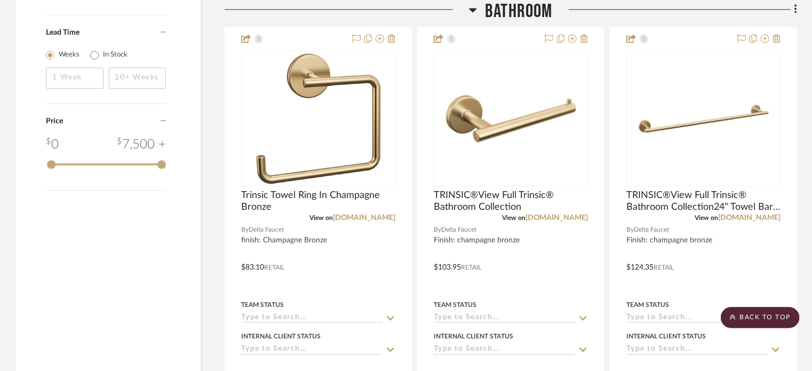
scroll to position [1067, 0]
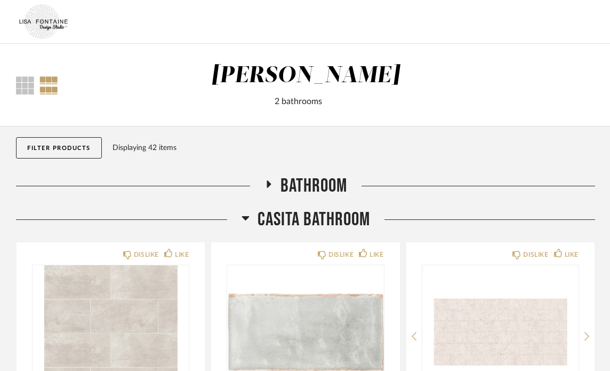
click at [267, 186] on icon at bounding box center [269, 183] width 4 height 7
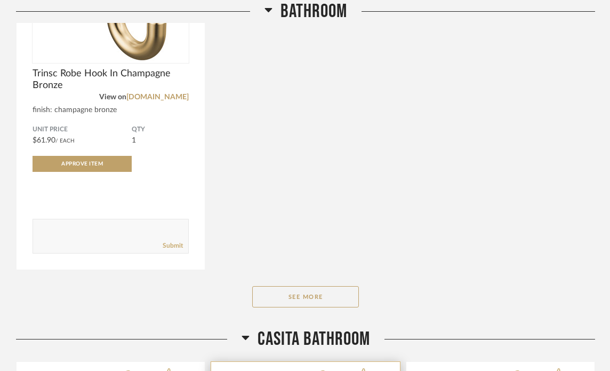
scroll to position [800, 0]
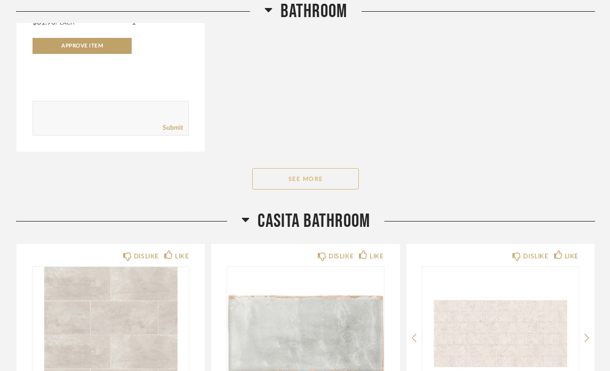
click at [330, 178] on button "See More" at bounding box center [305, 178] width 107 height 21
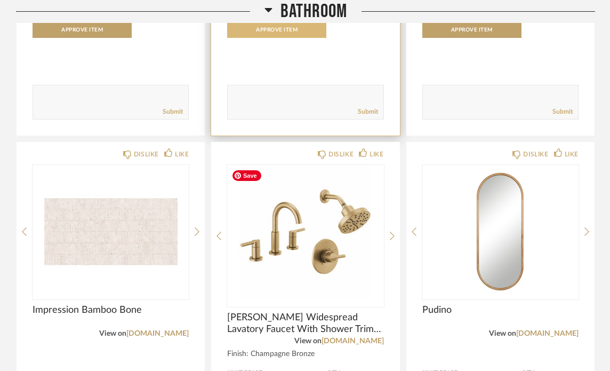
scroll to position [1120, 0]
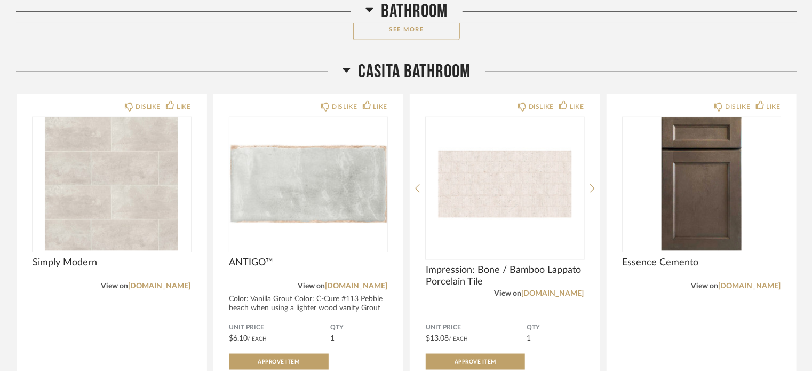
scroll to position [480, 0]
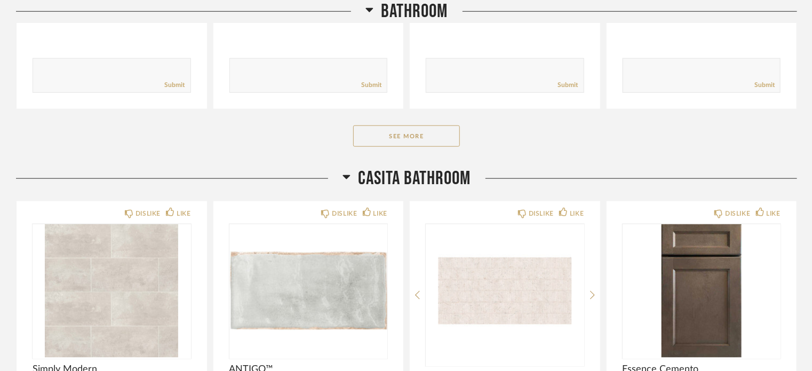
click at [348, 172] on icon at bounding box center [346, 176] width 8 height 13
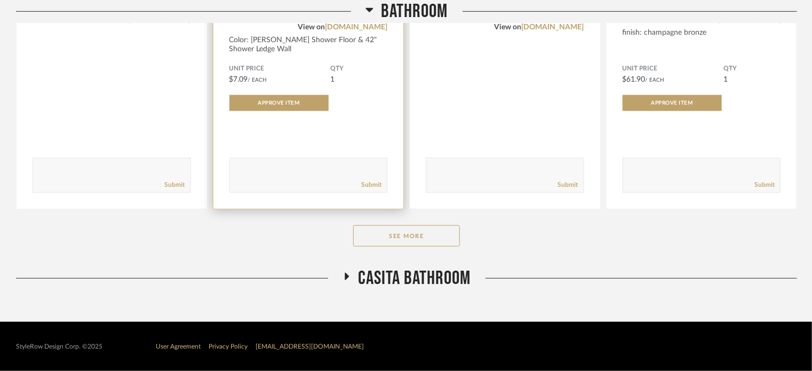
scroll to position [380, 0]
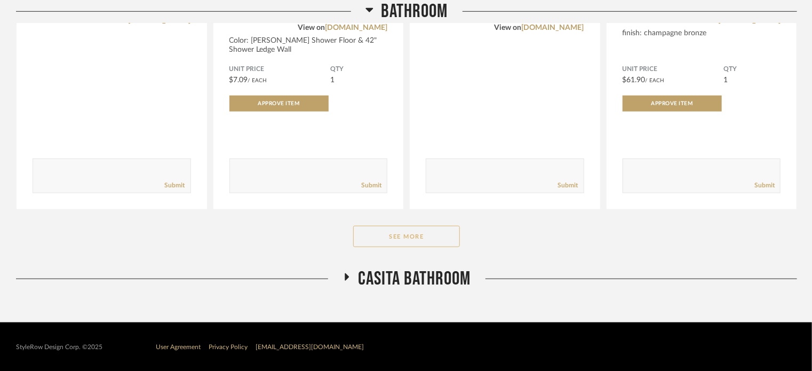
click at [404, 236] on button "See More" at bounding box center [406, 236] width 107 height 21
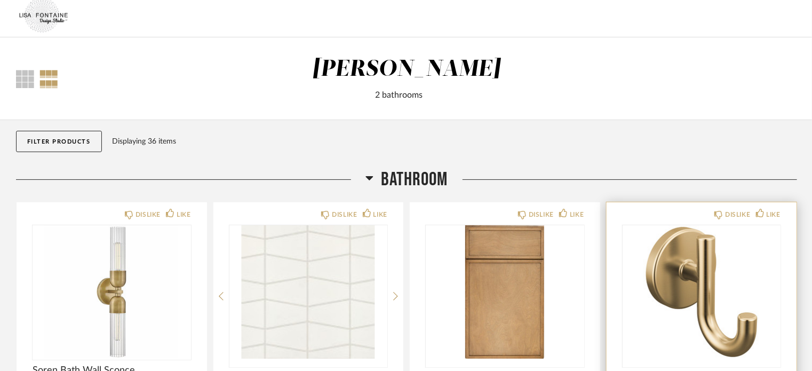
scroll to position [220, 0]
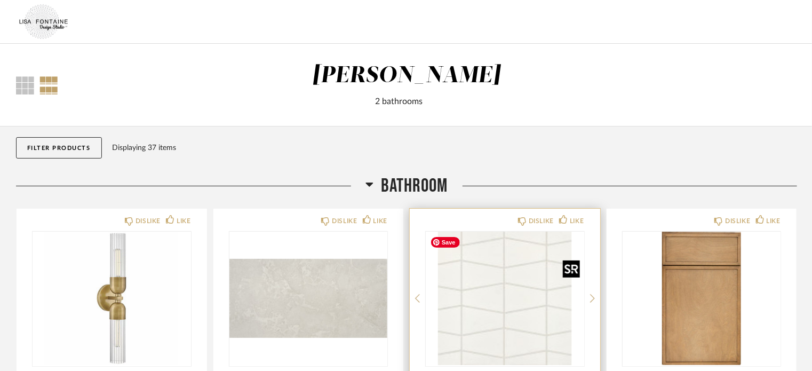
scroll to position [107, 0]
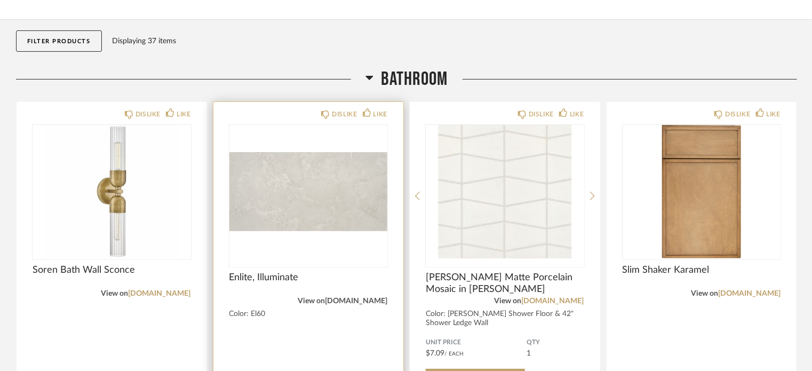
click at [359, 299] on link "[DOMAIN_NAME]" at bounding box center [356, 300] width 62 height 7
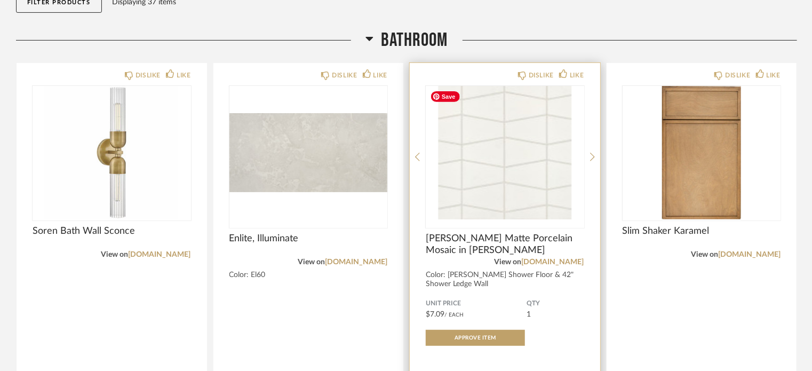
scroll to position [160, 0]
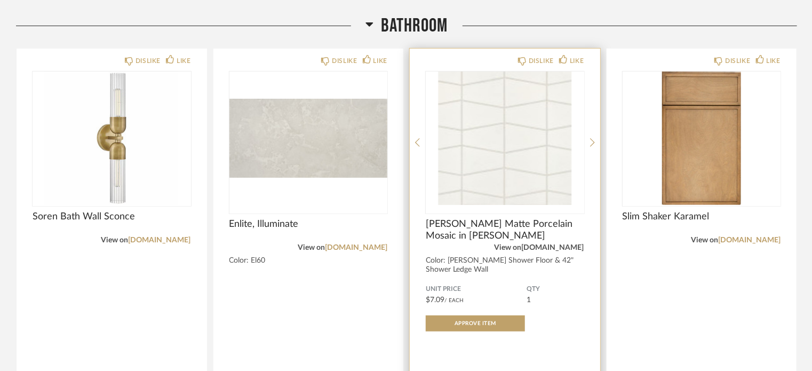
click at [557, 250] on link "[DOMAIN_NAME]" at bounding box center [553, 247] width 62 height 7
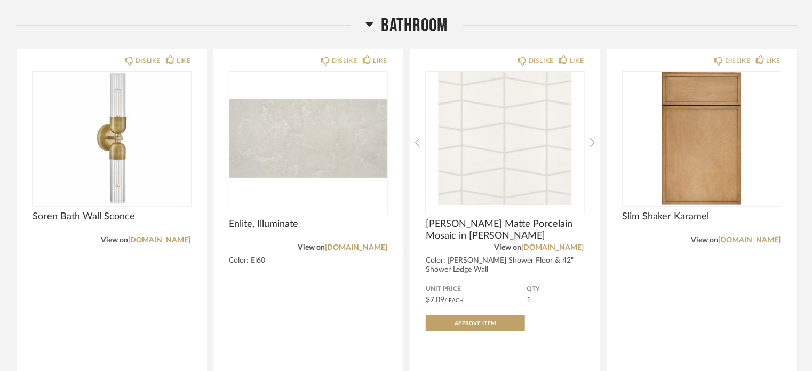
click at [368, 27] on icon at bounding box center [369, 24] width 8 height 13
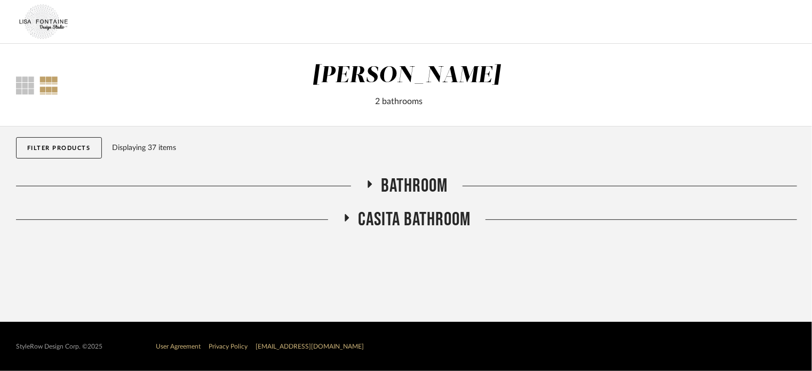
scroll to position [0, 0]
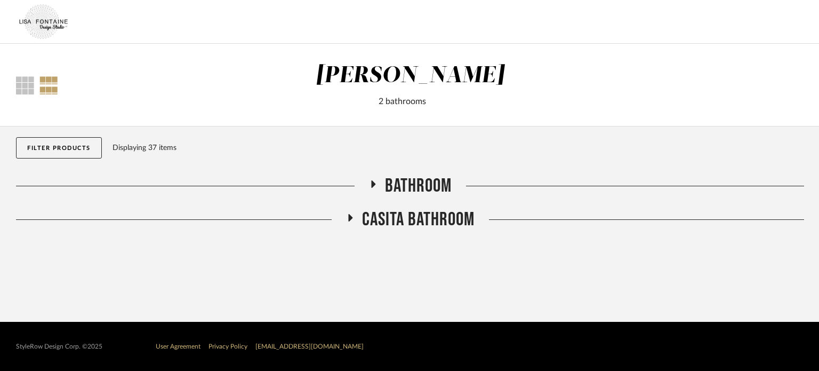
click at [348, 218] on icon at bounding box center [350, 217] width 4 height 7
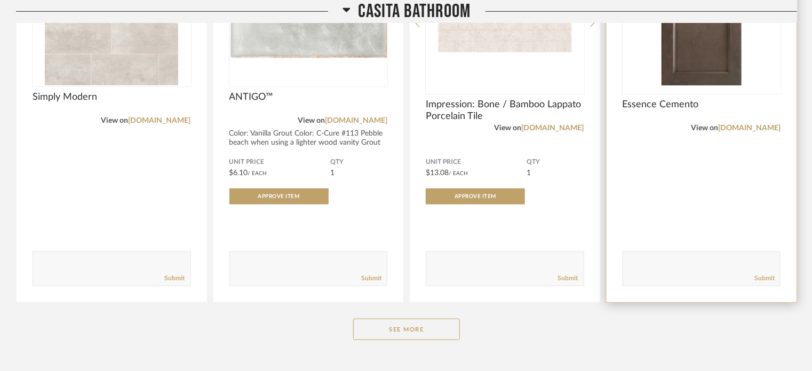
scroll to position [373, 0]
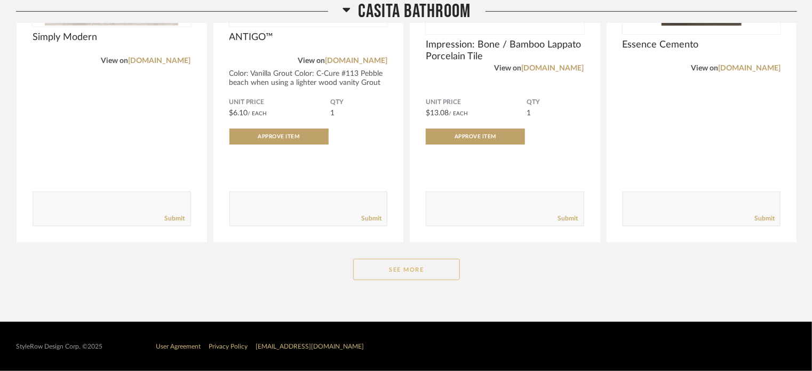
click at [405, 269] on button "See More" at bounding box center [406, 269] width 107 height 21
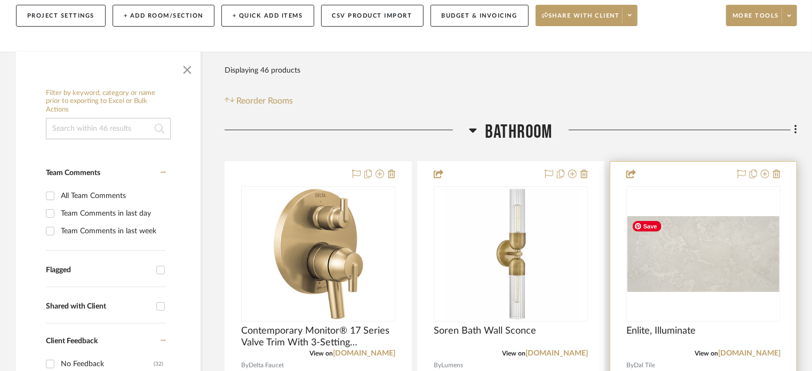
scroll to position [213, 0]
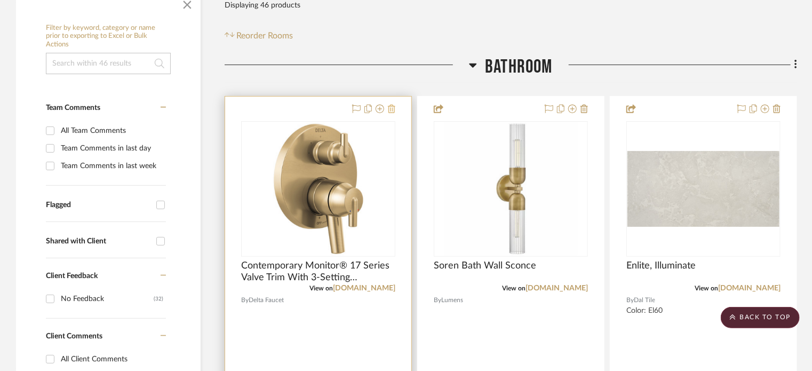
click at [394, 105] on icon at bounding box center [391, 109] width 7 height 9
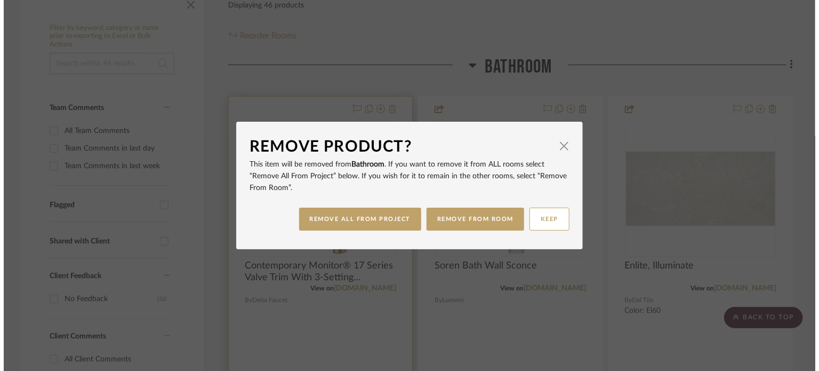
scroll to position [0, 0]
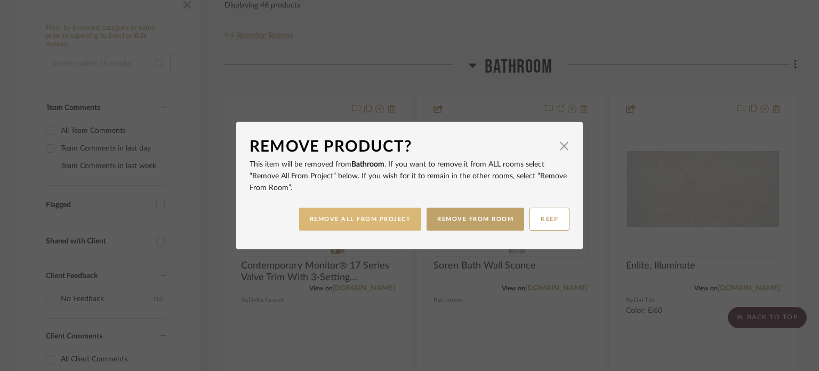
click at [395, 213] on button "REMOVE ALL FROM PROJECT" at bounding box center [360, 218] width 123 height 23
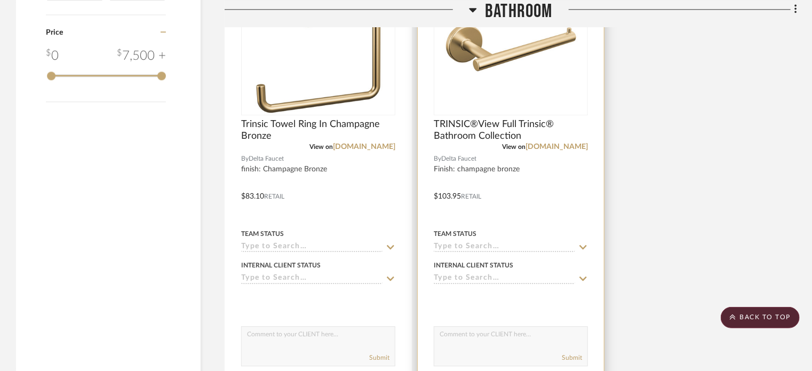
scroll to position [1440, 0]
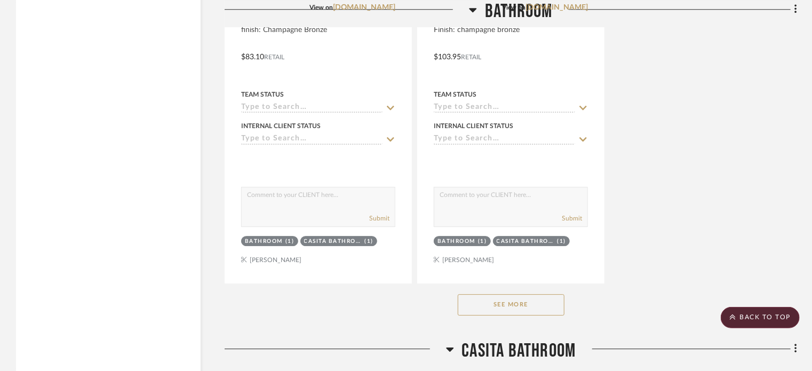
click at [504, 301] on button "See More" at bounding box center [511, 304] width 107 height 21
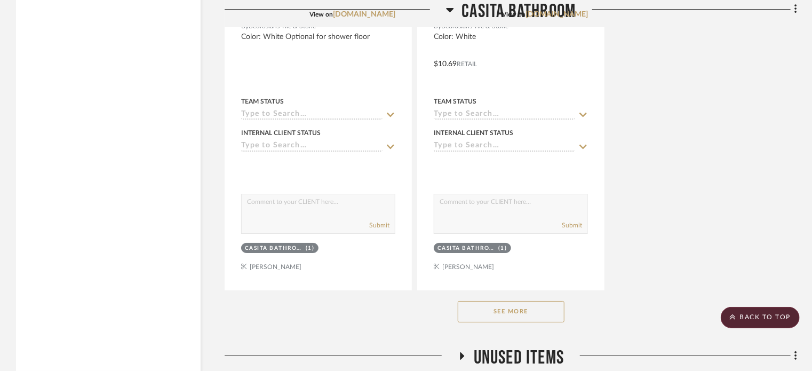
scroll to position [3946, 0]
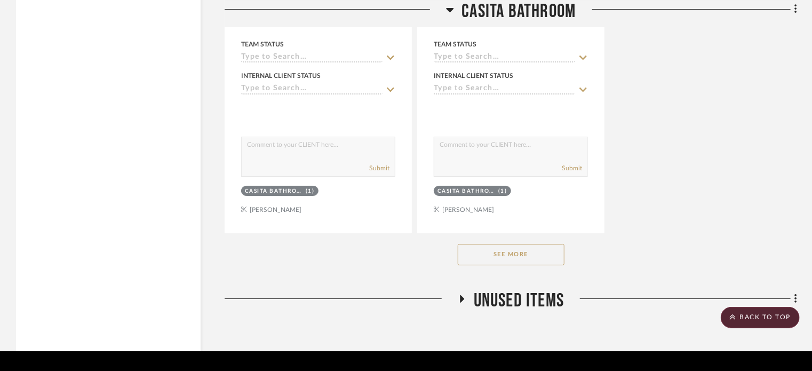
click at [514, 262] on button "See More" at bounding box center [511, 254] width 107 height 21
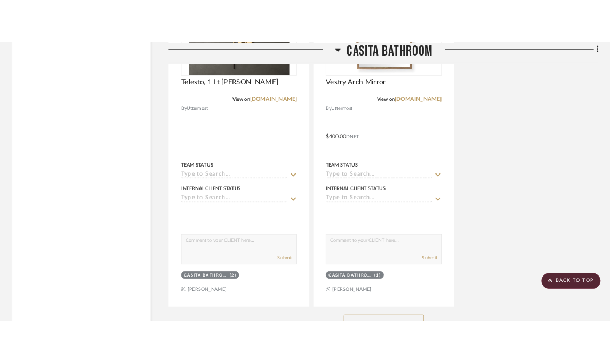
scroll to position [6293, 0]
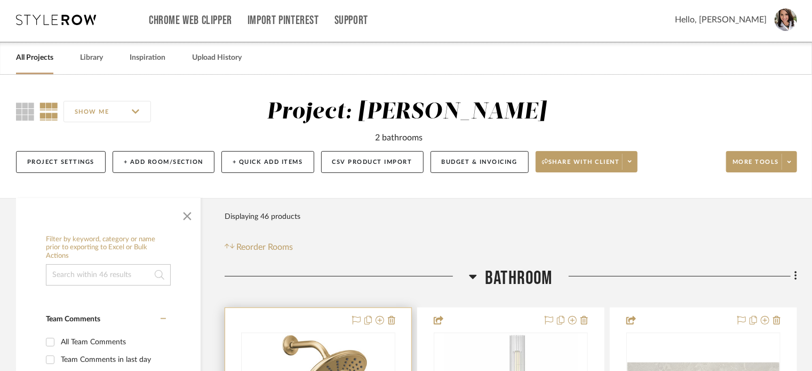
scroll to position [160, 0]
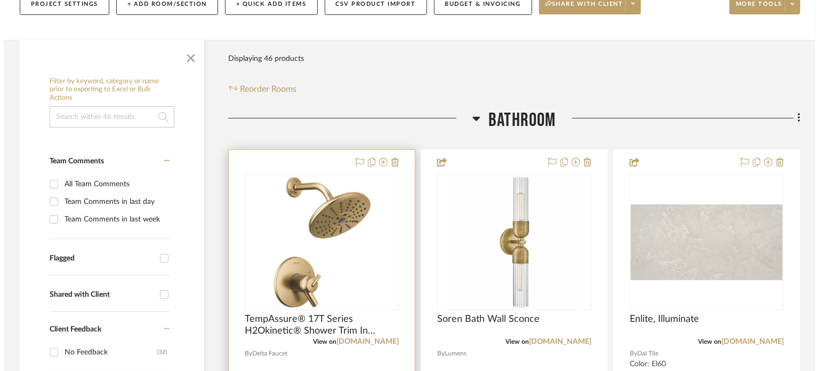
scroll to position [0, 0]
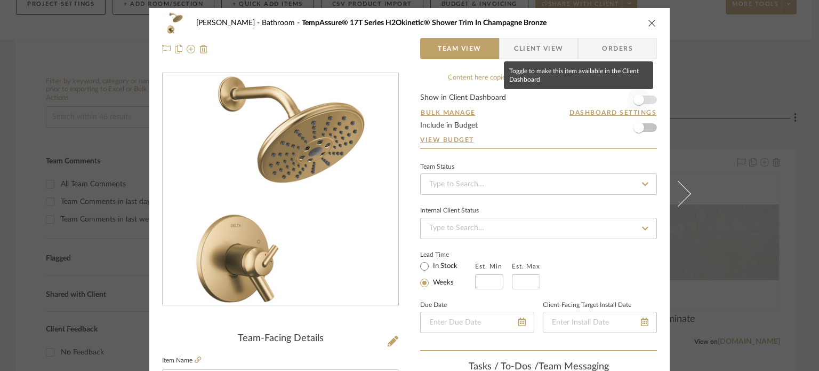
click at [617, 95] on span "button" at bounding box center [639, 99] width 11 height 11
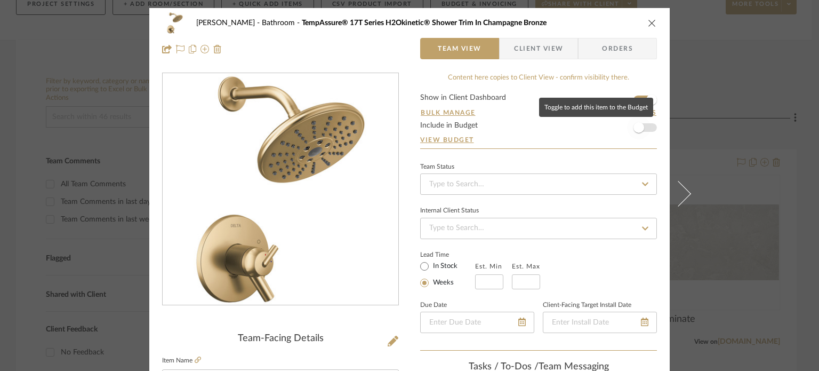
click at [617, 130] on span "button" at bounding box center [639, 127] width 11 height 11
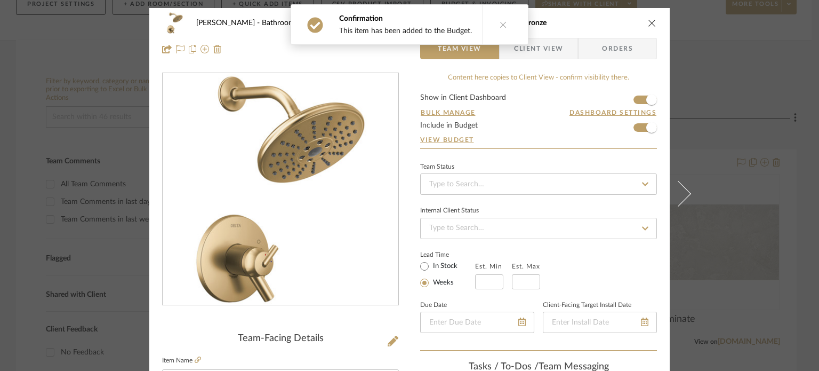
drag, startPoint x: 647, startPoint y: 22, endPoint x: 702, endPoint y: 63, distance: 68.9
click at [617, 23] on icon "close" at bounding box center [652, 23] width 9 height 9
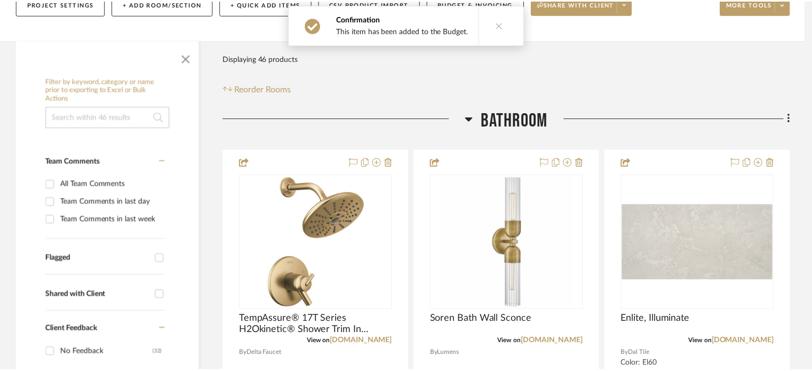
scroll to position [160, 0]
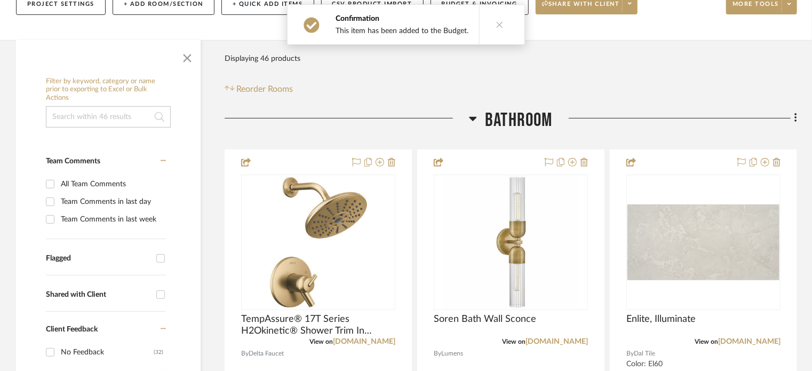
click at [475, 117] on icon at bounding box center [472, 119] width 7 height 4
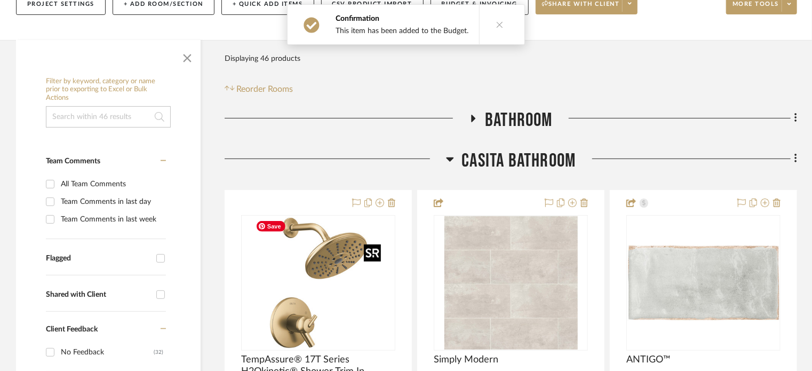
click at [366, 259] on div at bounding box center [372, 252] width 17 height 17
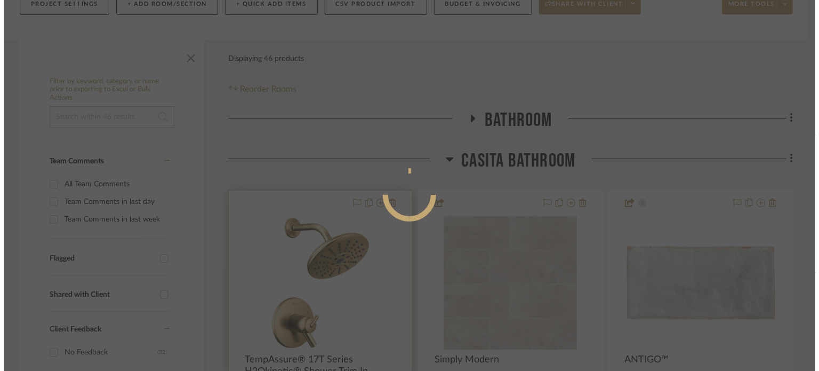
scroll to position [0, 0]
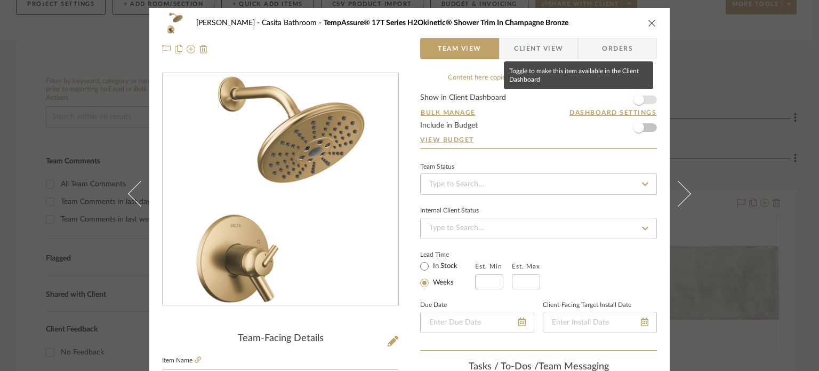
click at [617, 99] on span "button" at bounding box center [638, 99] width 23 height 23
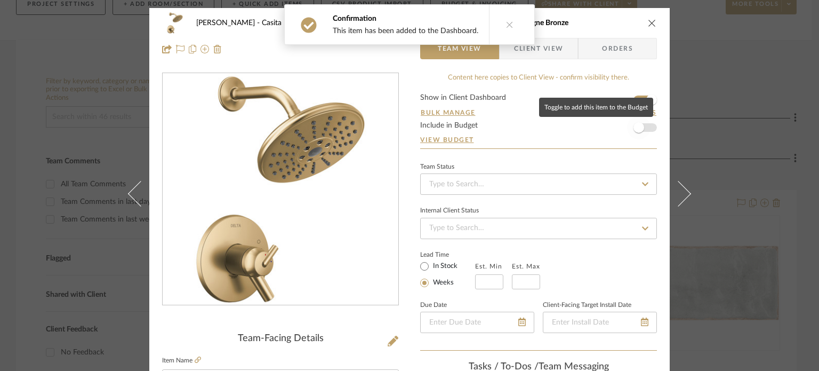
click at [617, 123] on span "button" at bounding box center [639, 127] width 11 height 11
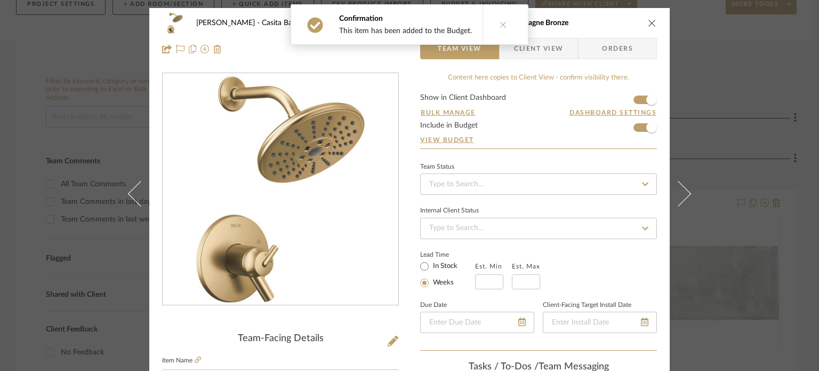
click at [617, 23] on icon "close" at bounding box center [652, 23] width 9 height 9
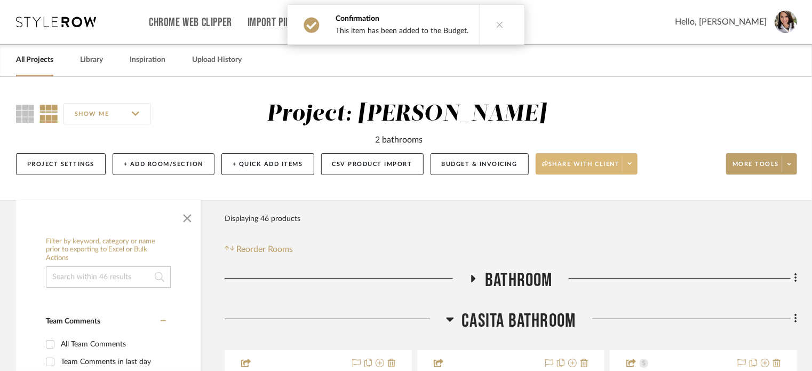
click at [617, 170] on span at bounding box center [629, 164] width 15 height 16
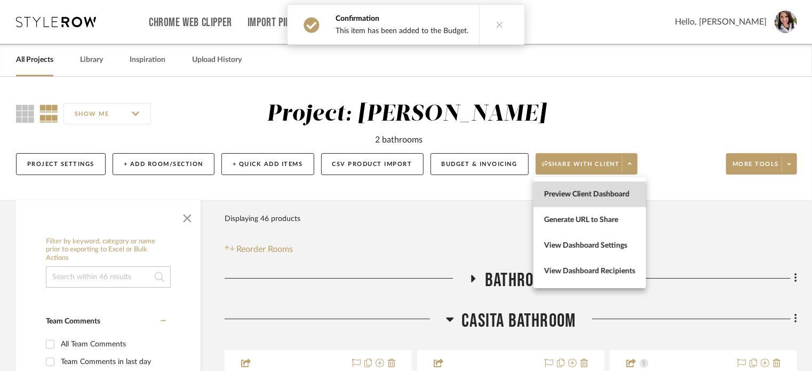
click at [586, 195] on span "Preview Client Dashboard" at bounding box center [589, 194] width 91 height 9
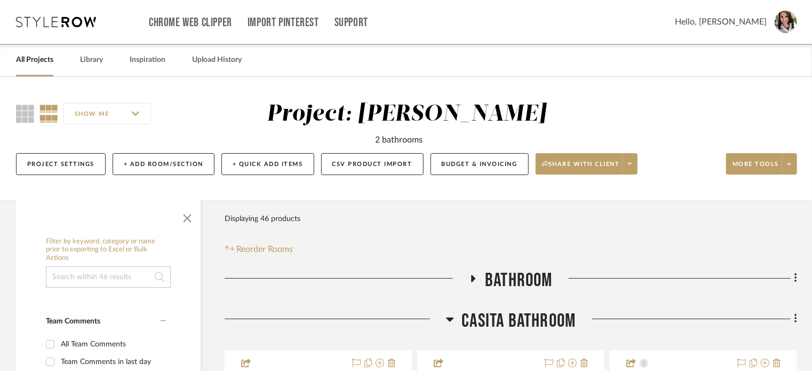
click at [617, 22] on span "Hello, [PERSON_NAME]" at bounding box center [721, 21] width 92 height 13
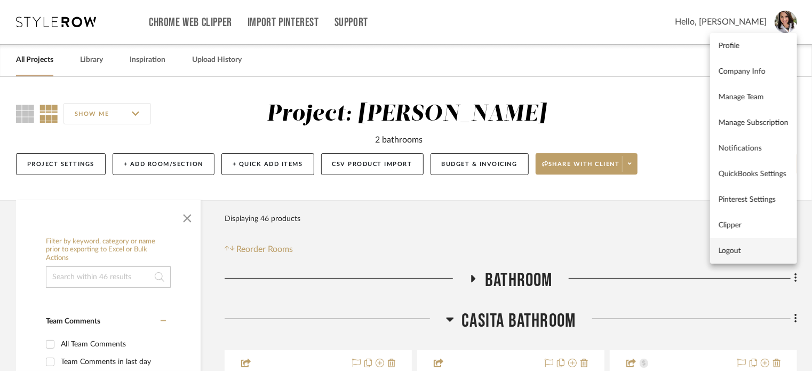
click at [617, 249] on span "Logout" at bounding box center [753, 250] width 70 height 9
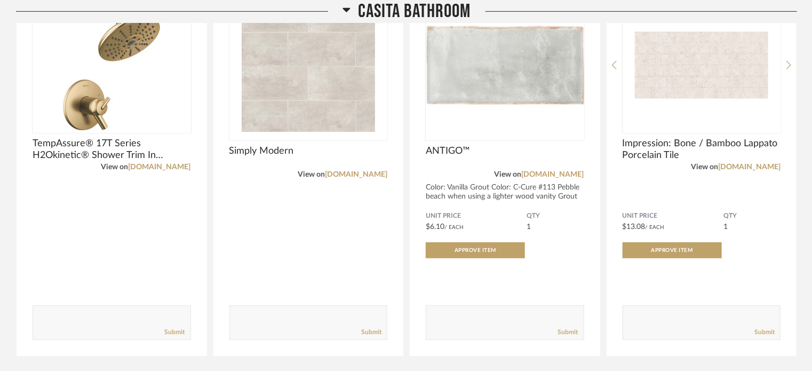
scroll to position [380, 0]
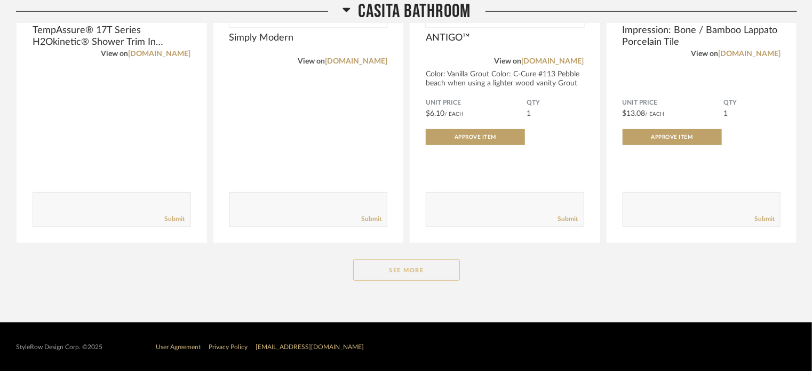
click at [420, 266] on button "See More" at bounding box center [406, 269] width 107 height 21
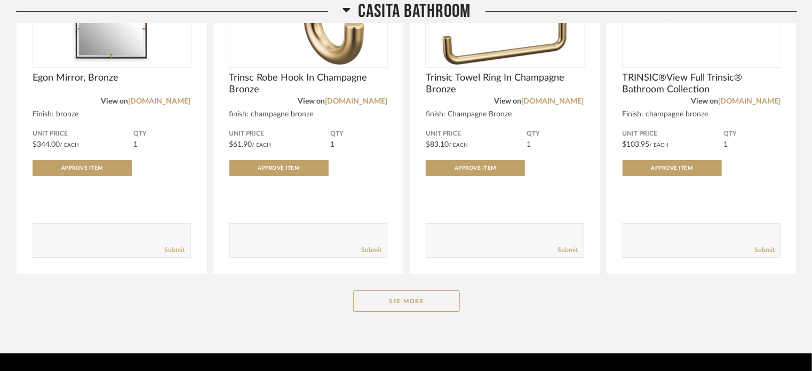
scroll to position [1849, 0]
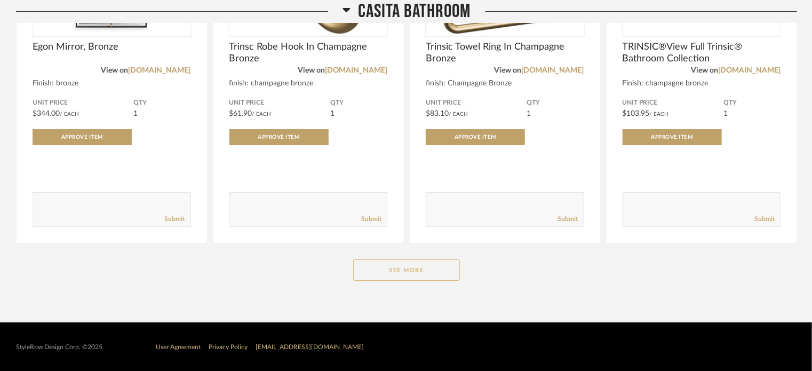
click at [375, 277] on button "See More" at bounding box center [406, 269] width 107 height 21
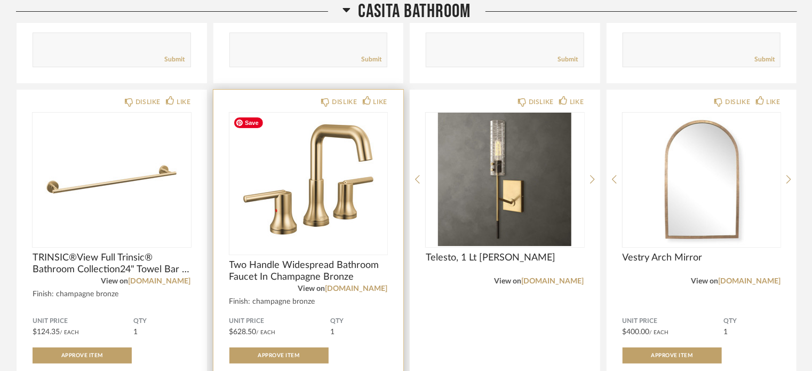
scroll to position [2009, 0]
click at [366, 288] on link "[DOMAIN_NAME]" at bounding box center [356, 287] width 62 height 7
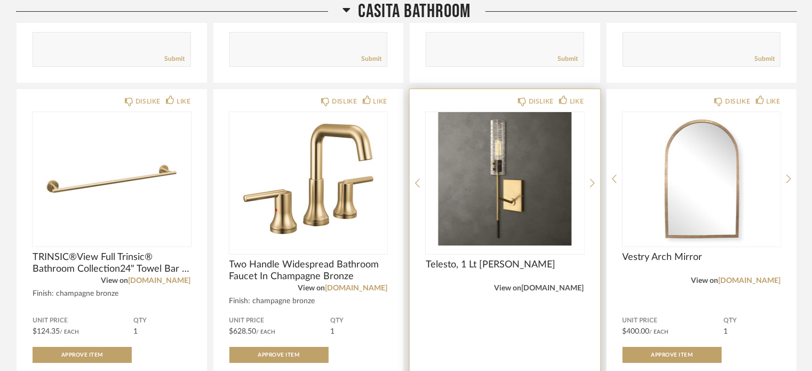
click at [554, 290] on link "[DOMAIN_NAME]" at bounding box center [553, 287] width 62 height 7
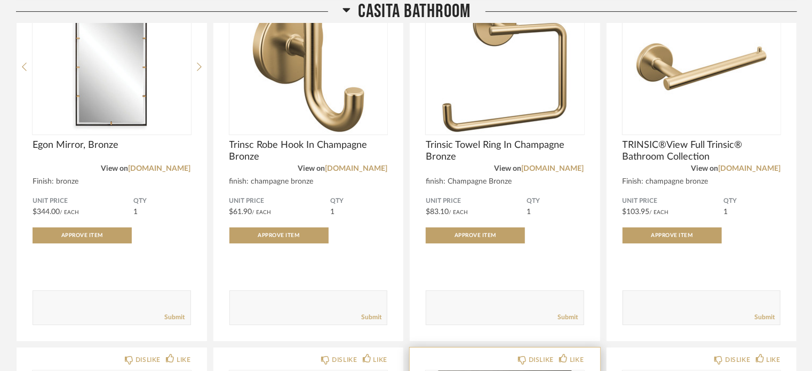
scroll to position [1641, 0]
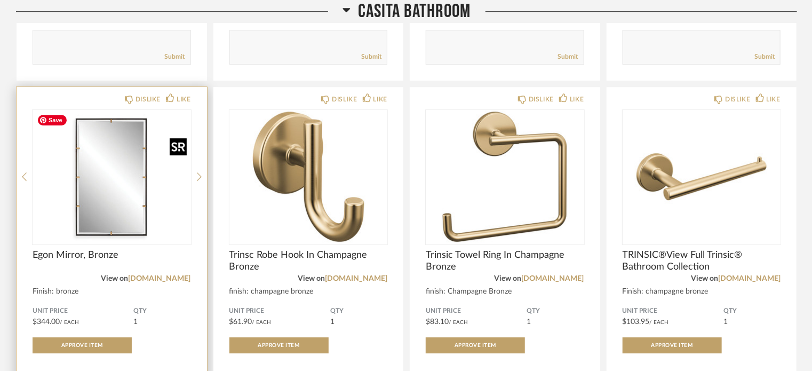
click at [143, 229] on div at bounding box center [112, 176] width 158 height 133
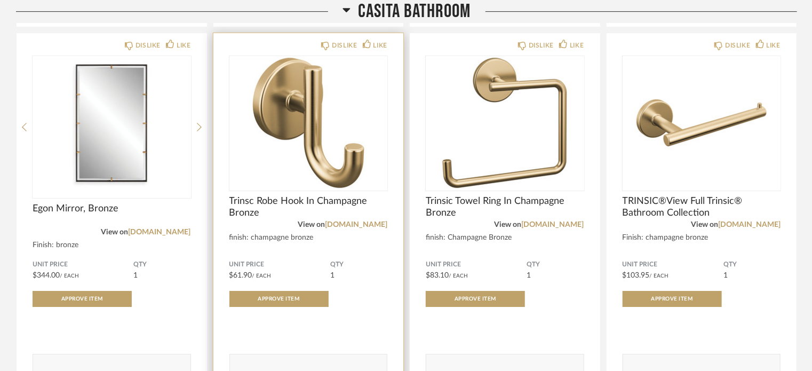
scroll to position [1695, 0]
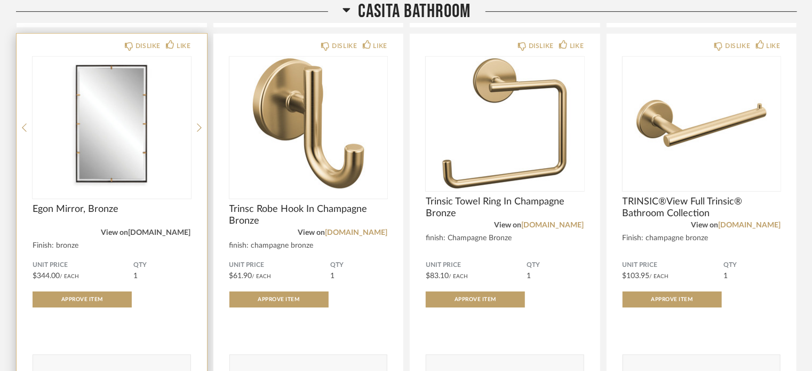
click at [158, 235] on link "[DOMAIN_NAME]" at bounding box center [160, 232] width 62 height 7
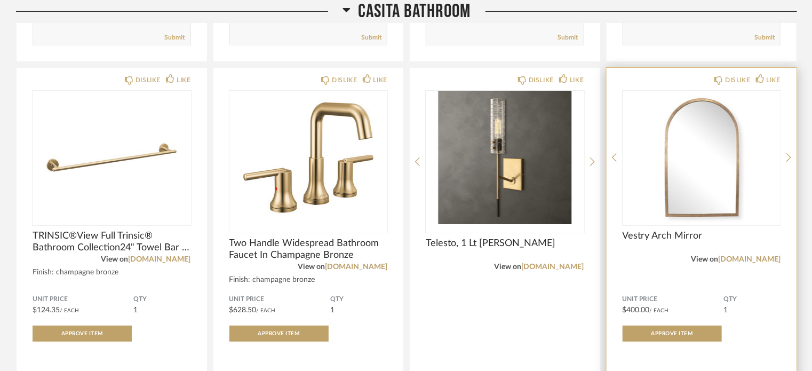
scroll to position [2015, 0]
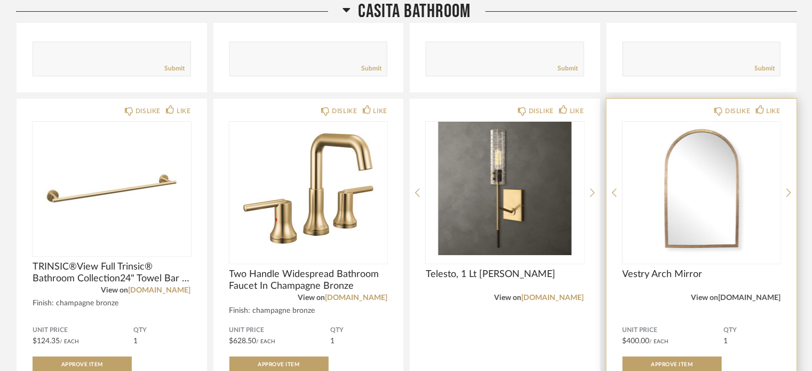
click at [755, 299] on link "[DOMAIN_NAME]" at bounding box center [749, 297] width 62 height 7
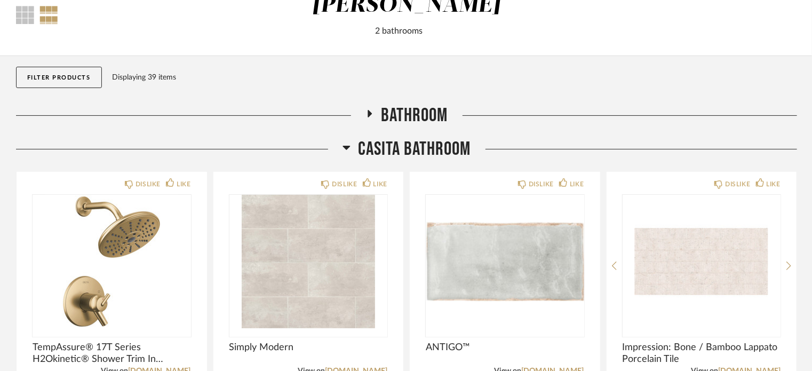
scroll to position [0, 0]
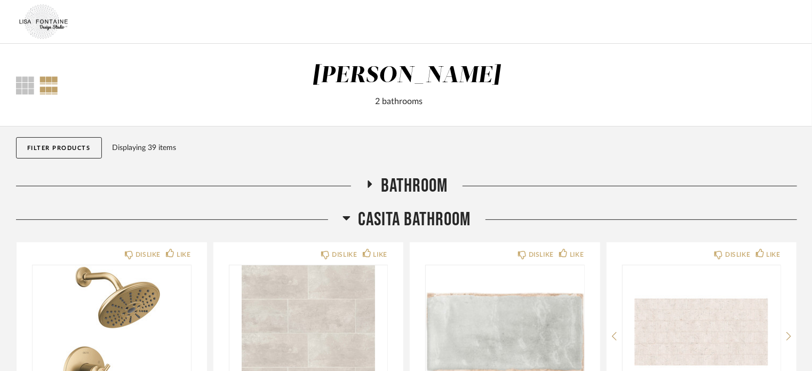
click at [366, 183] on icon at bounding box center [369, 184] width 13 height 8
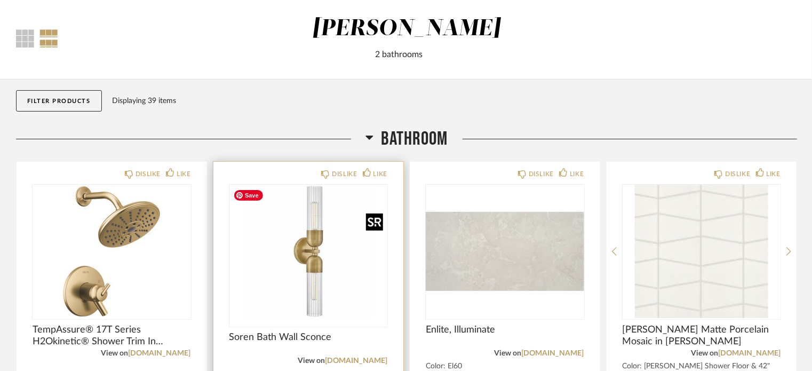
scroll to position [107, 0]
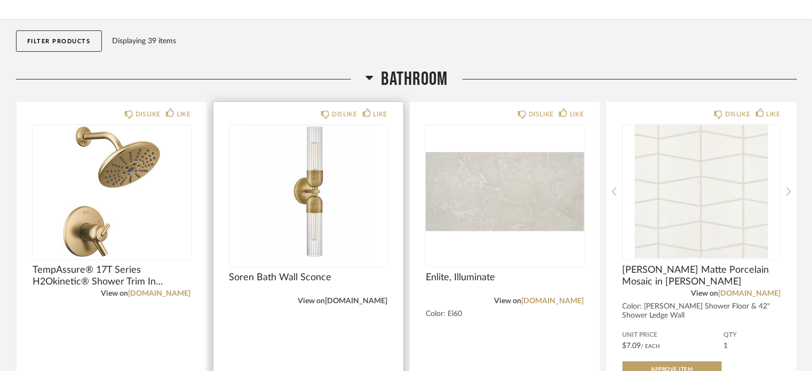
click at [359, 299] on link "[DOMAIN_NAME]" at bounding box center [356, 300] width 62 height 7
click at [365, 298] on link "lumens.com" at bounding box center [356, 300] width 62 height 7
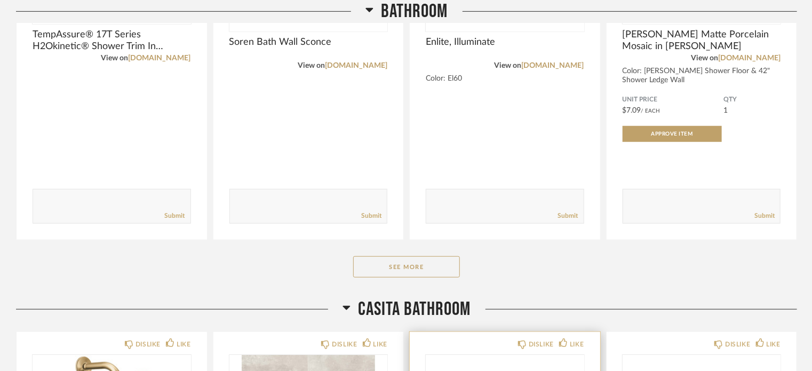
scroll to position [427, 0]
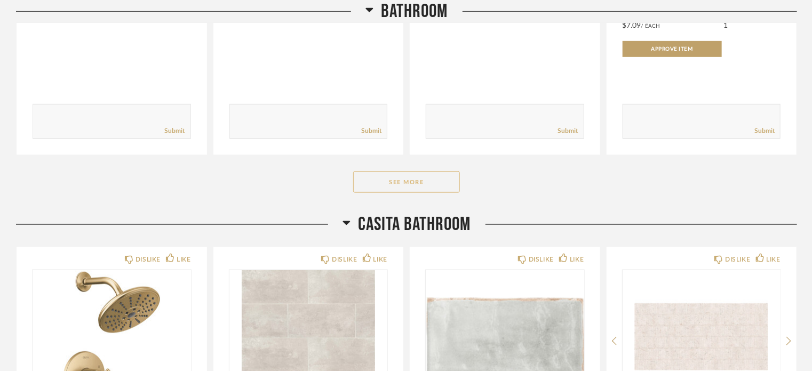
click at [426, 183] on button "See More" at bounding box center [406, 181] width 107 height 21
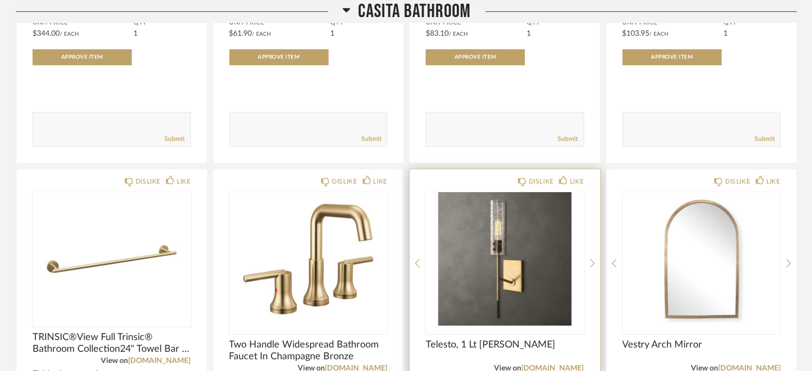
scroll to position [3626, 0]
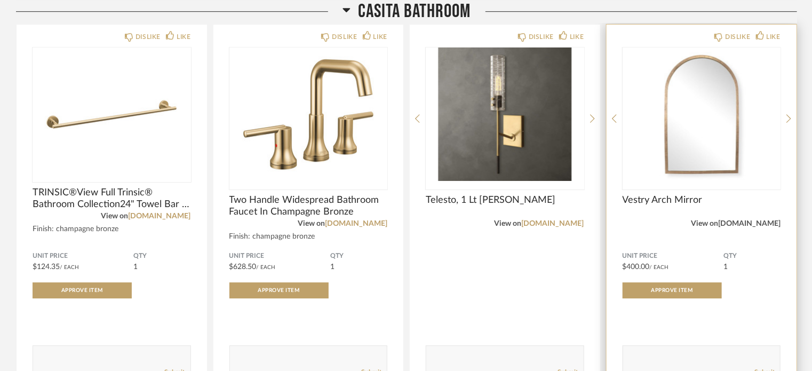
click at [745, 218] on div "View on uttermost.com" at bounding box center [701, 224] width 158 height 12
click at [748, 221] on link "uttermost.com" at bounding box center [749, 223] width 62 height 7
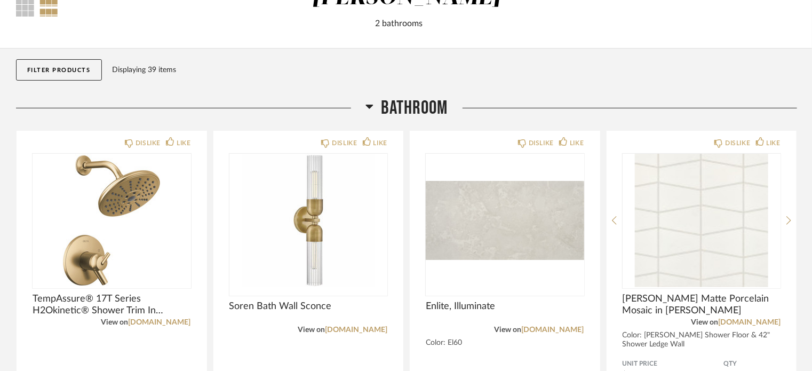
scroll to position [160, 0]
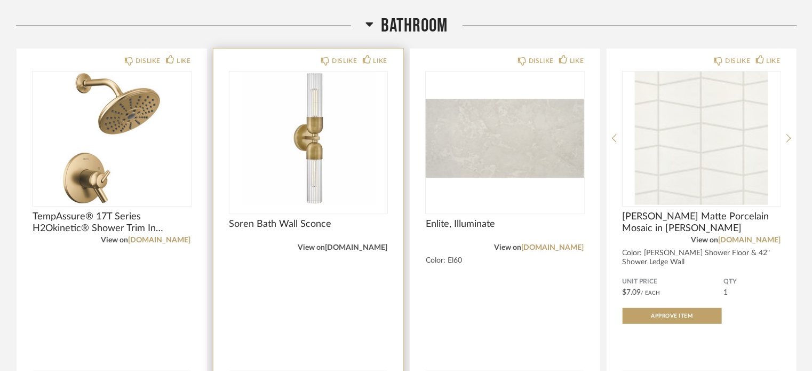
click at [374, 249] on link "lumens.com" at bounding box center [356, 247] width 62 height 7
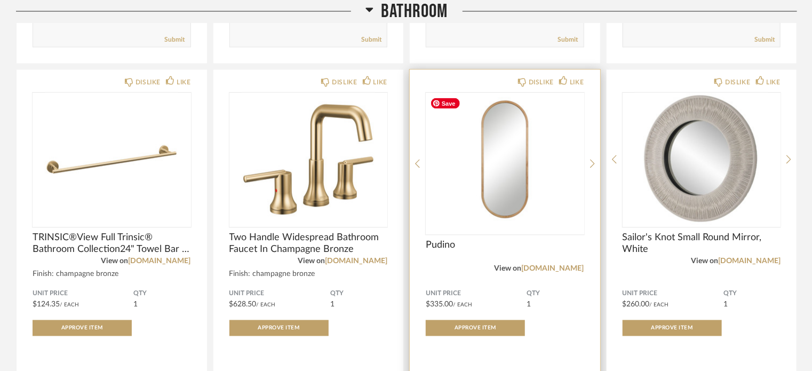
scroll to position [907, 0]
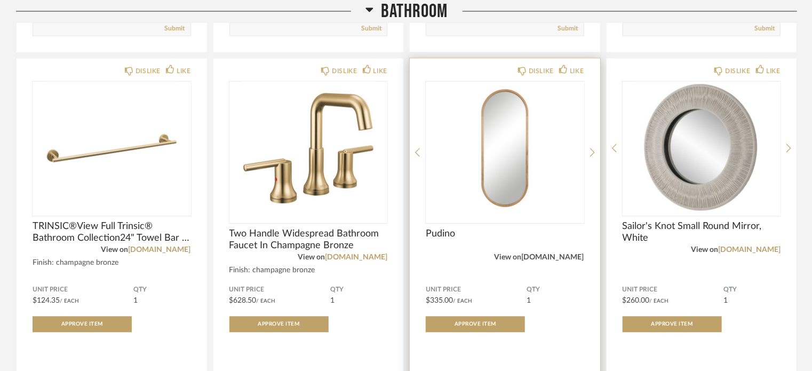
click at [564, 257] on link "renwil.com" at bounding box center [553, 257] width 62 height 7
click at [568, 254] on link "renwil.com" at bounding box center [553, 257] width 62 height 7
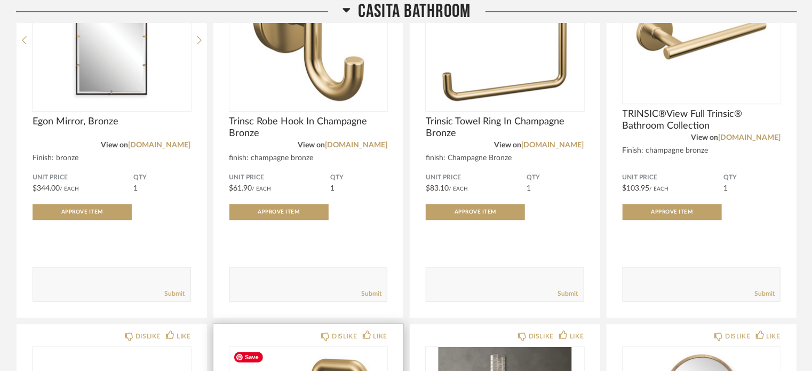
scroll to position [3253, 0]
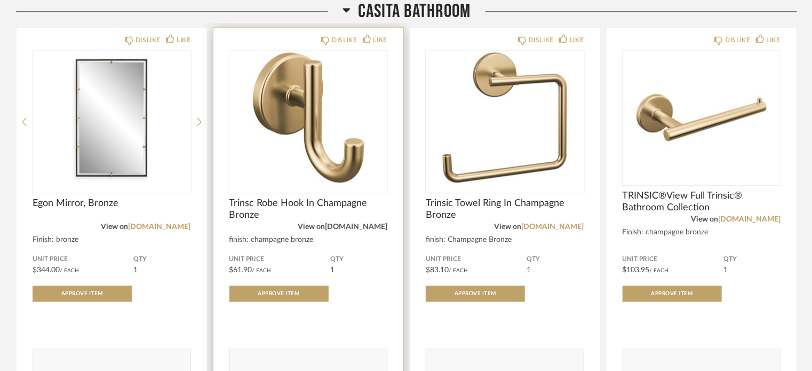
click at [350, 223] on link "deltafaucet.com" at bounding box center [356, 226] width 62 height 7
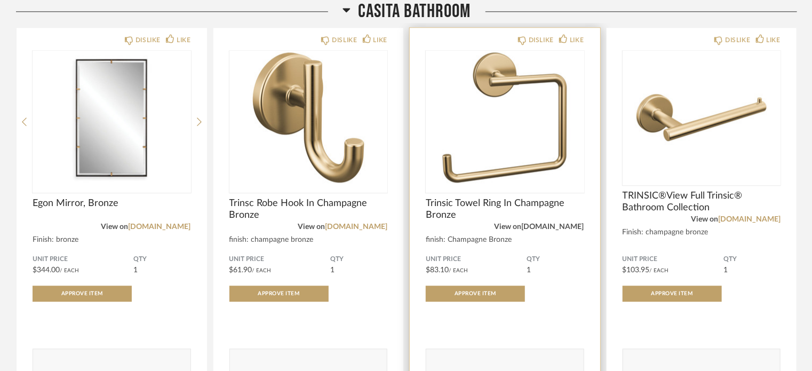
click at [556, 223] on link "deltafaucet.com" at bounding box center [553, 226] width 62 height 7
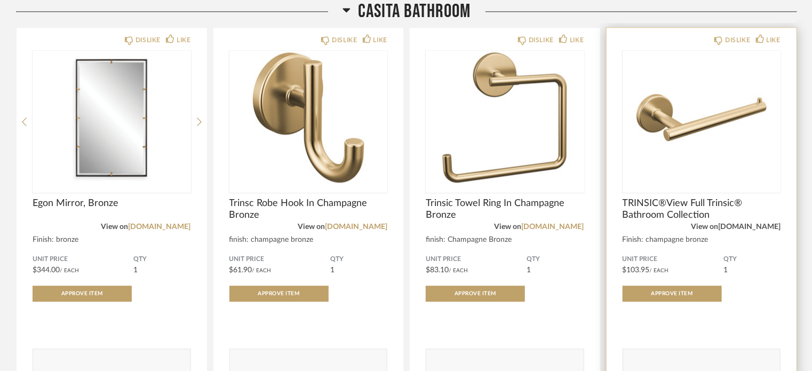
click at [744, 223] on link "deltafaucet.com" at bounding box center [749, 226] width 62 height 7
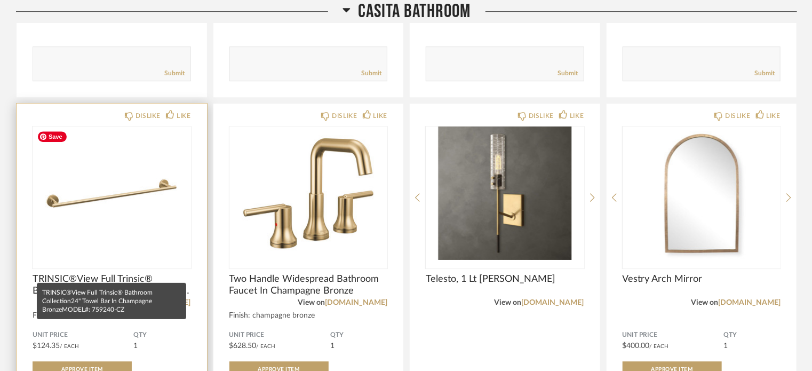
scroll to position [3573, 0]
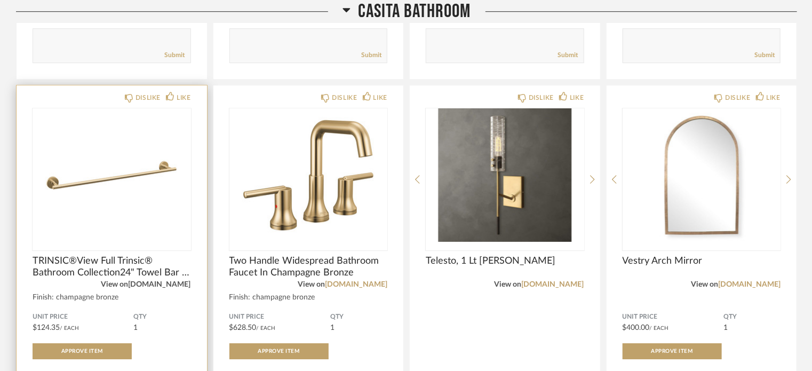
click at [174, 284] on link "deltafaucet.com" at bounding box center [160, 284] width 62 height 7
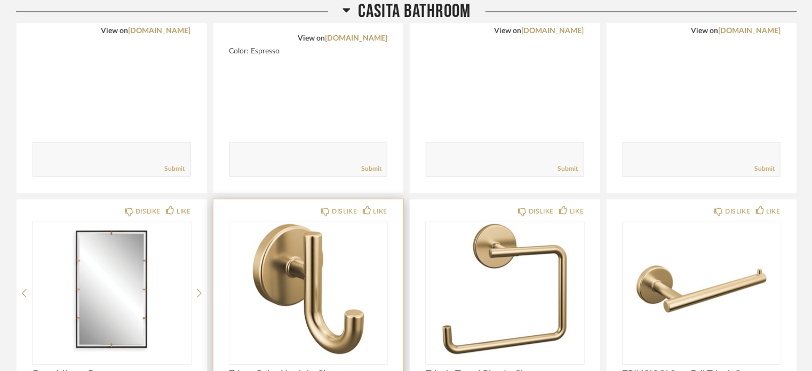
scroll to position [3253, 0]
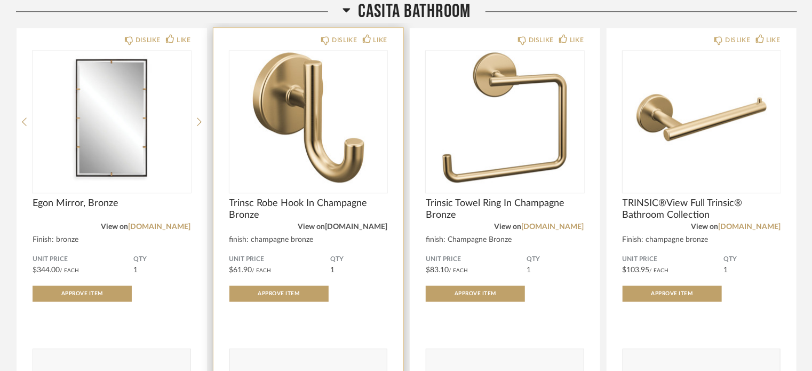
click at [355, 227] on link "deltafaucet.com" at bounding box center [356, 226] width 62 height 7
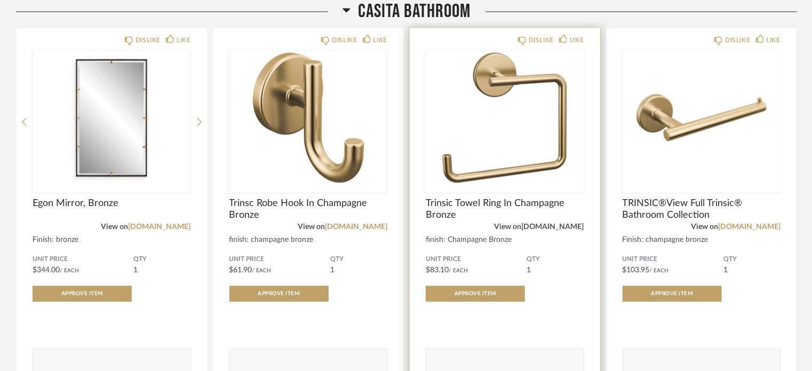
click at [542, 225] on link "deltafaucet.com" at bounding box center [553, 226] width 62 height 7
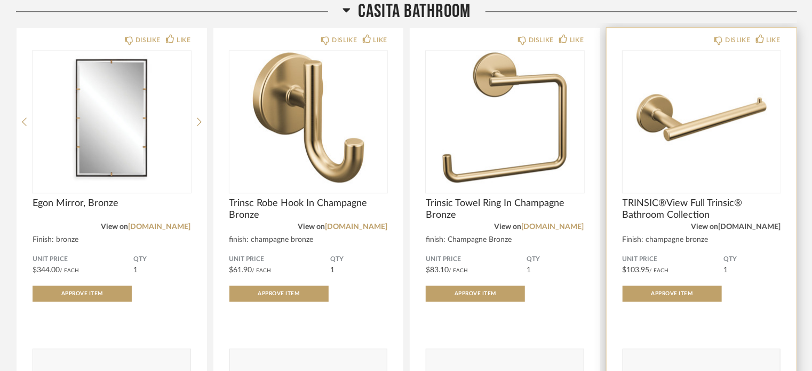
click at [764, 224] on link "deltafaucet.com" at bounding box center [749, 226] width 62 height 7
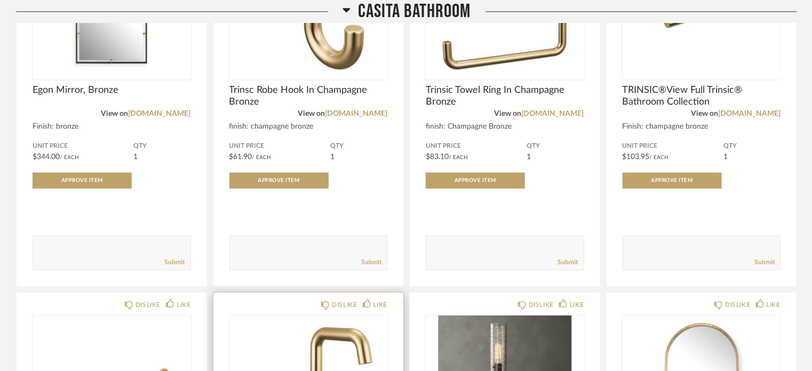
scroll to position [3520, 0]
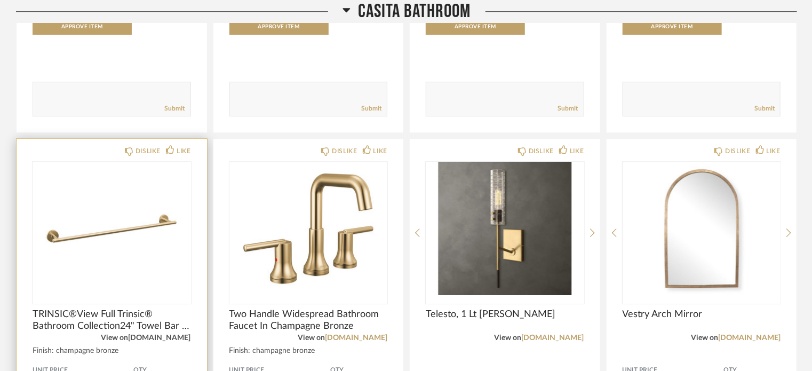
click at [156, 338] on link "deltafaucet.com" at bounding box center [160, 337] width 62 height 7
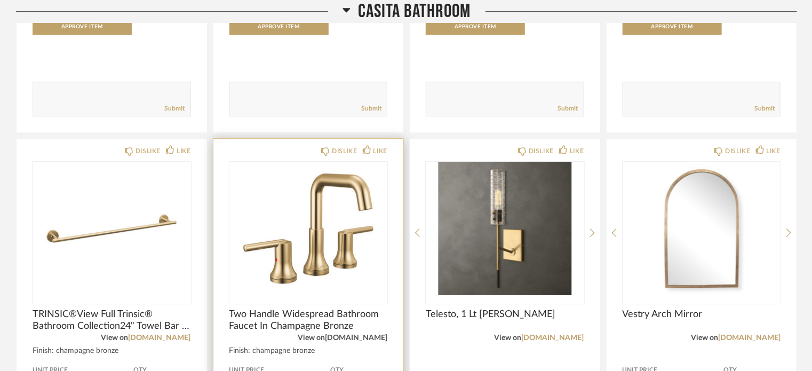
click at [343, 336] on link "deltafaucet.com" at bounding box center [356, 337] width 62 height 7
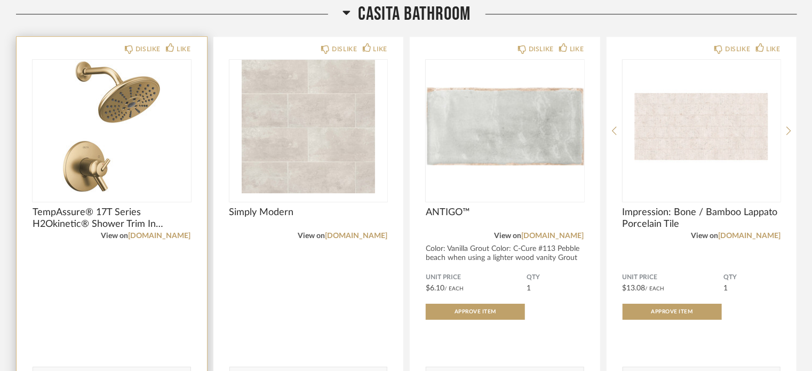
scroll to position [1706, 0]
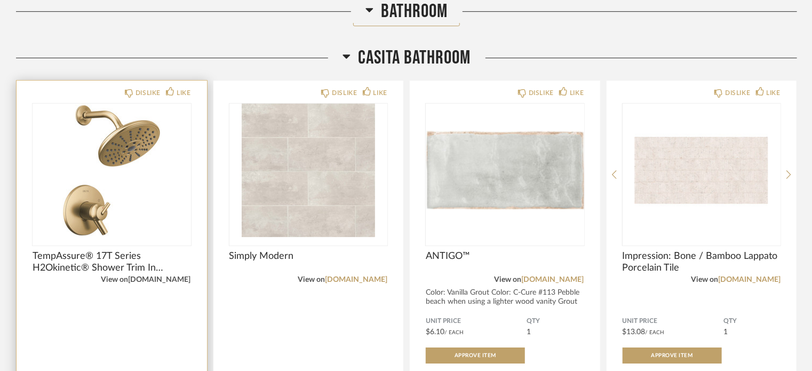
click at [164, 276] on link "deltafaucet.com" at bounding box center [160, 279] width 62 height 7
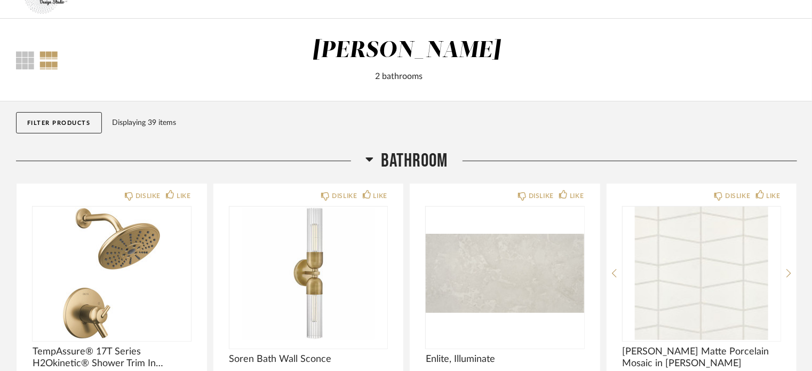
scroll to position [0, 0]
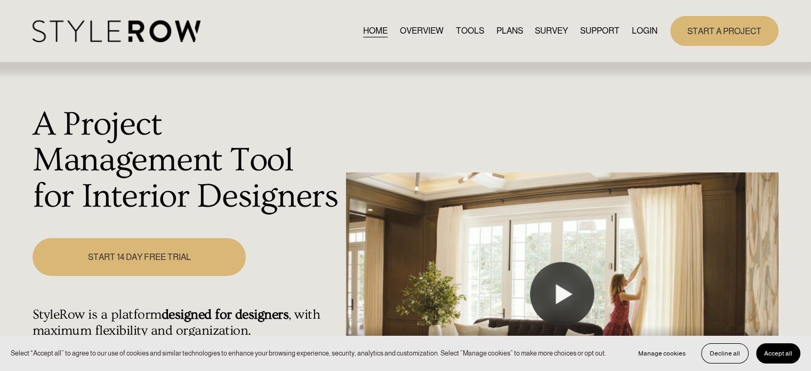
click at [638, 25] on link "LOGIN" at bounding box center [645, 30] width 26 height 14
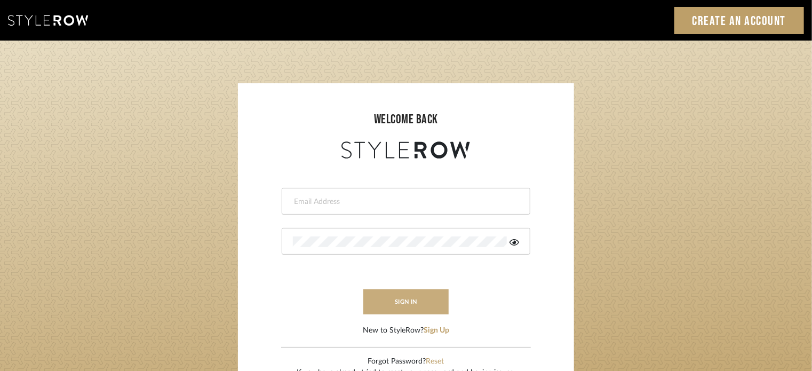
type input "[EMAIL_ADDRESS][PERSON_NAME][DOMAIN_NAME]"
click at [412, 303] on button "sign in" at bounding box center [405, 301] width 85 height 25
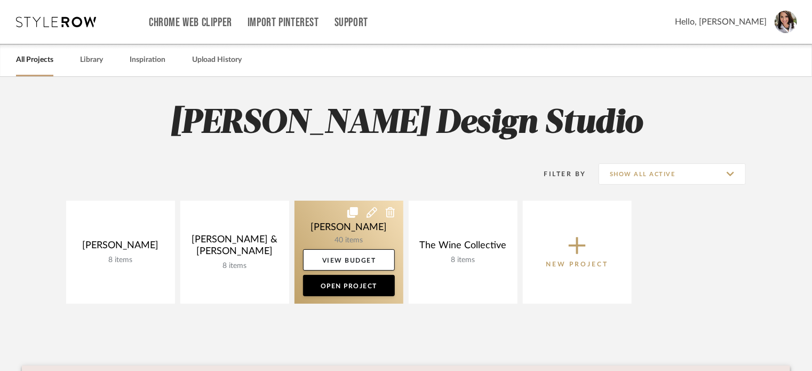
click at [324, 225] on link at bounding box center [348, 252] width 109 height 103
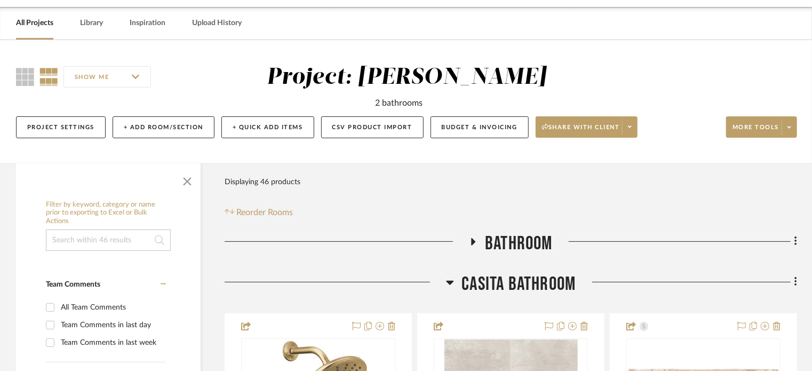
scroll to position [53, 0]
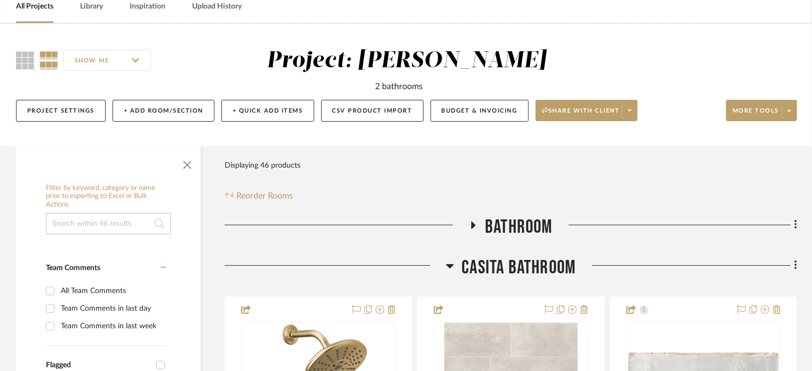
click at [476, 226] on icon at bounding box center [473, 225] width 13 height 8
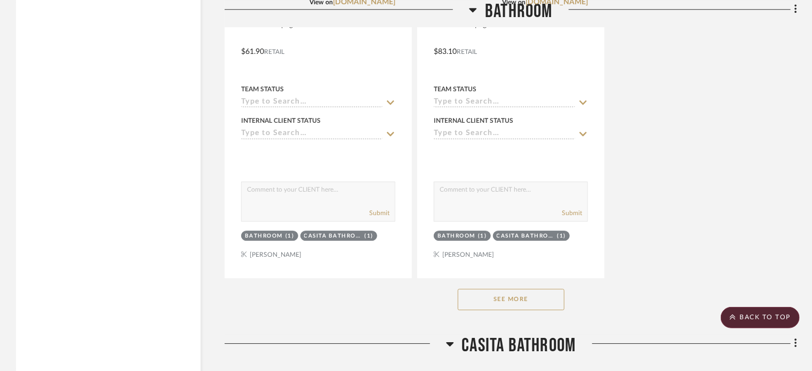
scroll to position [1493, 0]
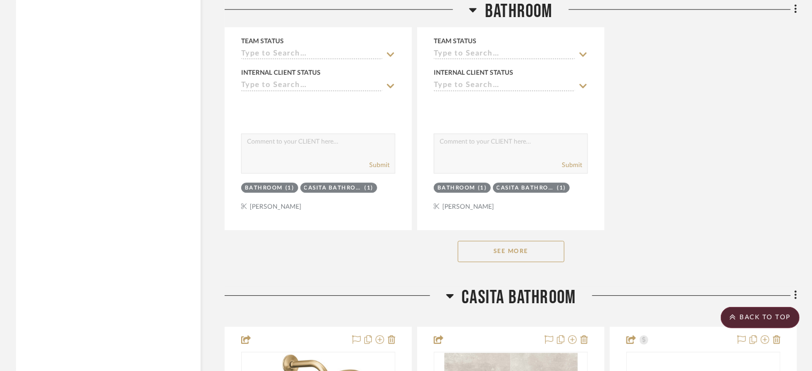
click at [500, 244] on button "See More" at bounding box center [511, 251] width 107 height 21
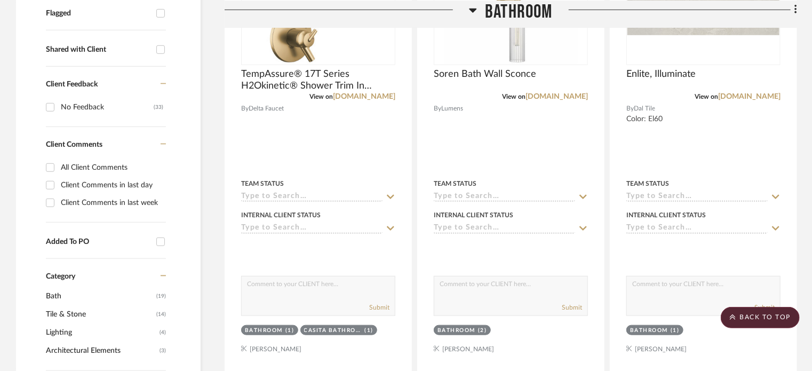
scroll to position [0, 0]
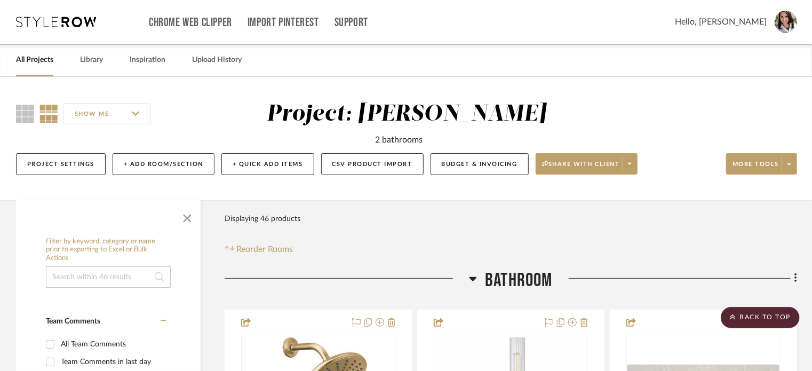
click at [740, 19] on span "Hello, [PERSON_NAME]" at bounding box center [721, 21] width 92 height 13
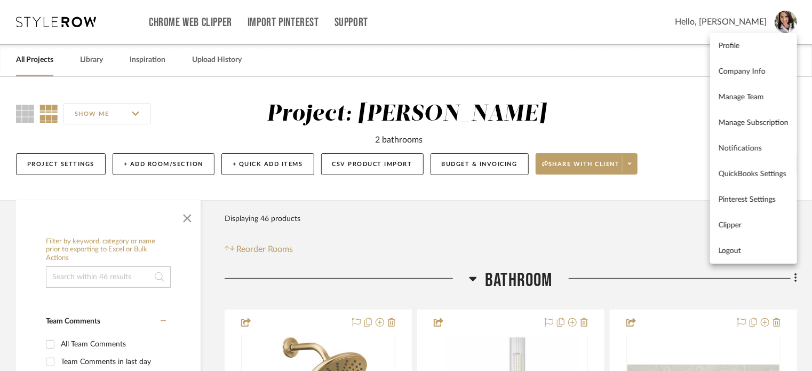
click at [735, 249] on span "Logout" at bounding box center [753, 250] width 70 height 9
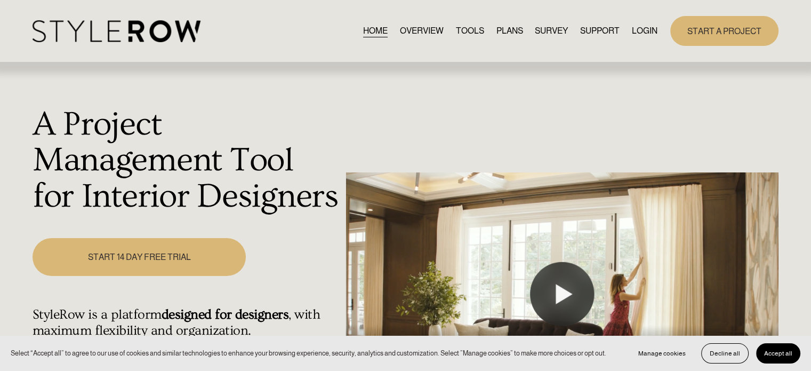
click at [642, 32] on link "LOGIN" at bounding box center [645, 30] width 26 height 14
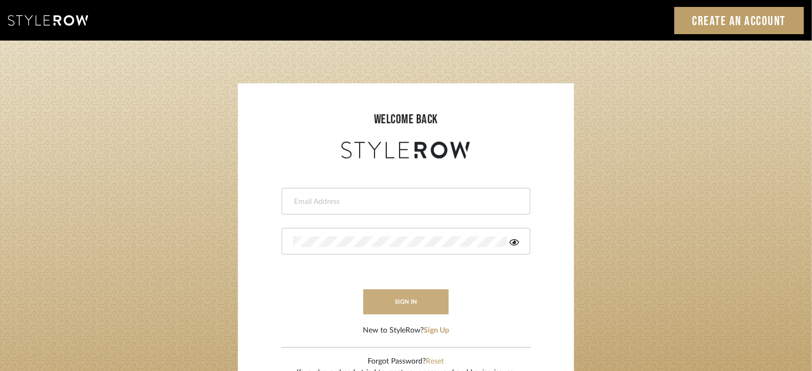
type input "[EMAIL_ADDRESS][PERSON_NAME][DOMAIN_NAME]"
drag, startPoint x: 391, startPoint y: 300, endPoint x: 511, endPoint y: 311, distance: 120.6
click at [392, 298] on button "sign in" at bounding box center [405, 301] width 85 height 25
